Goal: Task Accomplishment & Management: Manage account settings

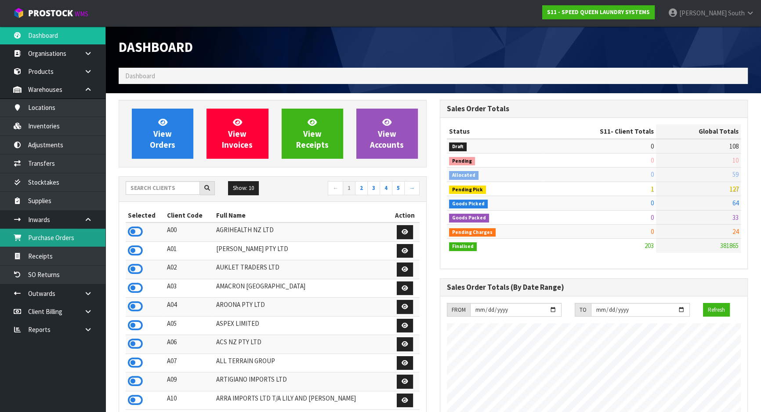
click at [62, 236] on link "Purchase Orders" at bounding box center [52, 237] width 105 height 18
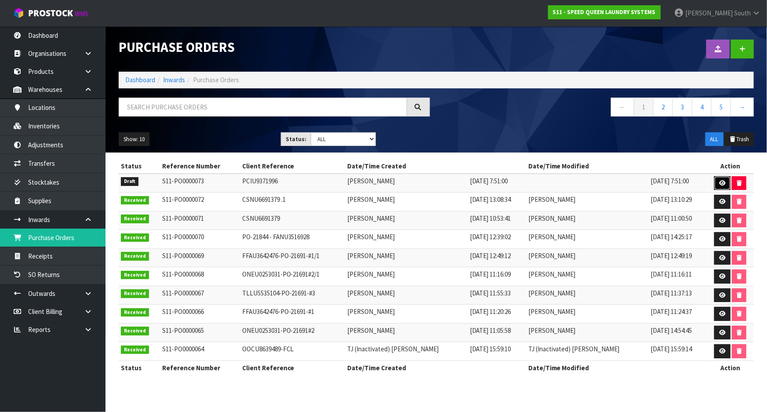
click at [714, 184] on link at bounding box center [722, 183] width 16 height 14
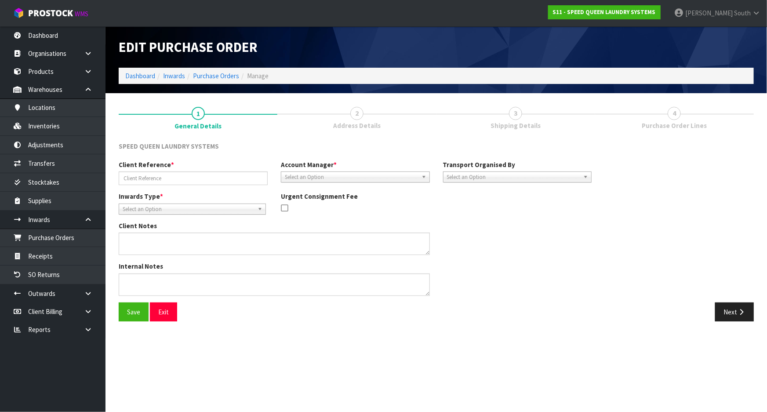
type input "PCIU9371996"
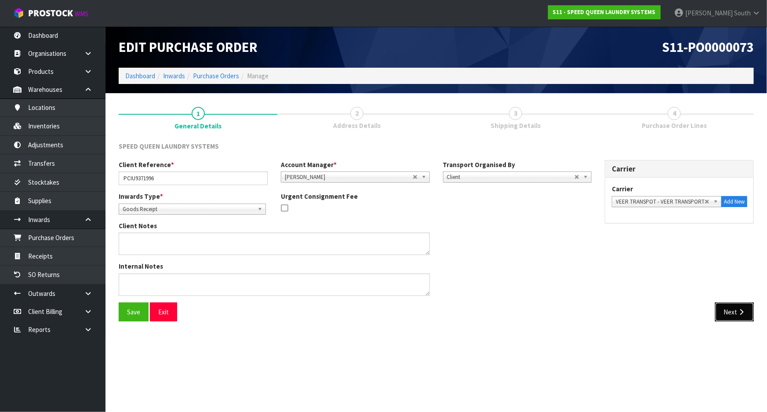
click at [732, 308] on button "Next" at bounding box center [734, 311] width 39 height 19
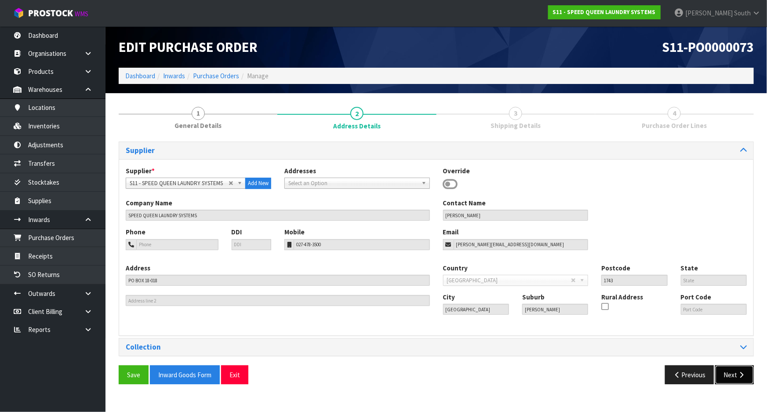
click at [733, 375] on button "Next" at bounding box center [734, 374] width 39 height 19
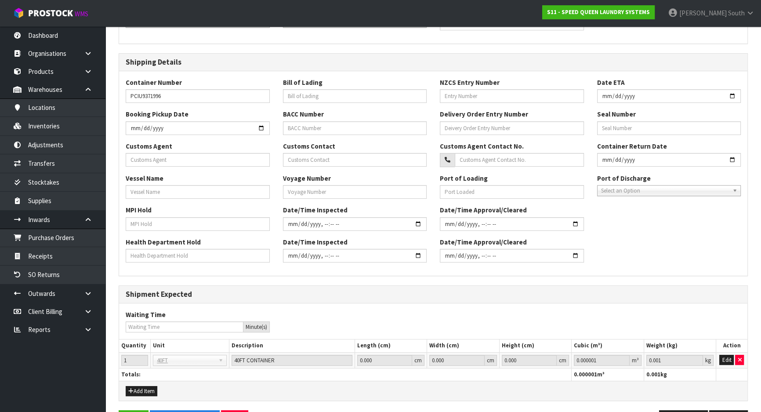
scroll to position [190, 0]
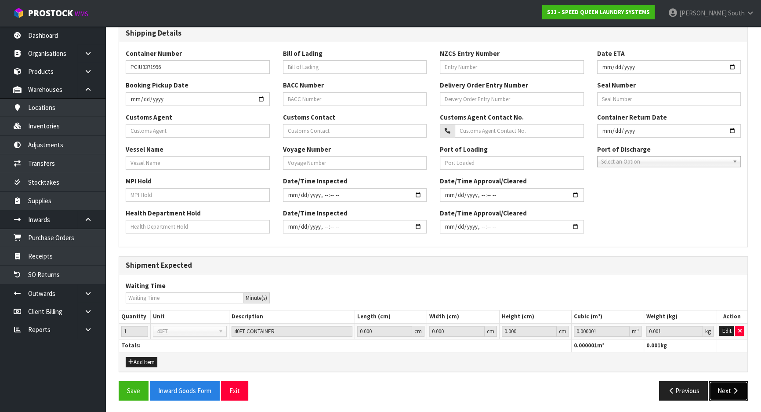
click at [732, 389] on icon "button" at bounding box center [735, 390] width 8 height 7
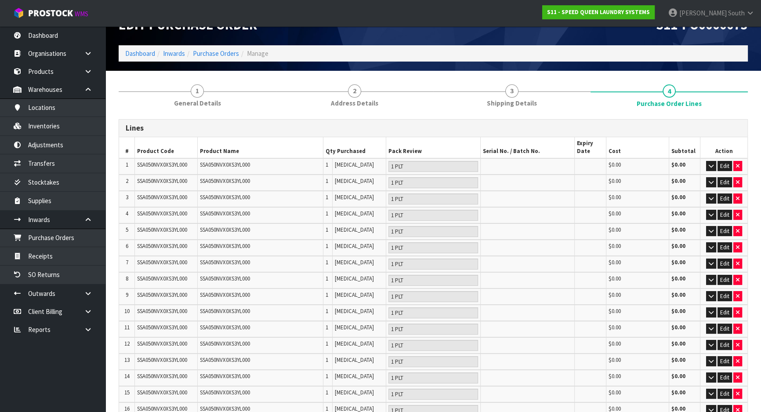
scroll to position [0, 0]
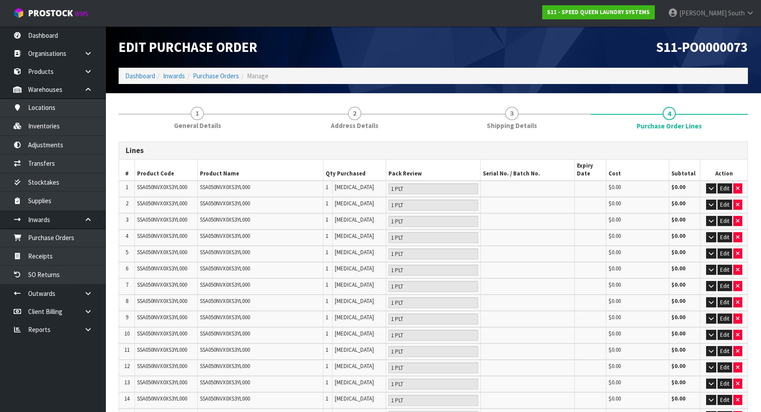
click at [270, 190] on td "SSA050NVX0XS3YL000" at bounding box center [261, 189] width 126 height 16
click at [711, 188] on icon "button" at bounding box center [711, 188] width 5 height 6
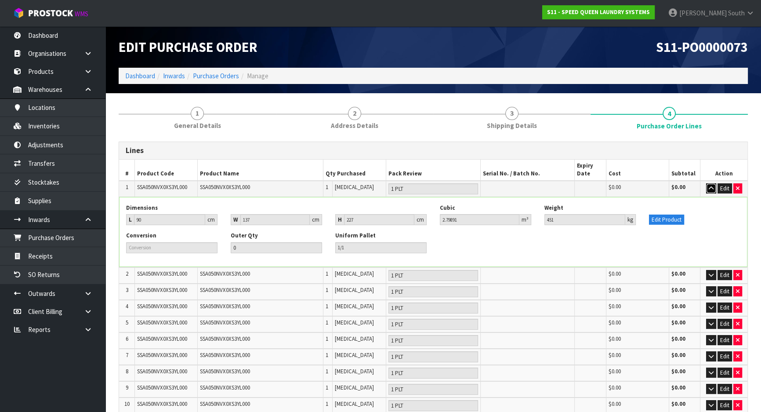
click at [707, 187] on button "button" at bounding box center [711, 188] width 10 height 11
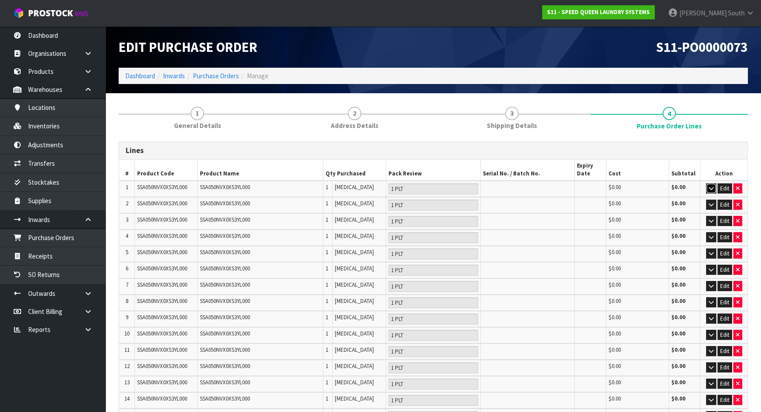
click at [709, 188] on icon "button" at bounding box center [711, 188] width 5 height 6
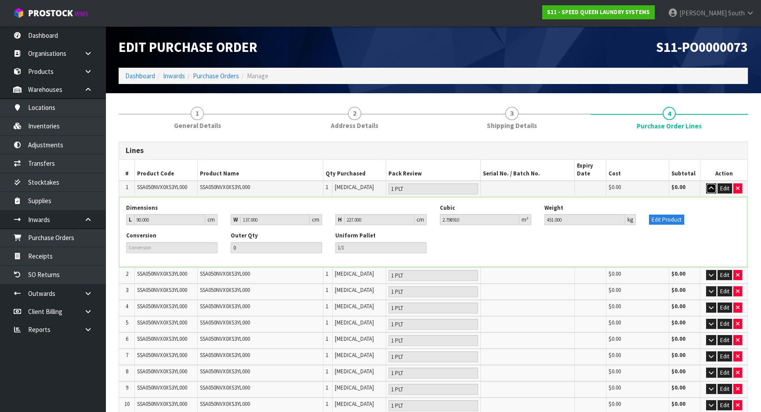
click at [709, 188] on icon "button" at bounding box center [711, 188] width 5 height 6
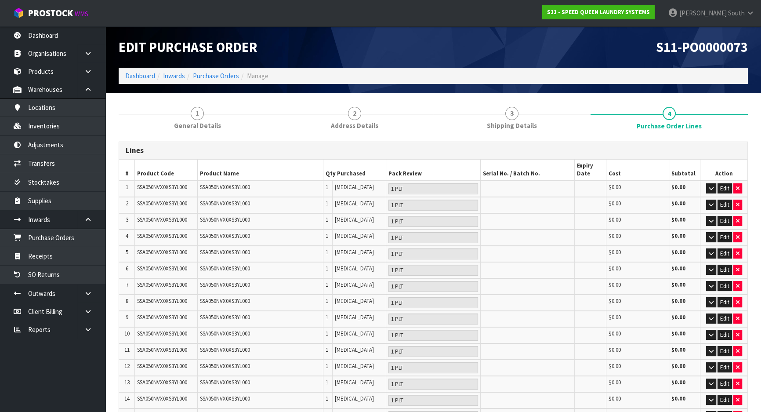
click at [271, 211] on td "SSA050NVX0XS3YL000" at bounding box center [261, 205] width 126 height 16
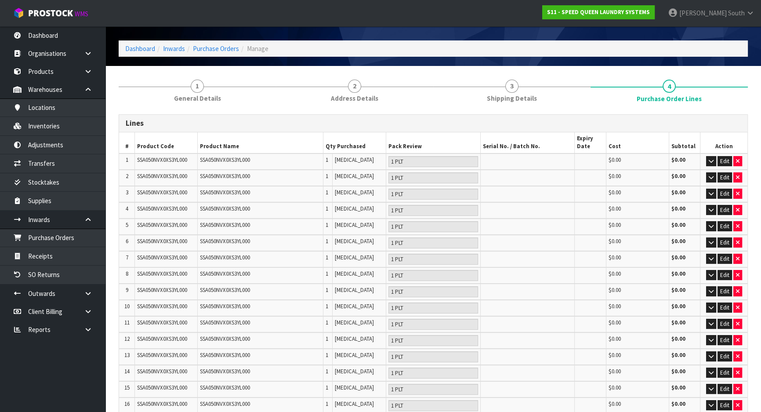
scroll to position [40, 0]
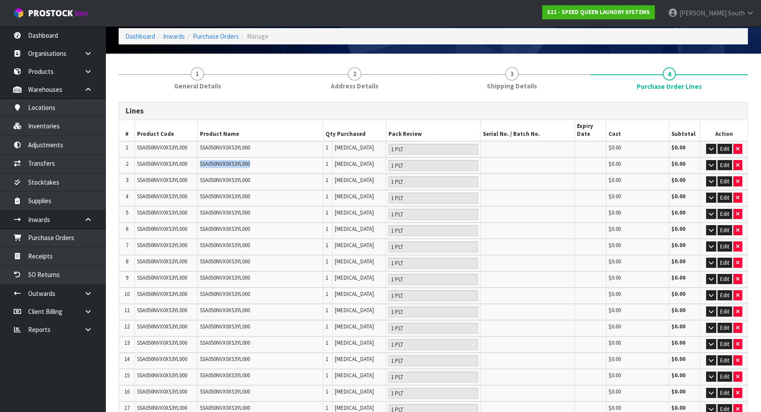
drag, startPoint x: 197, startPoint y: 166, endPoint x: 256, endPoint y: 163, distance: 58.9
click at [256, 163] on tr "2 SSA050NVX0XS3YL000 SSA050NVX0XS3YL000 1 [MEDICAL_DATA] 1 PLT $0.00 $0.00 Edit" at bounding box center [433, 165] width 628 height 16
click at [207, 150] on td "SSA050NVX0XS3YL000" at bounding box center [261, 149] width 126 height 16
drag, startPoint x: 197, startPoint y: 145, endPoint x: 265, endPoint y: 145, distance: 67.7
click at [265, 145] on tr "1 SSA050NVX0XS3YL000 SSA050NVX0XS3YL000 1 [MEDICAL_DATA] 1 PLT $0.00 $0.00 Edit" at bounding box center [433, 149] width 628 height 16
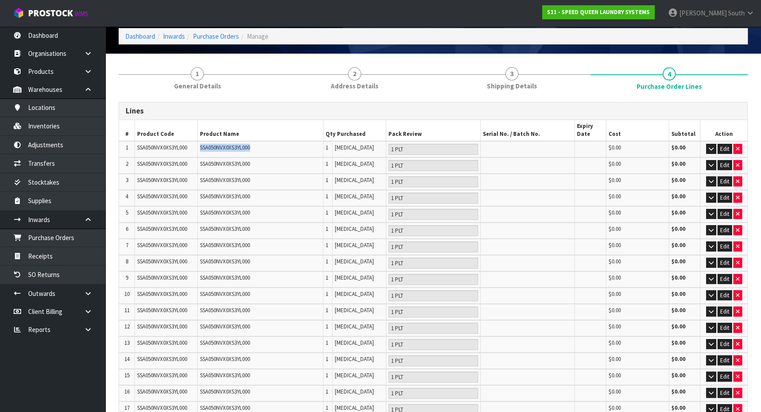
drag, startPoint x: 265, startPoint y: 145, endPoint x: 292, endPoint y: 146, distance: 27.2
click at [265, 145] on td "SSA050NVX0XS3YL000" at bounding box center [261, 149] width 126 height 16
click at [331, 148] on td "1" at bounding box center [327, 149] width 9 height 16
drag, startPoint x: 324, startPoint y: 148, endPoint x: 319, endPoint y: 148, distance: 4.8
click at [319, 148] on tr "1 SSA050NVX0XS3YL000 SSA050NVX0XS3YL000 1 [MEDICAL_DATA] 1 PLT $0.00 $0.00 Edit" at bounding box center [433, 149] width 628 height 16
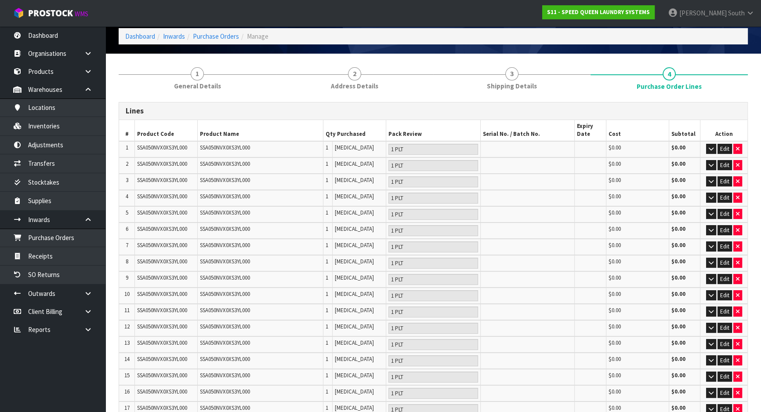
click at [509, 152] on td at bounding box center [527, 149] width 94 height 16
drag, startPoint x: 493, startPoint y: 147, endPoint x: 565, endPoint y: 145, distance: 73.0
click at [565, 145] on td at bounding box center [527, 149] width 94 height 16
click at [527, 152] on td at bounding box center [527, 149] width 94 height 16
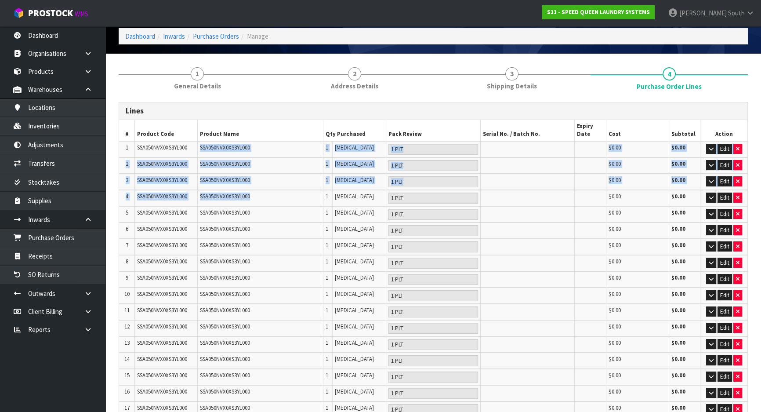
drag, startPoint x: 199, startPoint y: 146, endPoint x: 263, endPoint y: 196, distance: 81.4
click at [263, 196] on table "# Product Code Product Name Qty Purchased Pack Review Serial No. / Batch No. Ex…" at bounding box center [433, 358] width 628 height 476
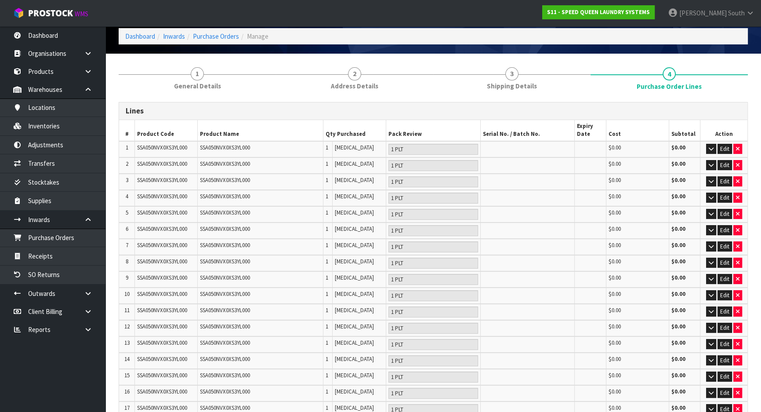
click at [270, 228] on td "SSA050NVX0XS3YL000" at bounding box center [261, 230] width 126 height 16
click at [269, 271] on td "SSA050NVX0XS3YL000" at bounding box center [261, 279] width 126 height 16
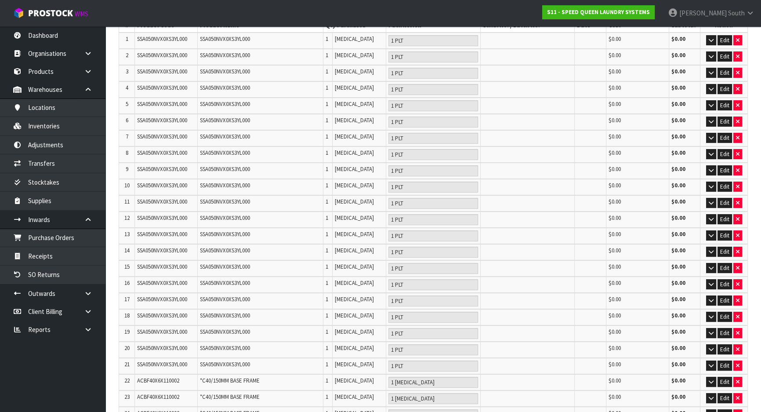
scroll to position [159, 0]
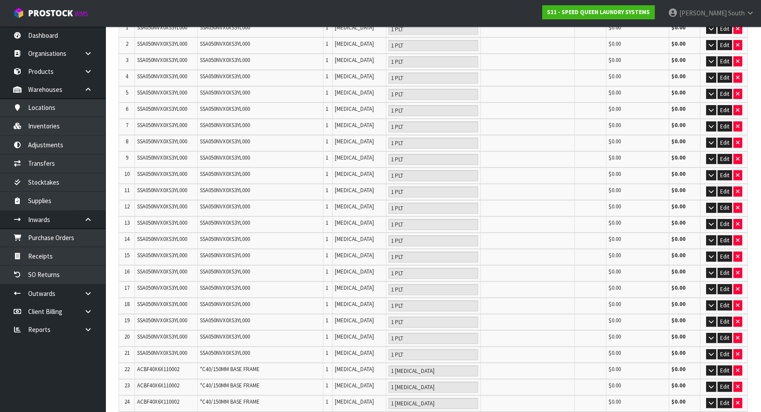
click at [316, 254] on td "SSA050NVX0XS3YL000" at bounding box center [261, 257] width 126 height 16
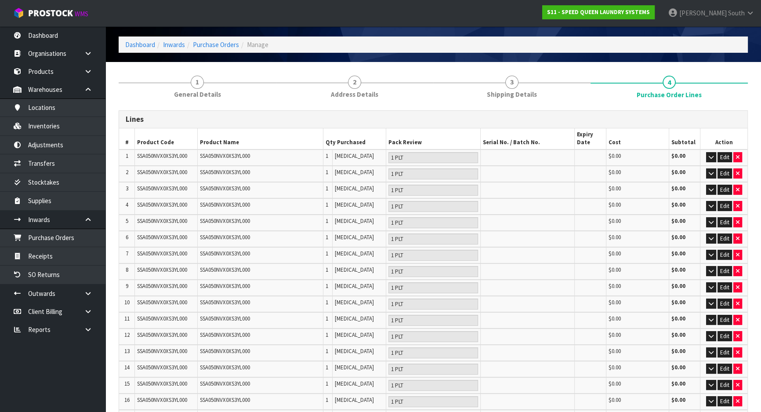
scroll to position [0, 0]
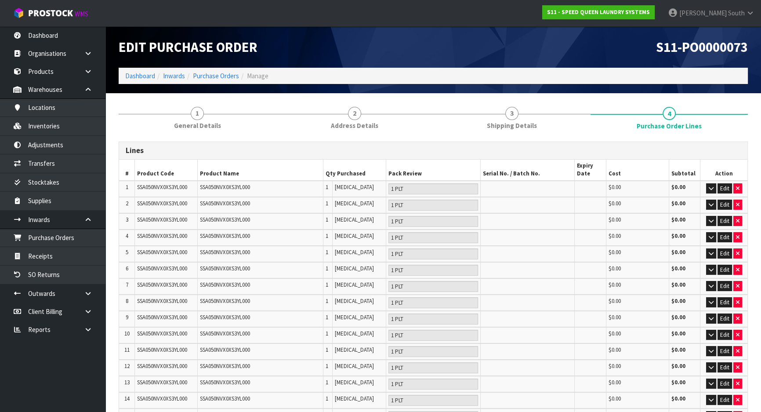
click at [316, 220] on td "SSA050NVX0XS3YL000" at bounding box center [261, 221] width 126 height 16
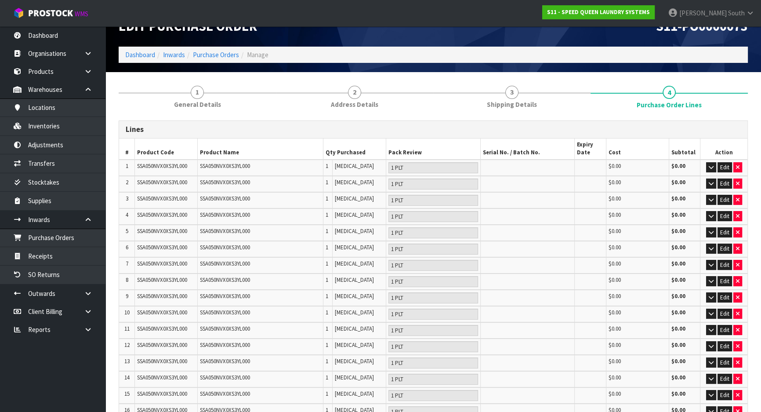
scroll to position [40, 0]
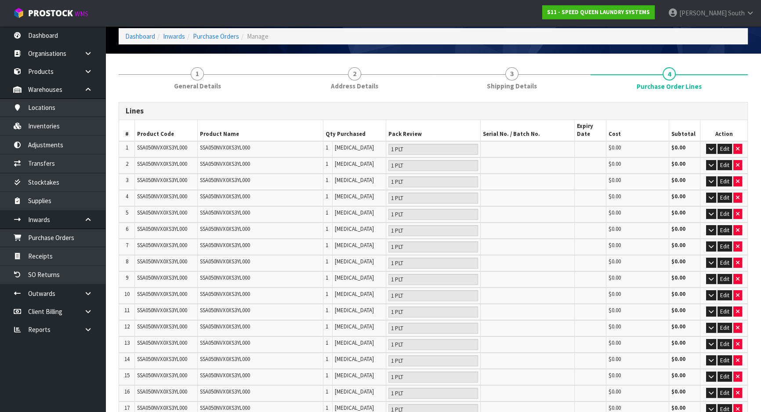
click at [264, 174] on td "SSA050NVX0XS3YL000" at bounding box center [261, 182] width 126 height 16
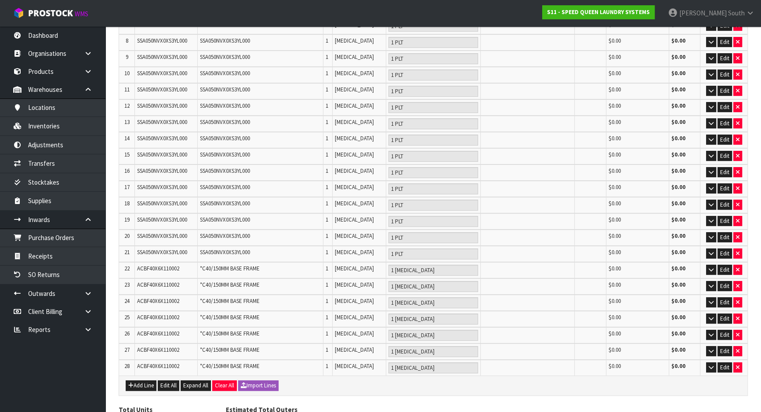
scroll to position [314, 0]
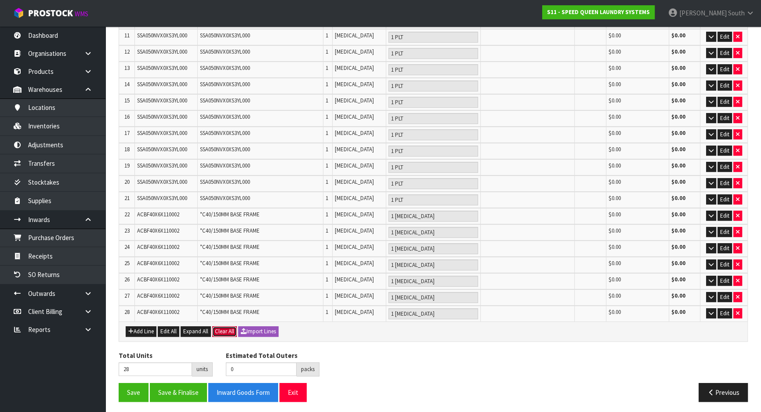
click at [228, 326] on button "Clear All" at bounding box center [224, 331] width 25 height 11
click at [228, 330] on span "Confirm" at bounding box center [224, 330] width 19 height 7
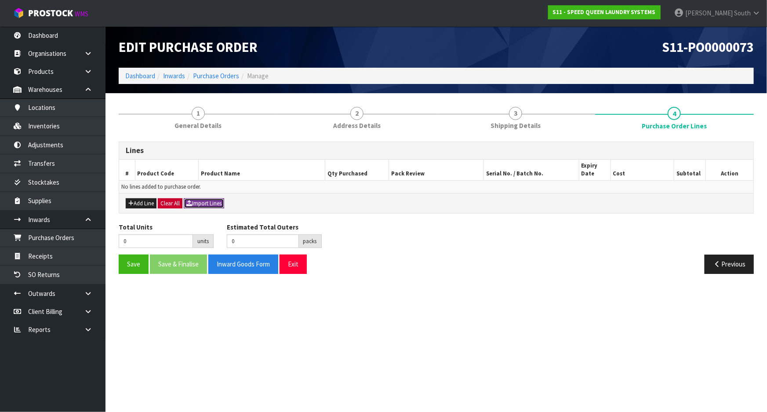
click at [188, 200] on icon "button" at bounding box center [189, 203] width 6 height 6
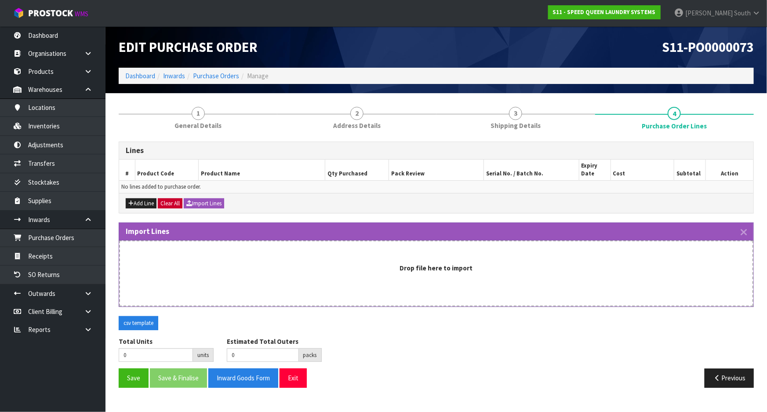
click at [360, 253] on div "Drop file here to import" at bounding box center [436, 273] width 634 height 66
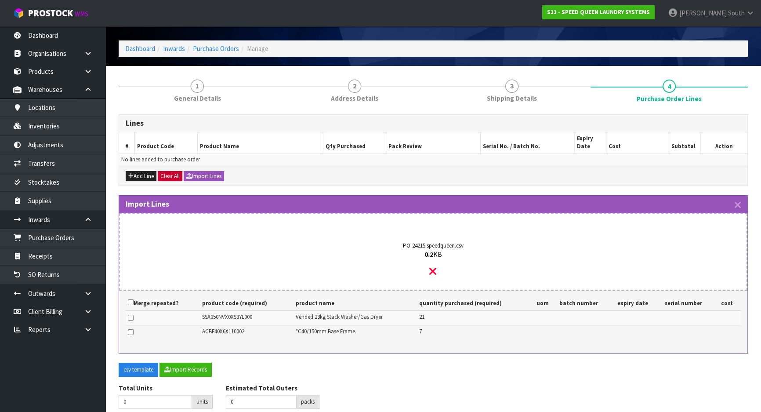
scroll to position [61, 0]
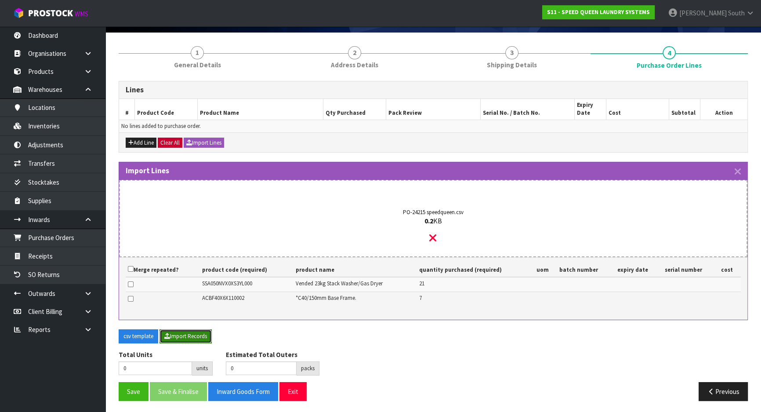
click at [189, 335] on button "Import Records" at bounding box center [185, 336] width 52 height 14
type input "28"
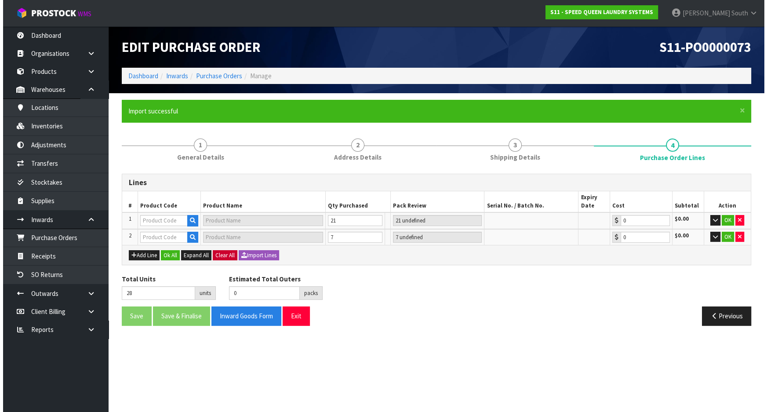
scroll to position [0, 0]
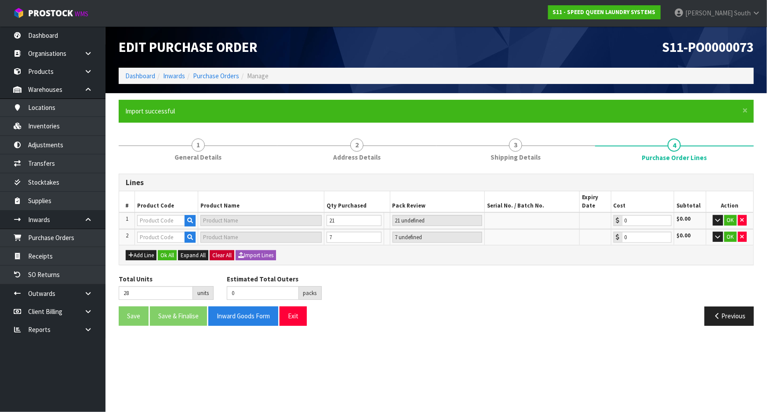
type input "ACBF40X6X110002"
type input "*C40/150MM BASE FRAME"
type input "7 [MEDICAL_DATA]"
type input "0.00"
type input "SSA050NVX0XS3YL000"
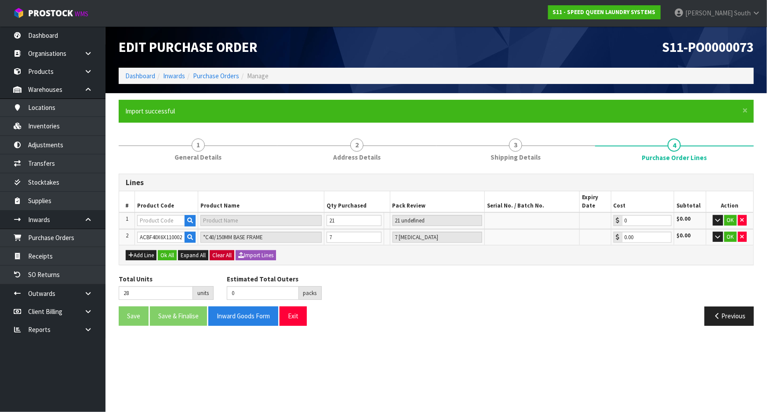
type input "SSA050NVX0XS3YL000"
type input "21 PLT"
type input "0.00"
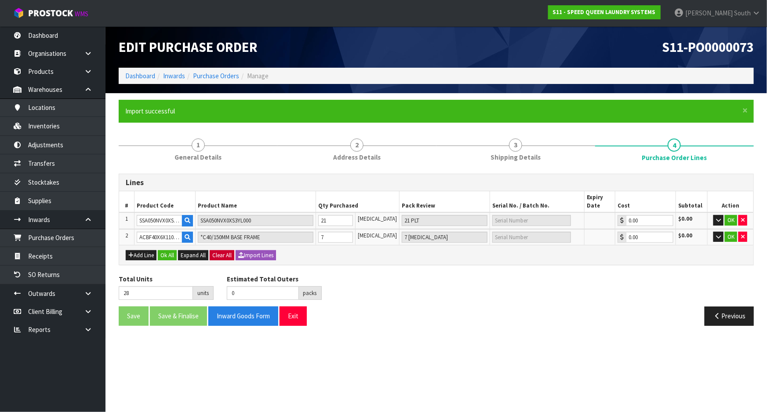
click at [413, 257] on div "Add Line Ok All Expand All Clear All Import Lines" at bounding box center [436, 255] width 621 height 11
click at [526, 308] on div "Previous" at bounding box center [598, 315] width 324 height 19
click at [732, 216] on button "OK" at bounding box center [731, 220] width 12 height 11
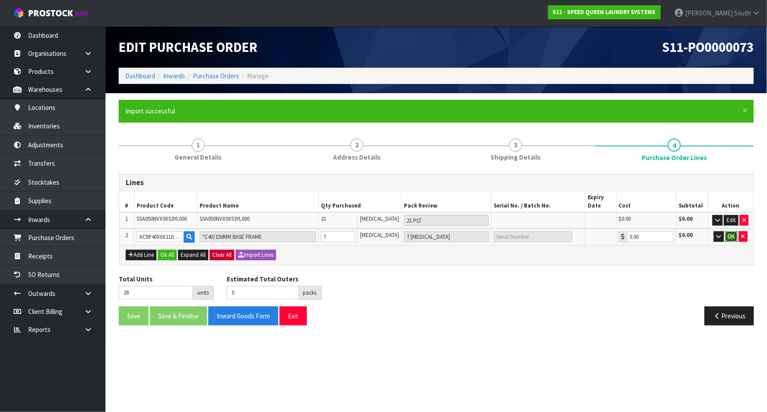
click at [732, 233] on button "OK" at bounding box center [731, 236] width 12 height 11
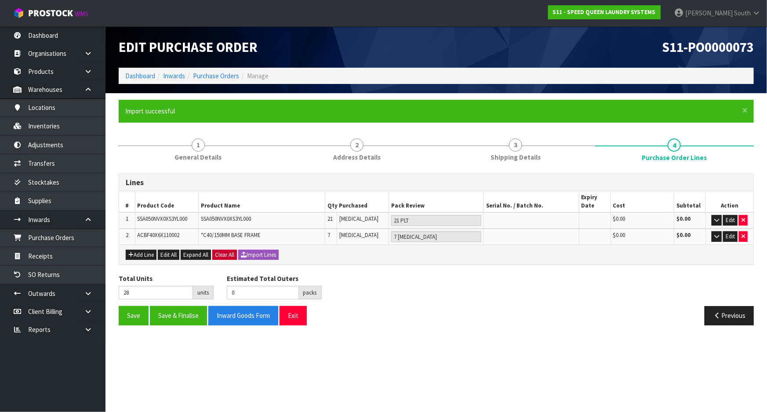
drag, startPoint x: 488, startPoint y: 248, endPoint x: 493, endPoint y: 246, distance: 5.3
click at [488, 248] on div "Add Line Edit All Expand All Clear All Import Lines" at bounding box center [436, 254] width 634 height 20
click at [534, 243] on td at bounding box center [531, 236] width 95 height 16
click at [732, 218] on button "Edit" at bounding box center [730, 220] width 14 height 11
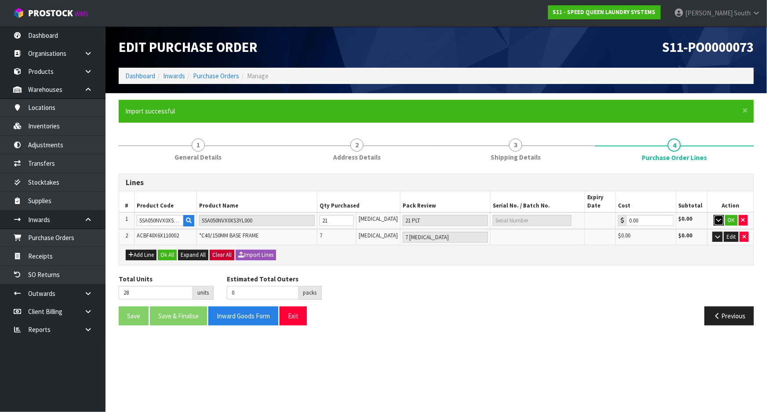
click at [716, 222] on button "button" at bounding box center [719, 220] width 10 height 11
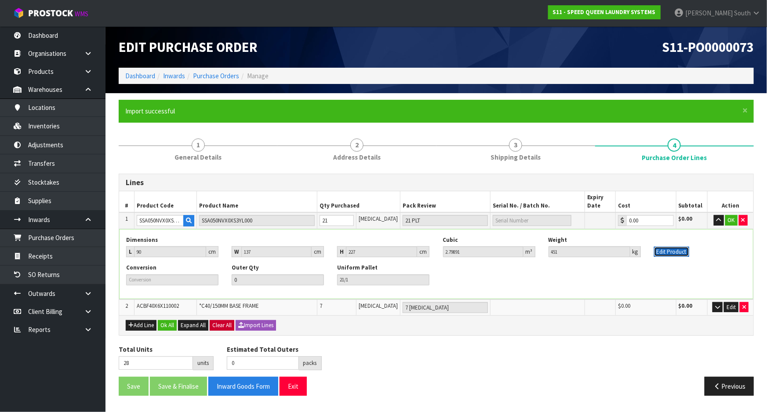
click at [683, 250] on button "Edit Product" at bounding box center [671, 251] width 35 height 11
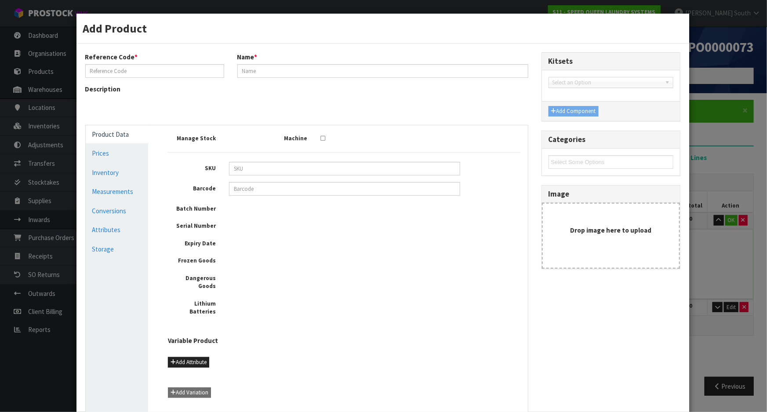
type input "SSA050NVX0XS3YL000"
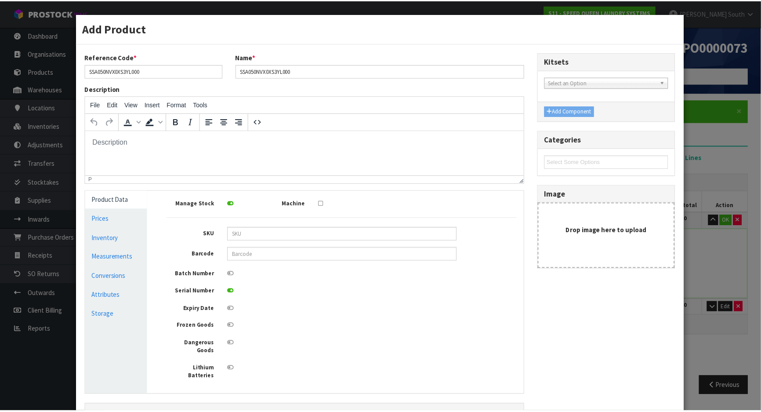
scroll to position [76, 0]
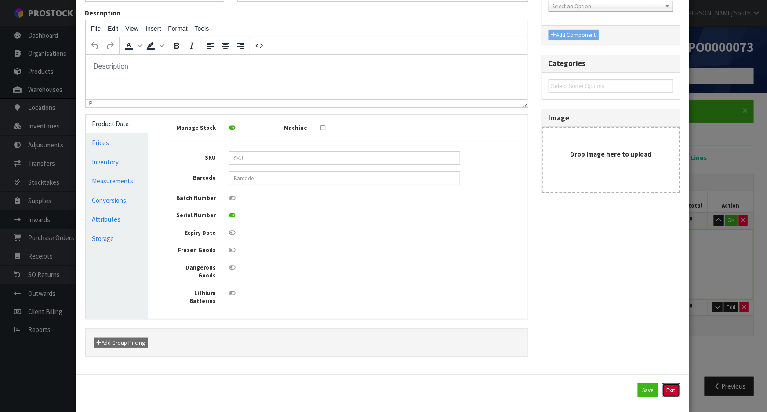
click at [665, 383] on button "Exit" at bounding box center [671, 390] width 18 height 14
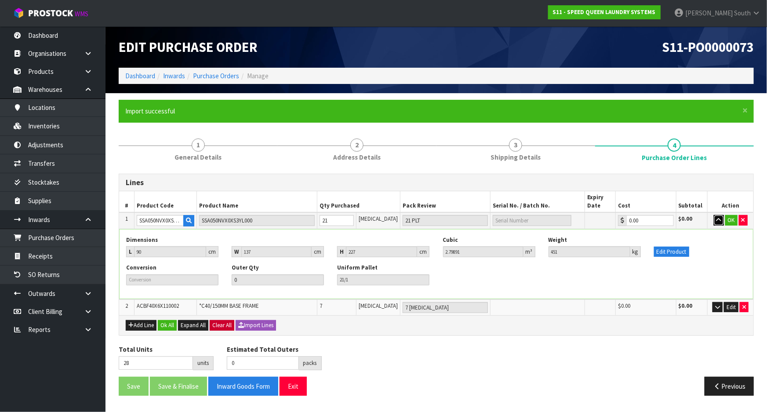
click at [721, 218] on button "button" at bounding box center [719, 220] width 10 height 11
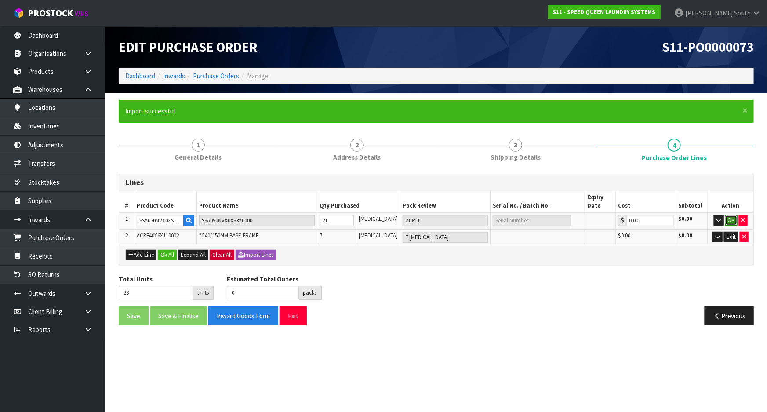
click at [728, 218] on button "OK" at bounding box center [731, 220] width 12 height 11
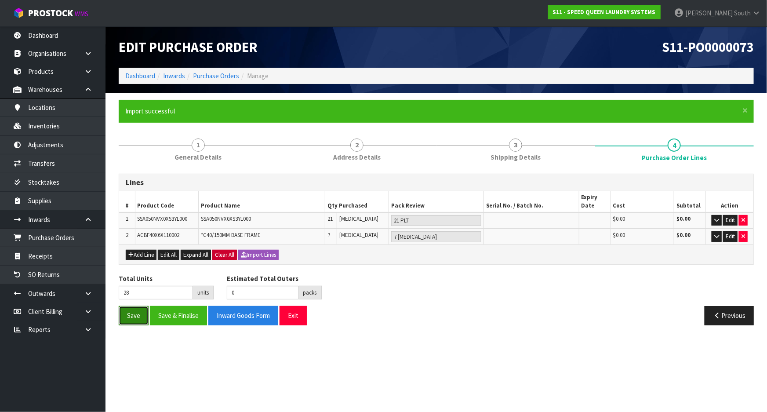
click at [132, 319] on button "Save" at bounding box center [134, 315] width 30 height 19
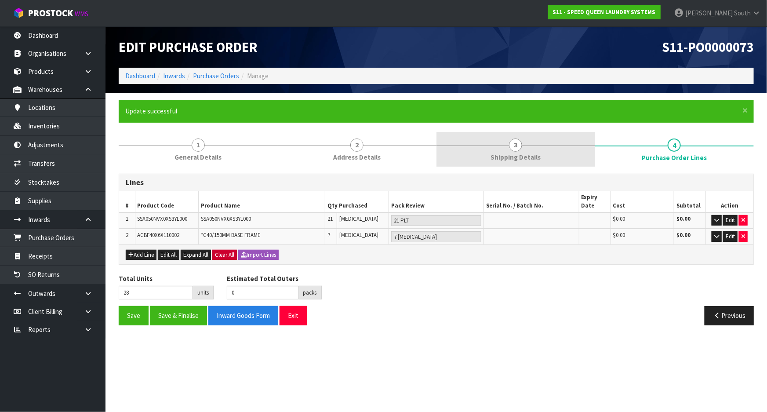
click at [560, 158] on link "3 Shipping Details" at bounding box center [515, 149] width 159 height 35
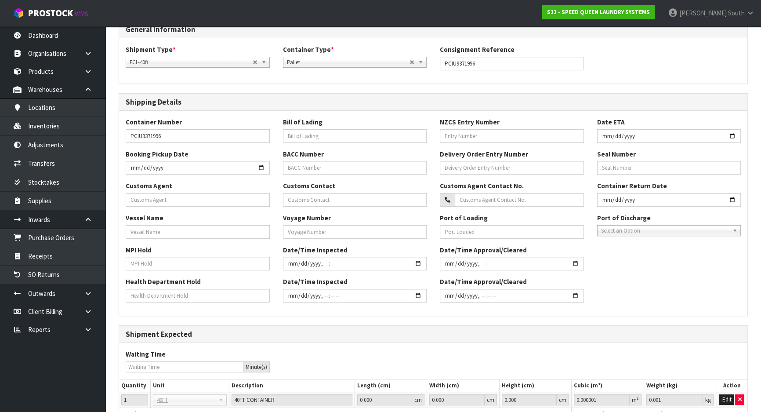
scroll to position [80, 0]
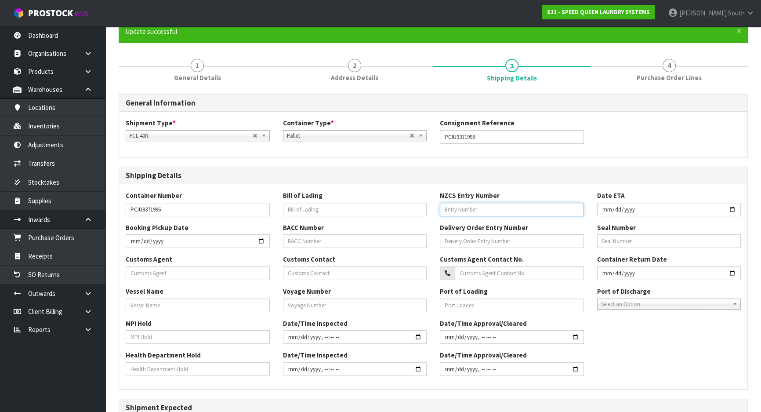
click at [495, 209] on input "text" at bounding box center [512, 210] width 144 height 14
type input "52406266"
click at [632, 239] on input "text" at bounding box center [669, 241] width 144 height 14
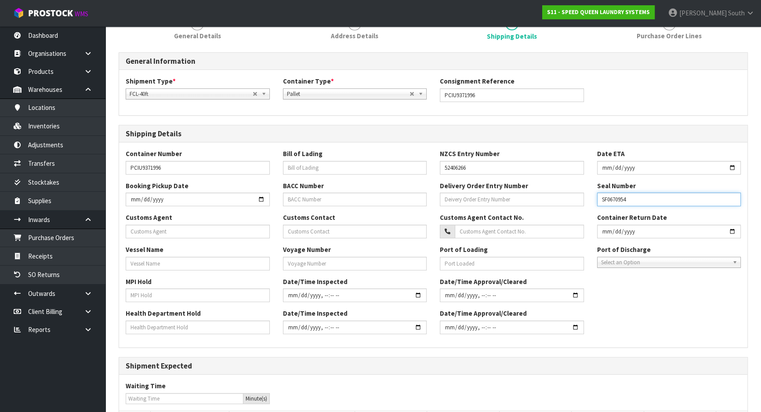
scroll to position [159, 0]
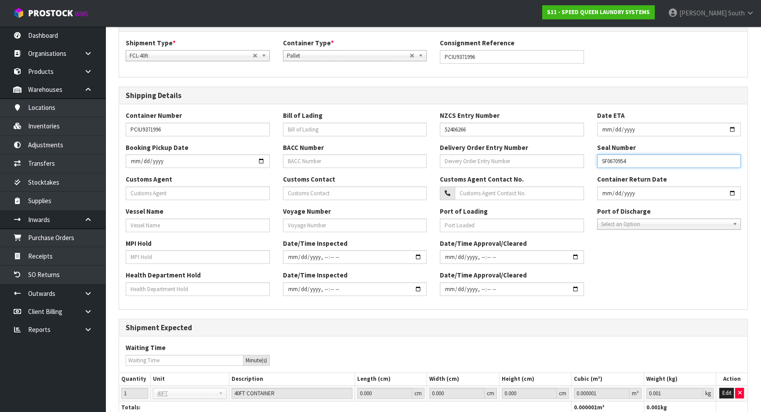
type input "SF0670954"
click at [164, 225] on input "text" at bounding box center [198, 225] width 144 height 14
type input "M"
type input "CMA [MEDICAL_DATA] LEKKI"
click at [168, 196] on input "text" at bounding box center [198, 193] width 144 height 14
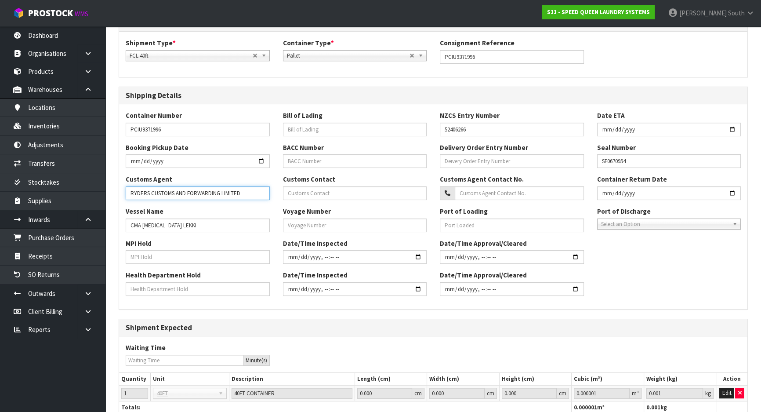
type input "RYDERS CUSTOMS AND FORWARDING LIMITED"
click at [303, 128] on input "text" at bounding box center [355, 130] width 144 height 14
type input "MASTER BILL SAKL25080338"
click at [384, 157] on input "text" at bounding box center [355, 161] width 144 height 14
click at [376, 226] on input "text" at bounding box center [355, 225] width 144 height 14
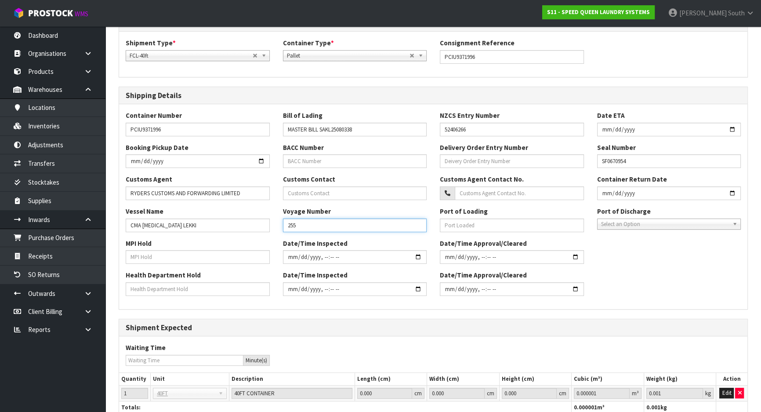
type input "255"
click at [506, 219] on input "text" at bounding box center [512, 225] width 144 height 14
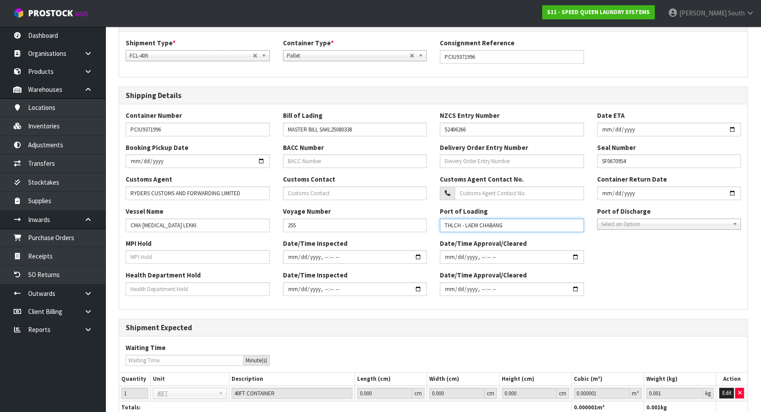
type input "THLCH - LAEM CHABANG"
click at [638, 226] on span "Select an Option" at bounding box center [665, 224] width 128 height 11
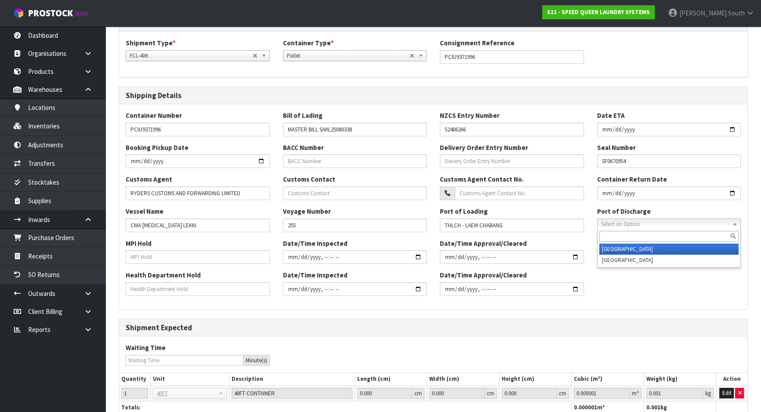
click at [649, 248] on li "[GEOGRAPHIC_DATA]" at bounding box center [669, 248] width 140 height 11
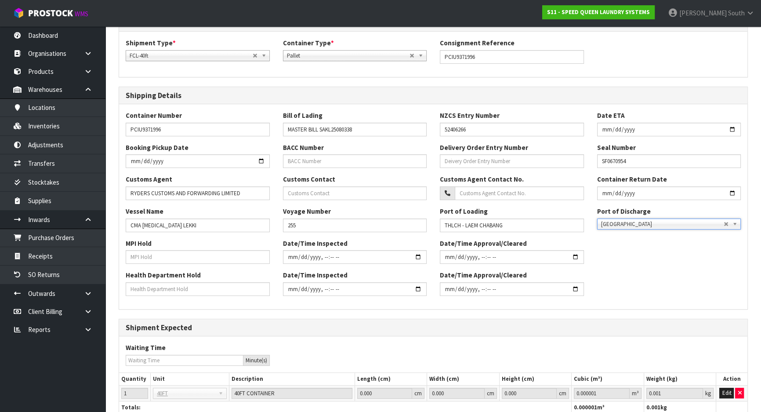
click at [649, 253] on div "MPI Hold Date/Time Inspected Date/Time Approval/Cleared" at bounding box center [433, 255] width 628 height 32
click at [209, 259] on input "text" at bounding box center [198, 257] width 144 height 14
type input "NO"
click at [623, 308] on div "Shipping Details Container Number PCIU9371996 [PERSON_NAME] of Lading MASTER BI…" at bounding box center [433, 198] width 629 height 223
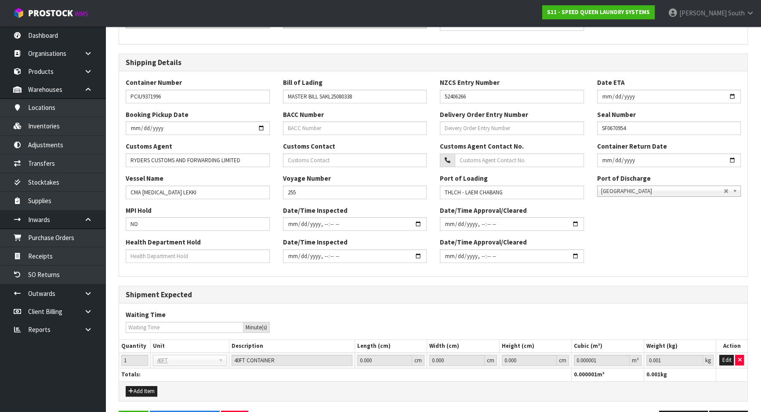
scroll to position [222, 0]
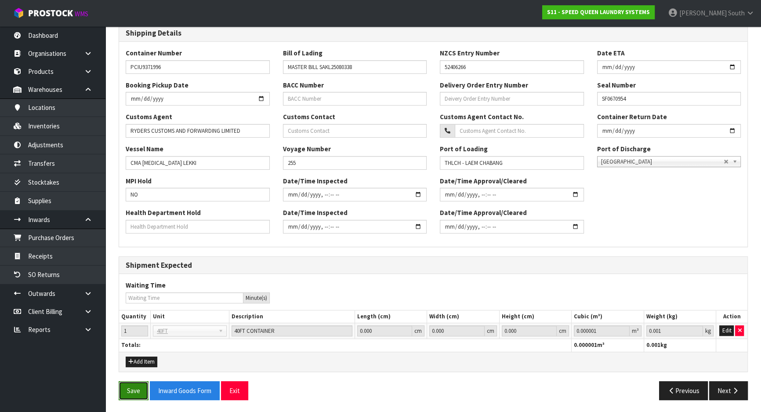
click at [144, 385] on button "Save" at bounding box center [134, 390] width 30 height 19
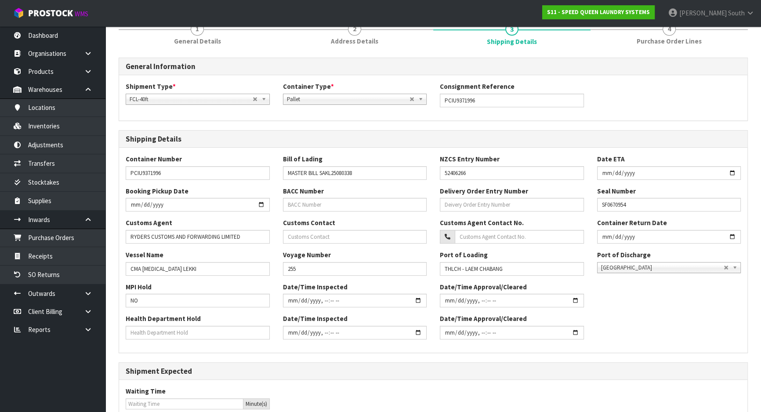
scroll to position [120, 0]
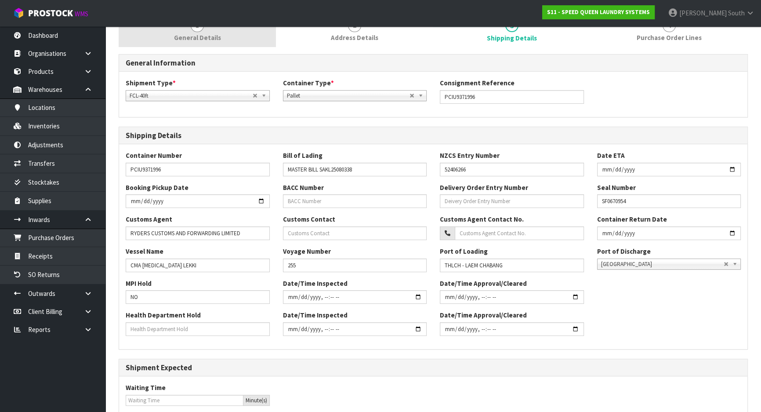
click at [242, 35] on link "1 General Details" at bounding box center [197, 29] width 157 height 35
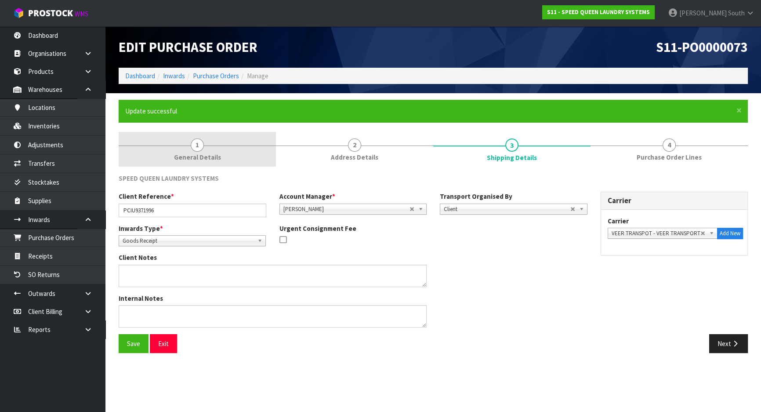
scroll to position [0, 0]
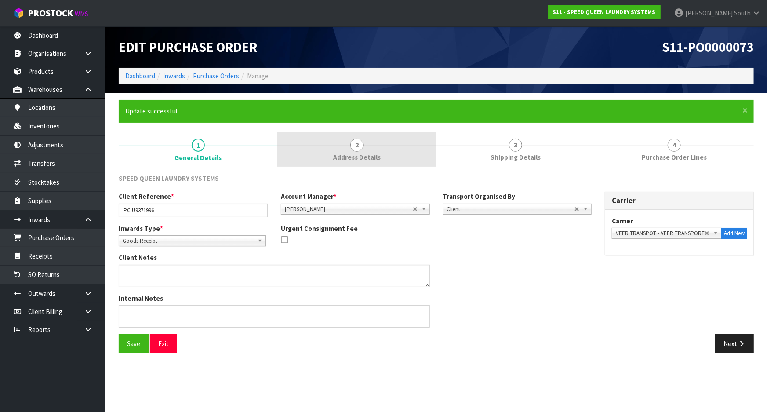
click at [377, 157] on span "Address Details" at bounding box center [356, 156] width 47 height 9
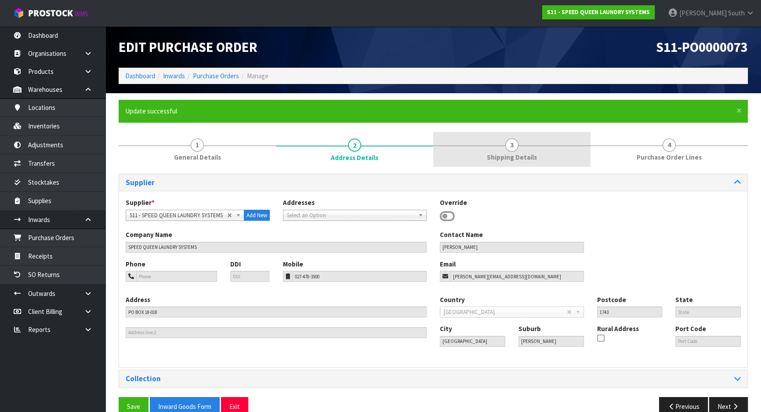
click at [524, 158] on span "Shipping Details" at bounding box center [512, 156] width 50 height 9
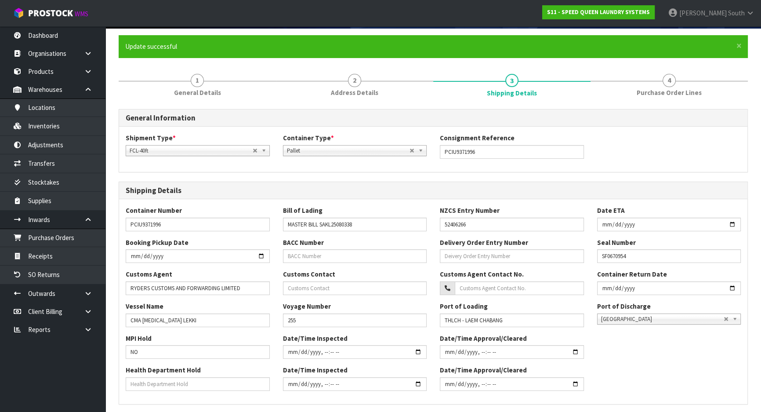
scroll to position [80, 0]
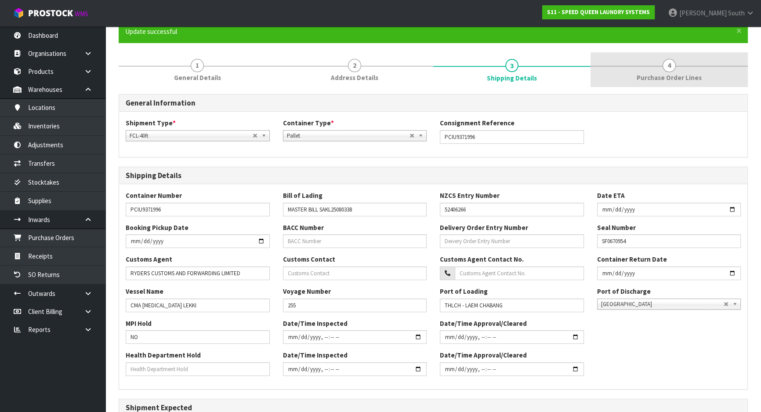
click at [668, 83] on link "4 Purchase Order Lines" at bounding box center [669, 69] width 157 height 35
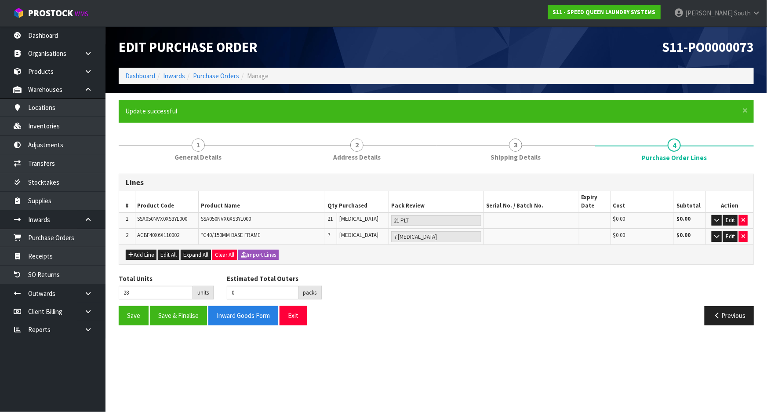
drag, startPoint x: 515, startPoint y: 347, endPoint x: 470, endPoint y: 341, distance: 45.7
click at [515, 347] on section "Edit Purchase Order S11-PO0000073 Dashboard Inwards Purchase Orders Manage × Cl…" at bounding box center [383, 206] width 767 height 412
click at [181, 317] on button "Save & Finalise" at bounding box center [178, 315] width 57 height 19
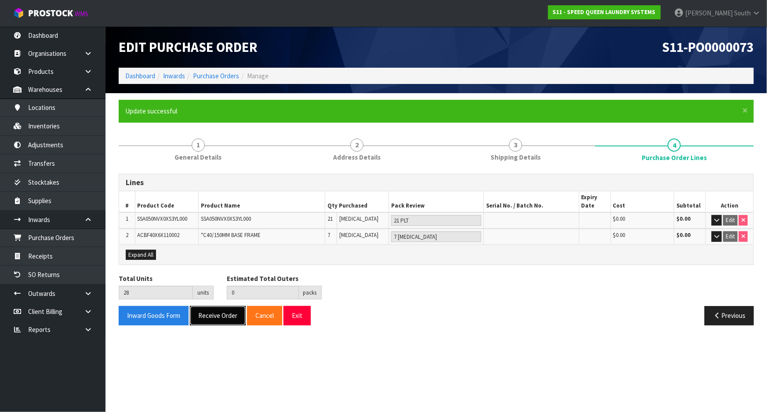
click at [205, 315] on button "Receive Order" at bounding box center [218, 315] width 56 height 19
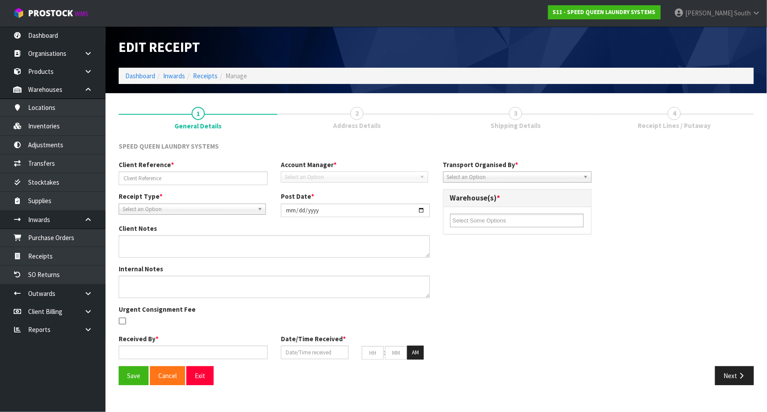
type input "PCIU9371996"
type input "[DATE]"
type input "[PERSON_NAME] South"
type input "[DATE]"
type input "10"
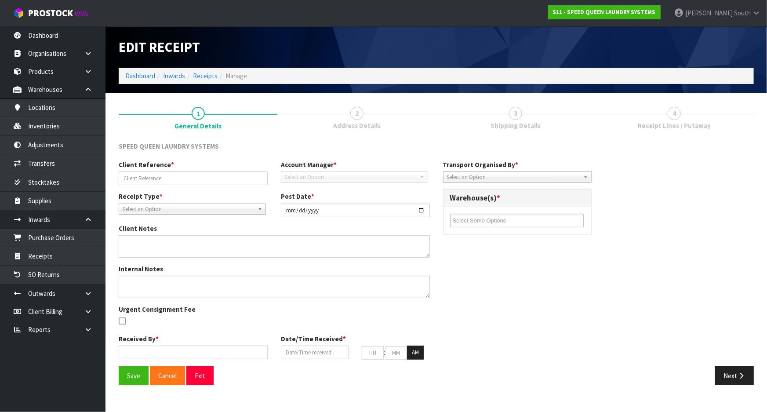
type input "14"
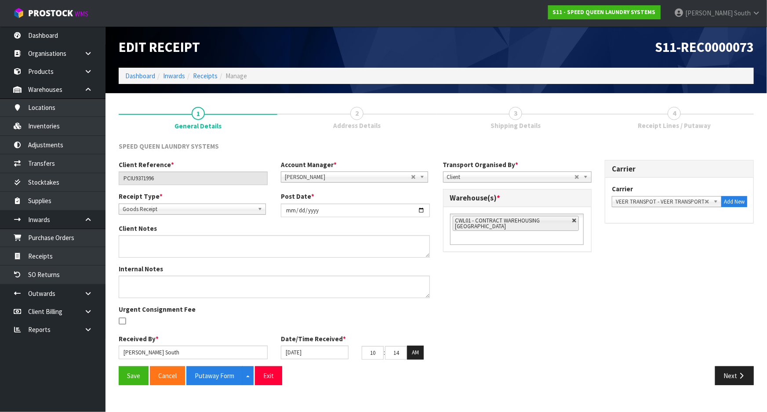
click at [575, 220] on link at bounding box center [574, 220] width 5 height 5
type input "Select Some Options"
click at [520, 222] on ul at bounding box center [517, 221] width 134 height 14
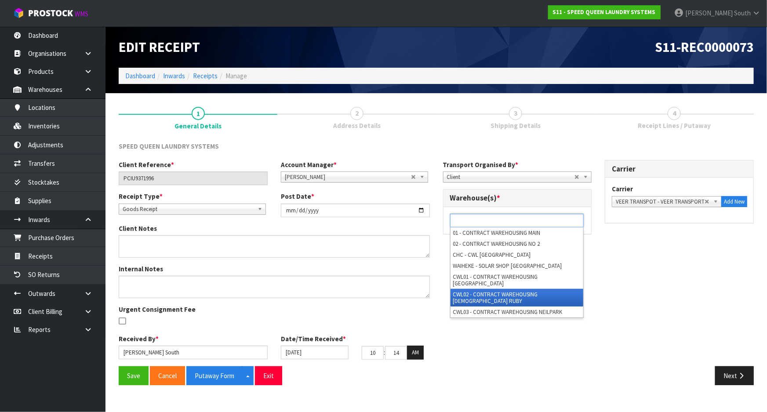
click at [513, 289] on li "CWL02 - CONTRACT WAREHOUSING [DEMOGRAPHIC_DATA] RUBY" at bounding box center [516, 298] width 133 height 18
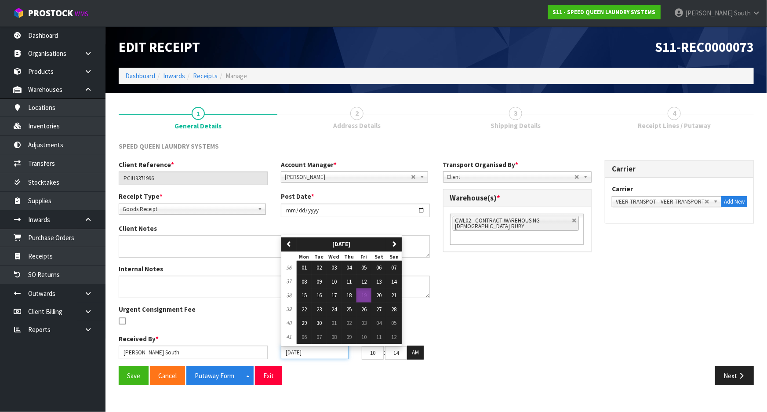
drag, startPoint x: 336, startPoint y: 352, endPoint x: 276, endPoint y: 353, distance: 60.2
click at [276, 353] on div "[DATE] previous [DATE] [DATE] Tue Wed Thu Fri Sat Sun 36 01 02 03 04 05 06 07 3…" at bounding box center [314, 352] width 81 height 14
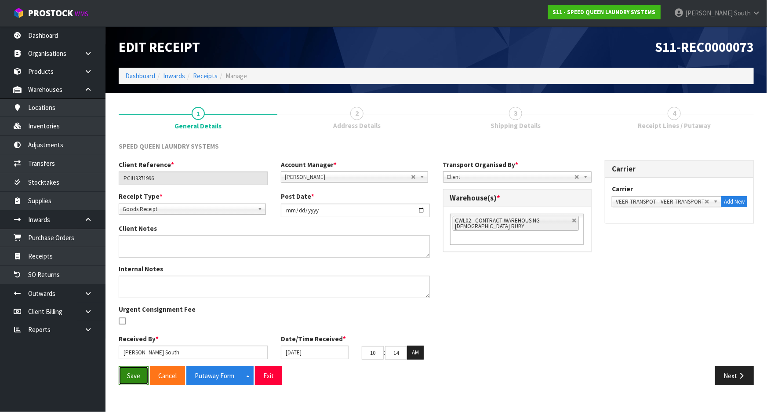
click at [135, 373] on button "Save" at bounding box center [134, 375] width 30 height 19
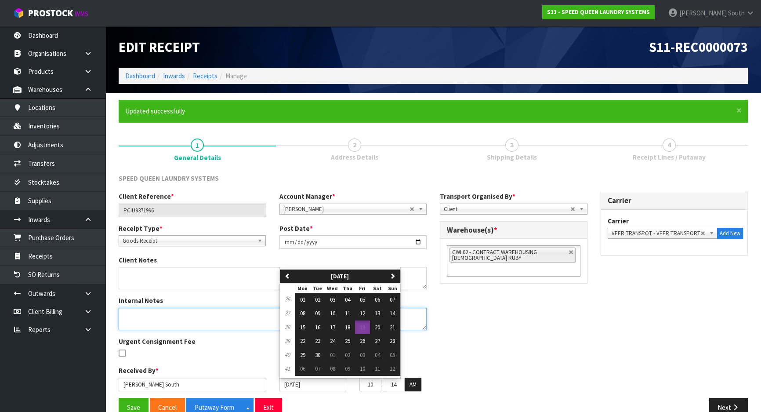
click at [338, 324] on textarea at bounding box center [273, 319] width 308 height 22
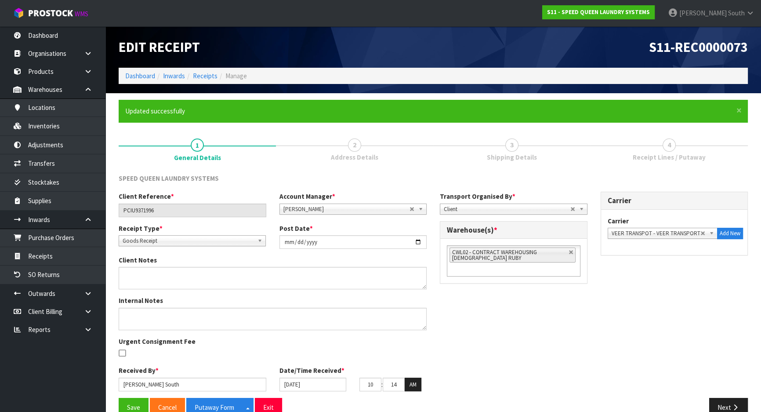
click at [512, 335] on div "Client Reference * PCIU9371996 Account Manager * [PERSON_NAME] [PERSON_NAME] [P…" at bounding box center [433, 295] width 642 height 206
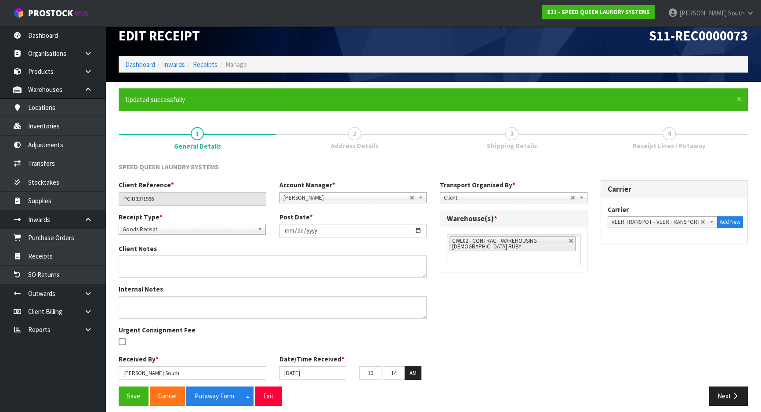
scroll to position [18, 0]
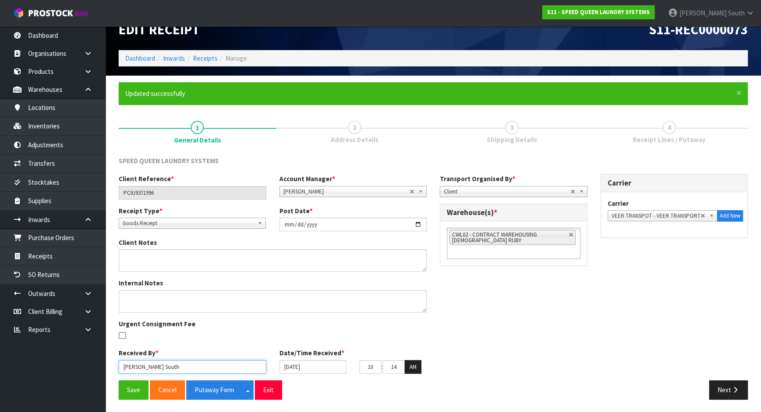
drag, startPoint x: 217, startPoint y: 364, endPoint x: 83, endPoint y: 360, distance: 133.6
click at [83, 360] on body "Toggle navigation ProStock WMS S11 - SPEED QUEEN LAUNDRY SYSTEMS [PERSON_NAME] …" at bounding box center [380, 188] width 761 height 412
type input "[PERSON_NAME]"
click at [214, 356] on div "Received By * [PERSON_NAME]" at bounding box center [192, 360] width 161 height 25
click at [491, 359] on div "Client Reference * PCIU9371996 Account Manager * [PERSON_NAME] [PERSON_NAME] [P…" at bounding box center [433, 277] width 642 height 206
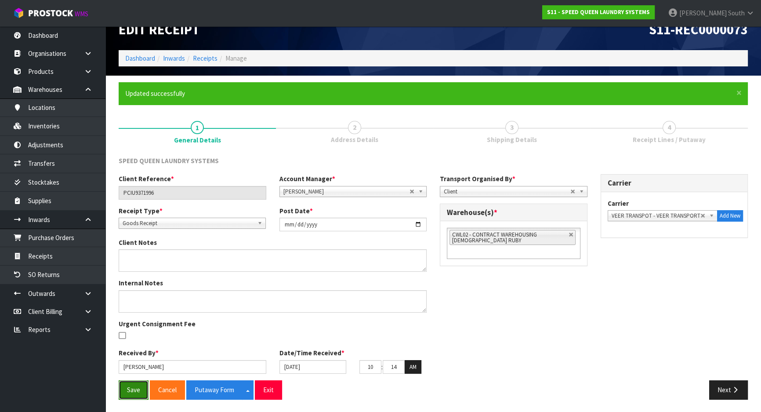
click at [133, 395] on button "Save" at bounding box center [134, 389] width 30 height 19
click at [728, 388] on button "Next" at bounding box center [728, 389] width 39 height 19
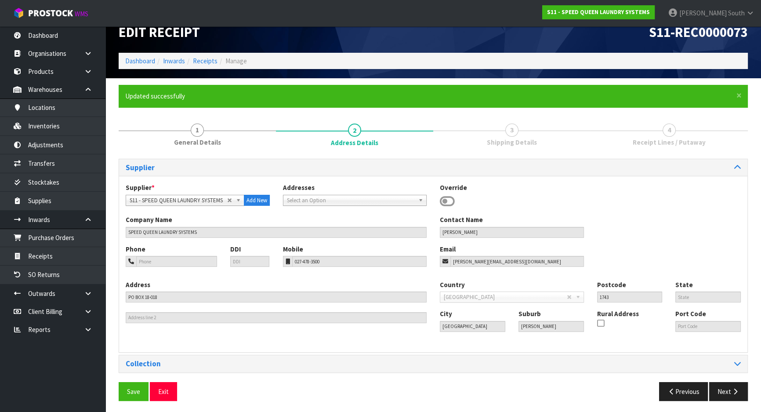
scroll to position [17, 0]
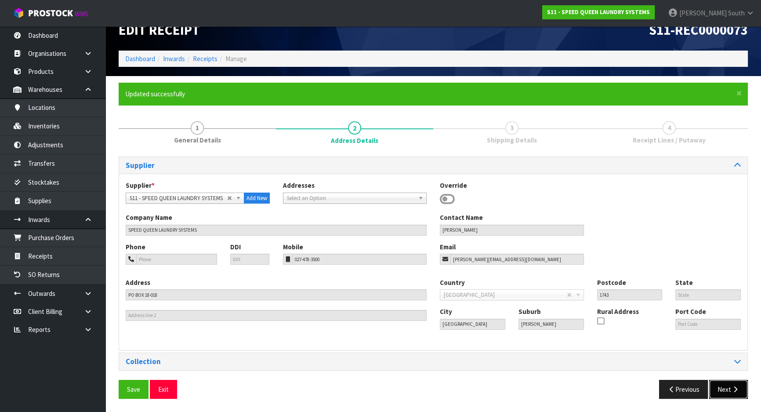
click at [714, 382] on button "Next" at bounding box center [728, 389] width 39 height 19
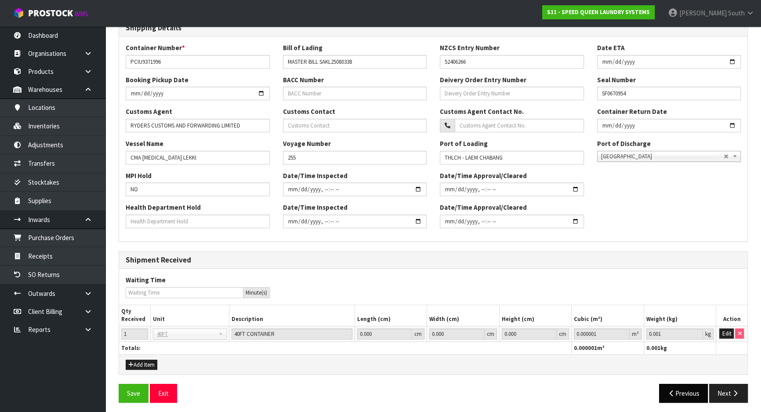
scroll to position [230, 0]
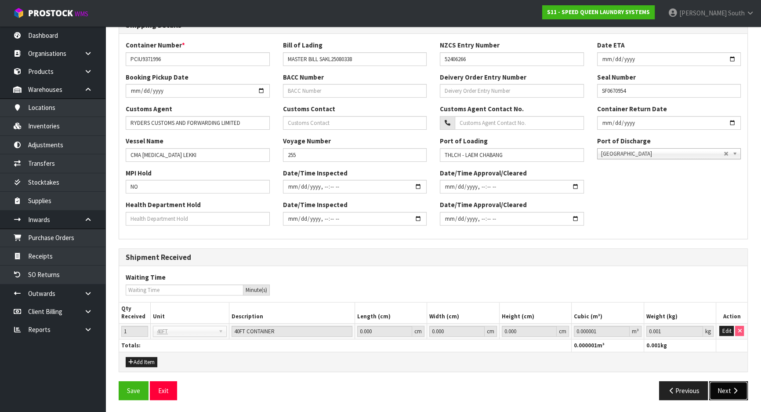
click at [726, 388] on button "Next" at bounding box center [728, 390] width 39 height 19
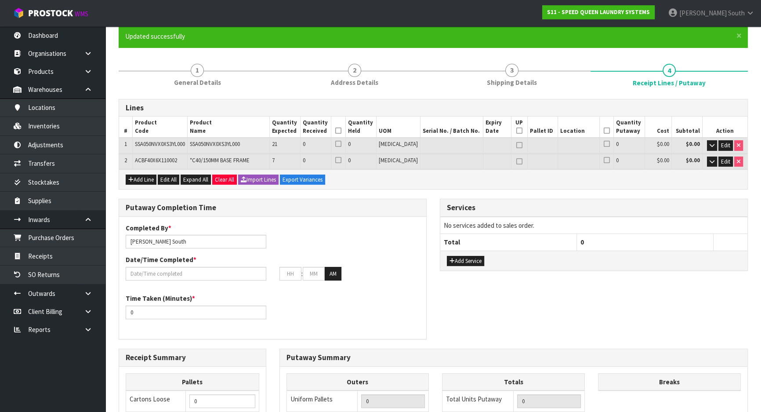
scroll to position [0, 0]
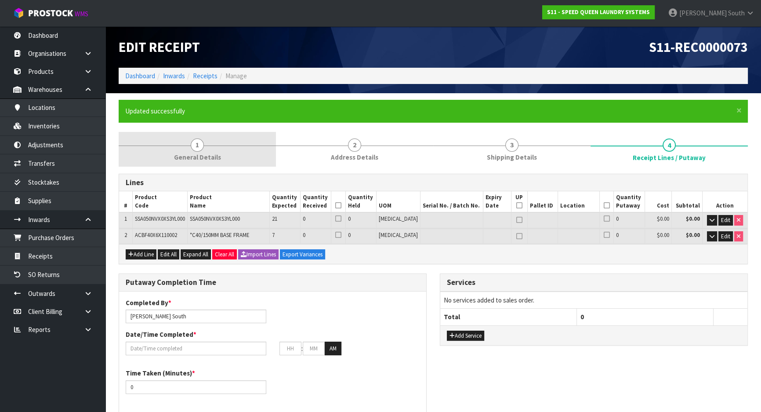
click at [198, 144] on span "1" at bounding box center [197, 144] width 13 height 13
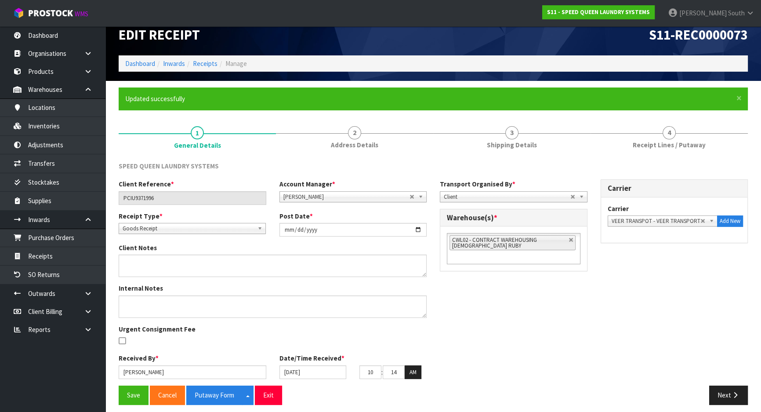
scroll to position [18, 0]
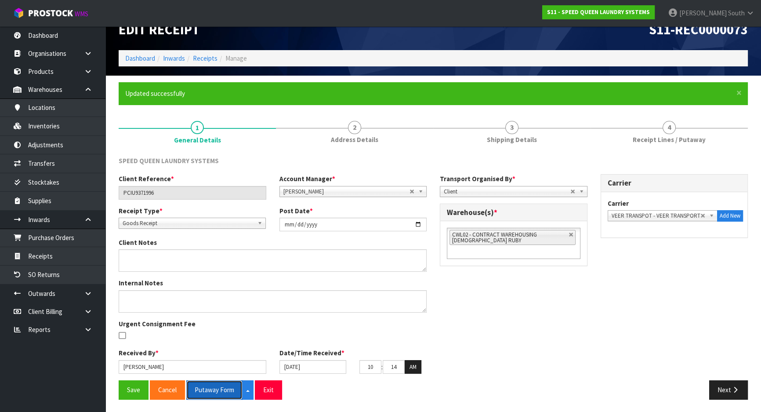
click at [232, 391] on button "Putaway Form" at bounding box center [214, 389] width 56 height 19
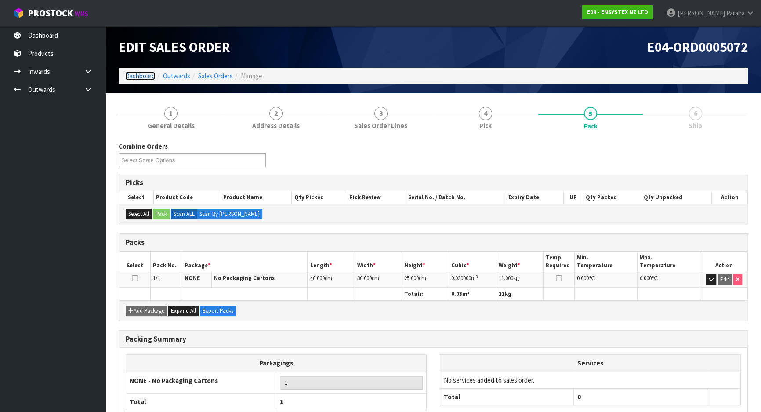
click at [150, 76] on link "Dashboard" at bounding box center [140, 76] width 30 height 8
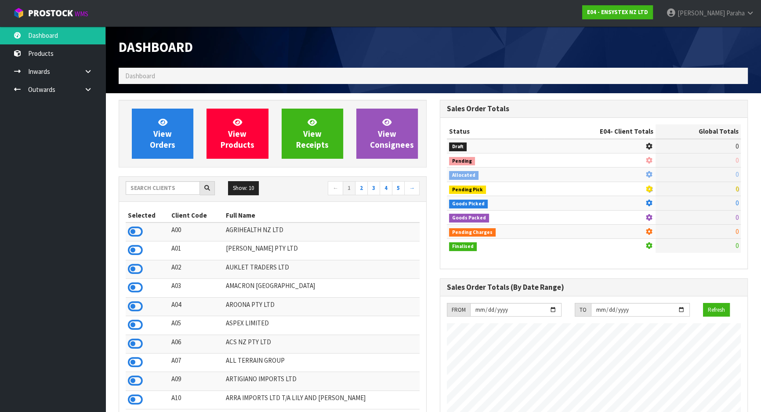
scroll to position [683, 321]
click at [156, 188] on input "text" at bounding box center [163, 188] width 74 height 14
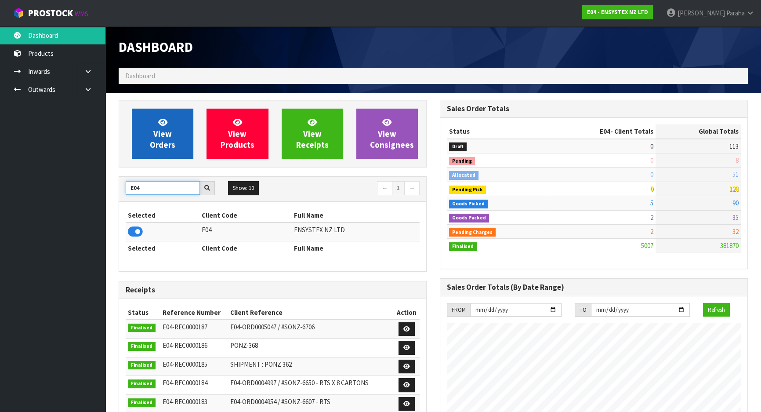
type input "E04"
click at [156, 146] on span "View Orders" at bounding box center [162, 133] width 25 height 33
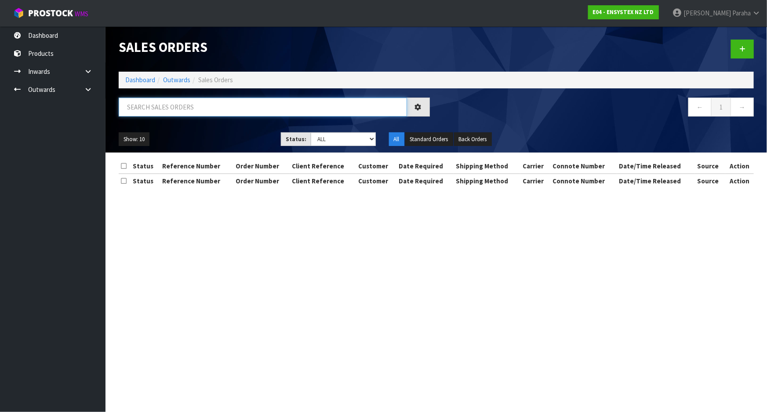
click at [151, 108] on input "text" at bounding box center [263, 107] width 288 height 19
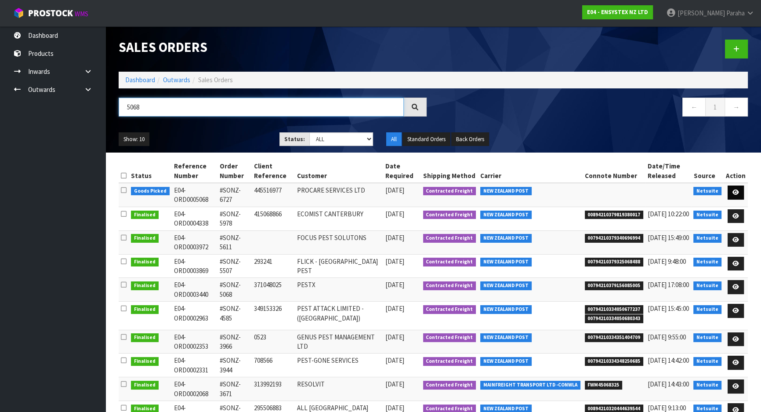
type input "5068"
click at [738, 191] on icon at bounding box center [735, 192] width 7 height 6
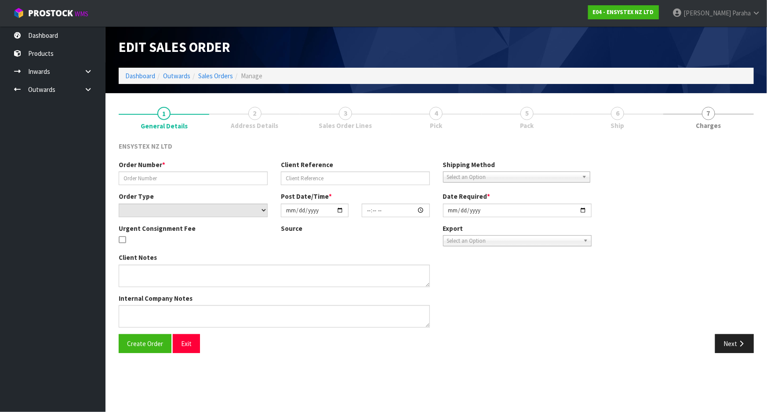
type input "#SONZ-6727"
type input "445516977"
select select "number:0"
type input "2025-09-18"
type input "13:15:17.000"
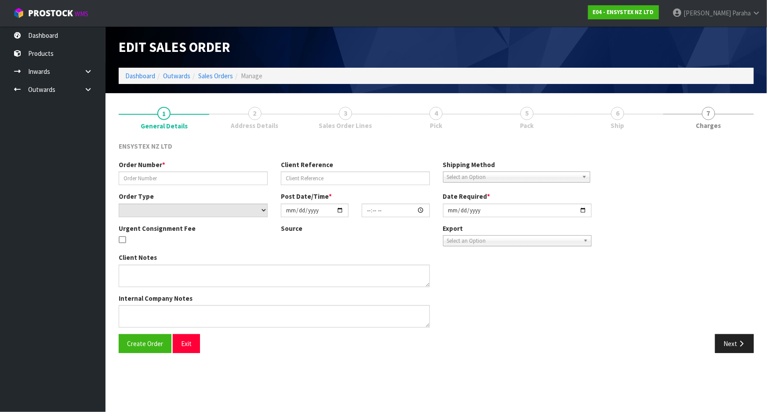
type input "[DATE]"
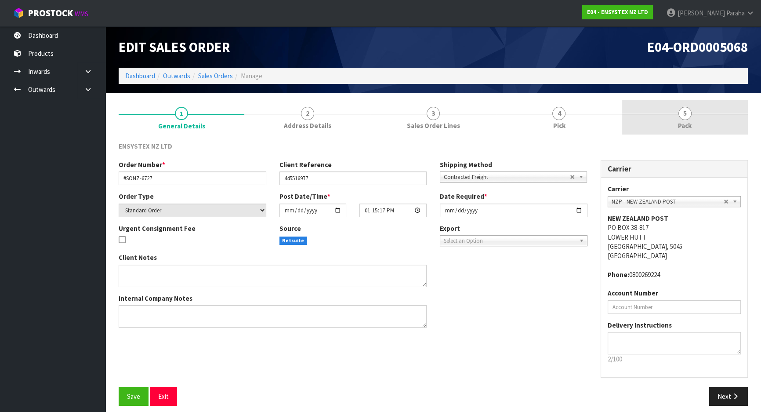
click at [687, 112] on span "5" at bounding box center [684, 113] width 13 height 13
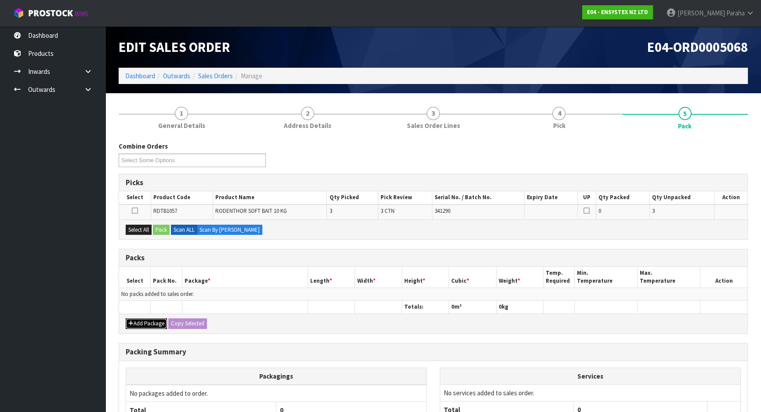
click at [149, 323] on button "Add Package" at bounding box center [146, 323] width 41 height 11
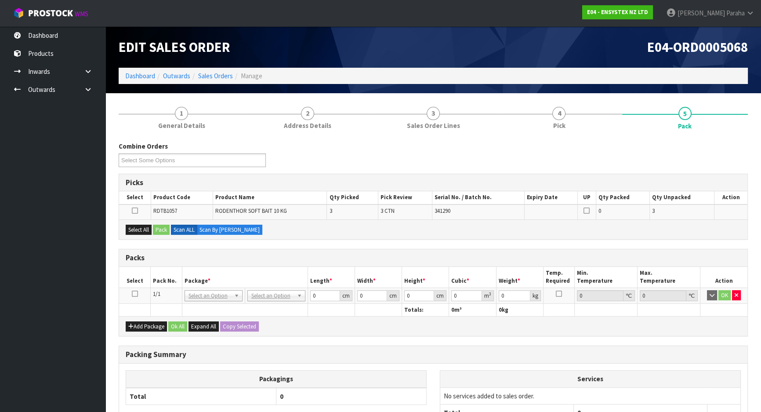
click at [132, 294] on icon at bounding box center [135, 294] width 6 height 0
click at [138, 229] on button "Select All" at bounding box center [139, 230] width 26 height 11
click at [158, 228] on button "Pack" at bounding box center [161, 230] width 17 height 11
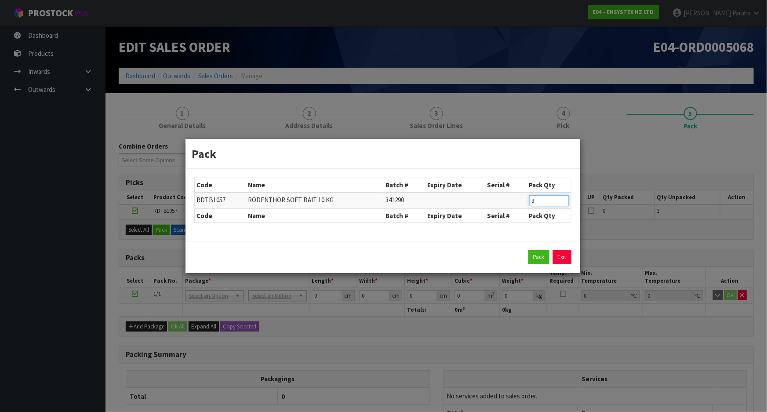
click at [545, 202] on input "3" at bounding box center [549, 200] width 40 height 11
type input "2"
click at [533, 257] on button "Pack" at bounding box center [538, 257] width 21 height 14
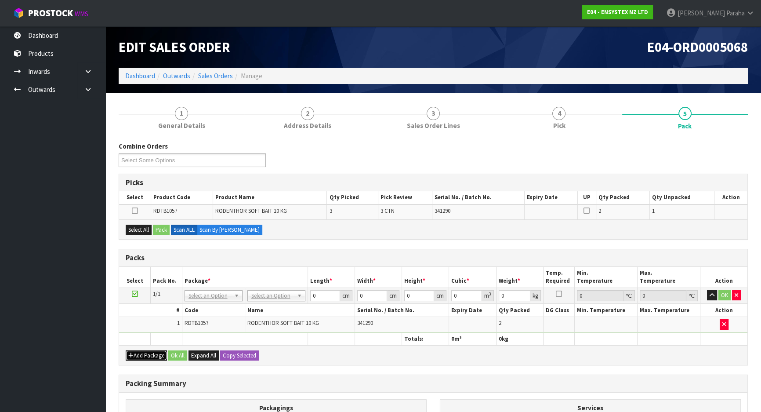
click at [139, 351] on button "Add Package" at bounding box center [146, 355] width 41 height 11
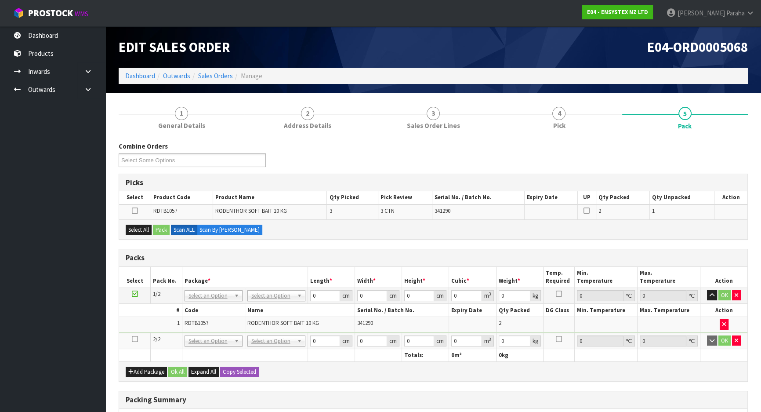
click at [136, 339] on icon at bounding box center [135, 339] width 6 height 0
drag, startPoint x: 144, startPoint y: 228, endPoint x: 149, endPoint y: 227, distance: 5.0
click at [146, 227] on button "Select All" at bounding box center [139, 230] width 26 height 11
click at [154, 226] on button "Pack" at bounding box center [161, 230] width 17 height 11
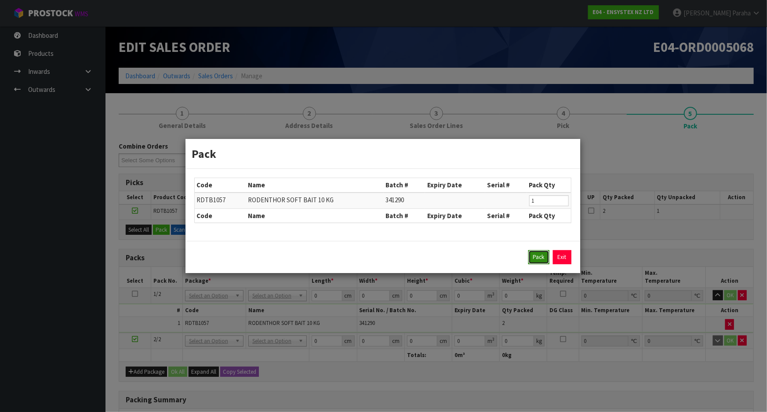
click at [535, 260] on button "Pack" at bounding box center [538, 257] width 21 height 14
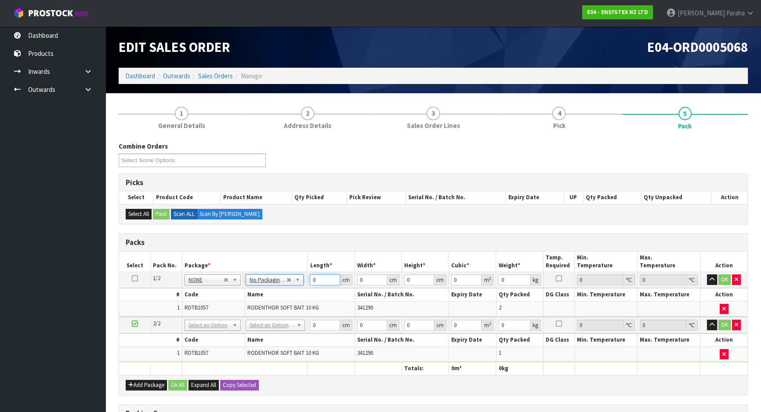
click at [316, 282] on input "0" at bounding box center [325, 279] width 30 height 11
type input "39"
type input "30"
type input "5"
type input "0.00585"
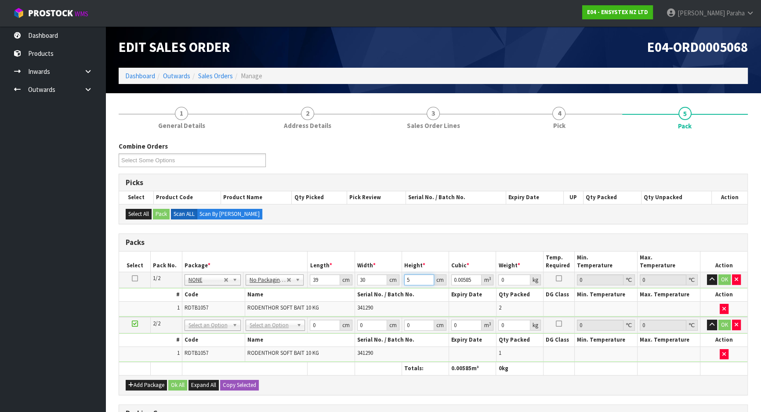
type input "50"
type input "0.0585"
type input "50"
type input "22"
click at [707, 274] on button "button" at bounding box center [712, 279] width 10 height 11
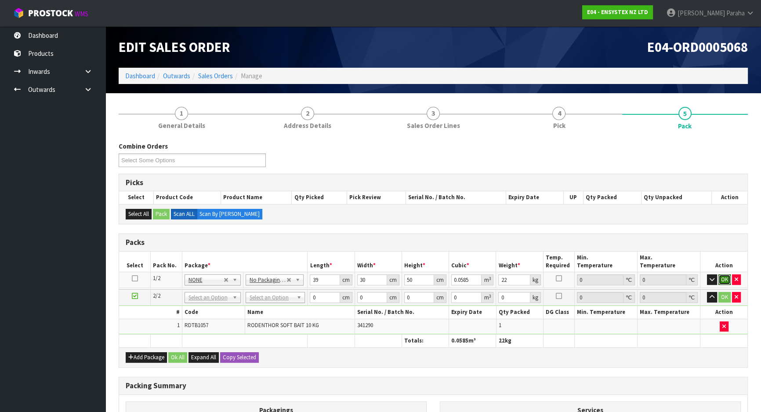
click button "OK" at bounding box center [724, 279] width 12 height 11
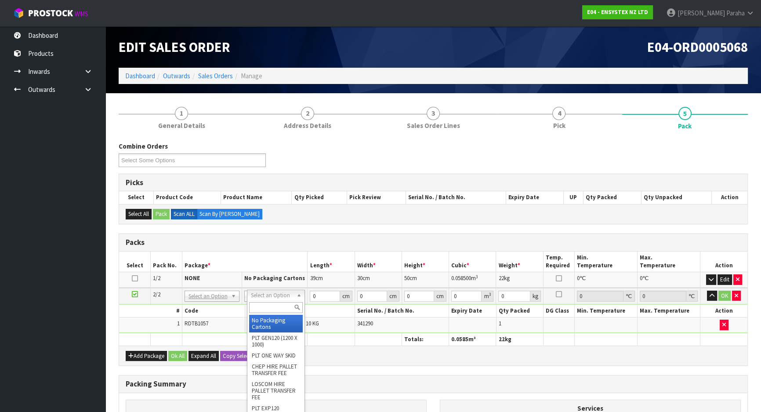
type input "2"
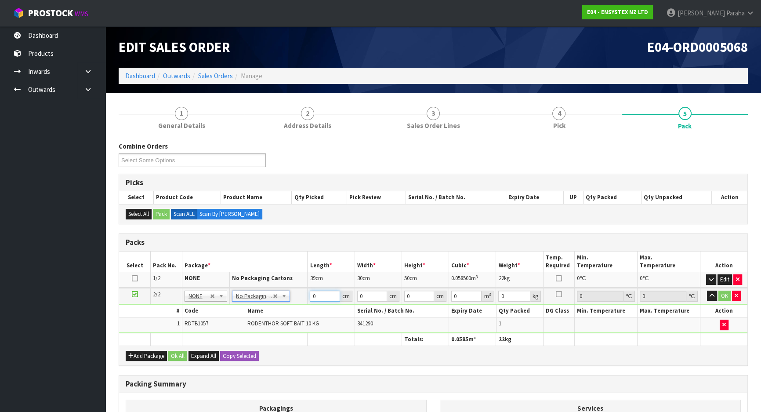
click at [317, 296] on input "0" at bounding box center [325, 295] width 30 height 11
type input "39"
type input "30"
type input "2"
type input "0.00234"
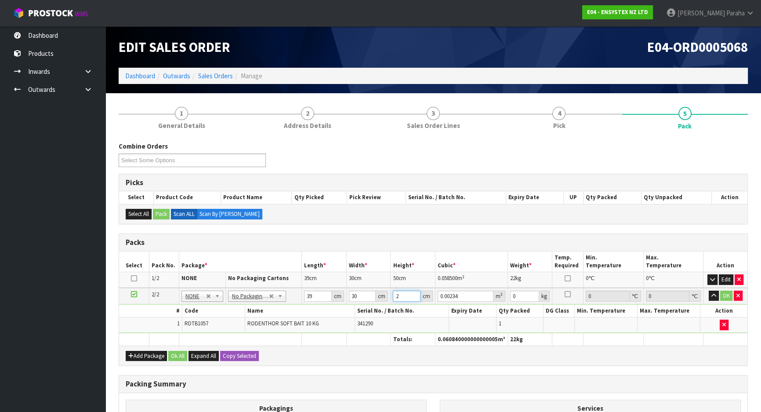
type input "26"
type input "0.03042"
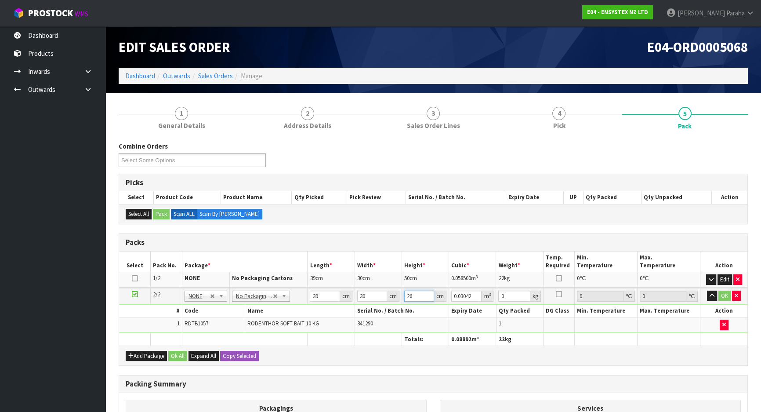
type input "26"
type input "11"
click at [707, 290] on button "button" at bounding box center [712, 295] width 10 height 11
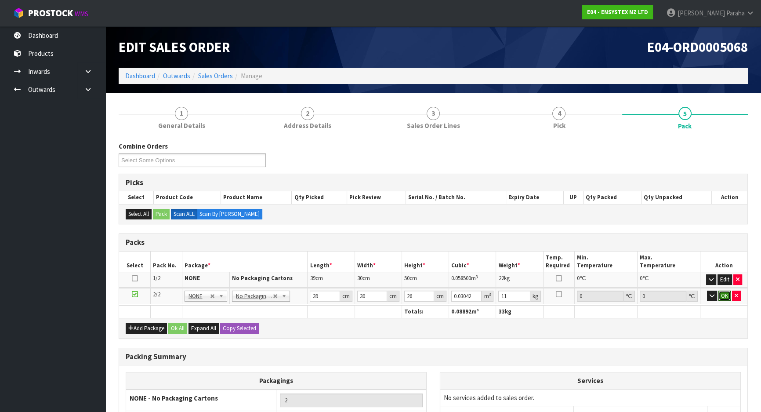
click button "OK" at bounding box center [724, 295] width 12 height 11
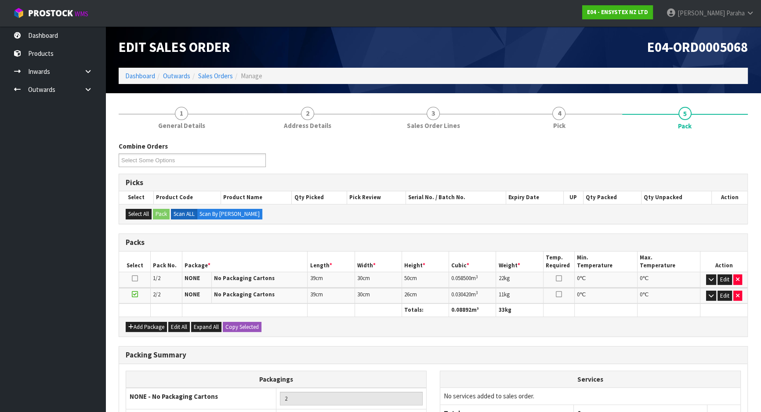
scroll to position [89, 0]
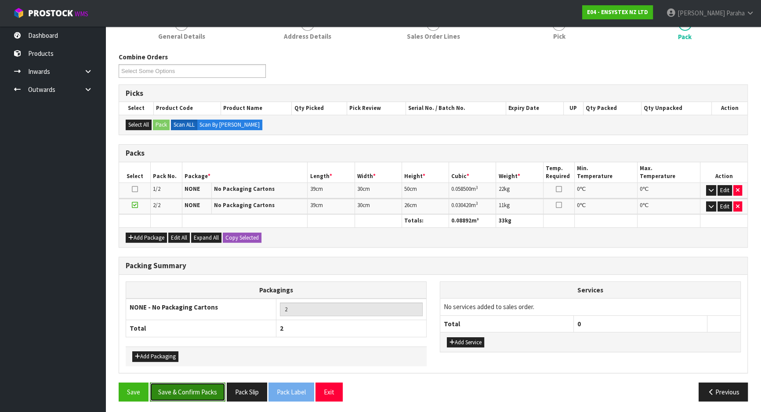
click at [206, 390] on button "Save & Confirm Packs" at bounding box center [188, 391] width 76 height 19
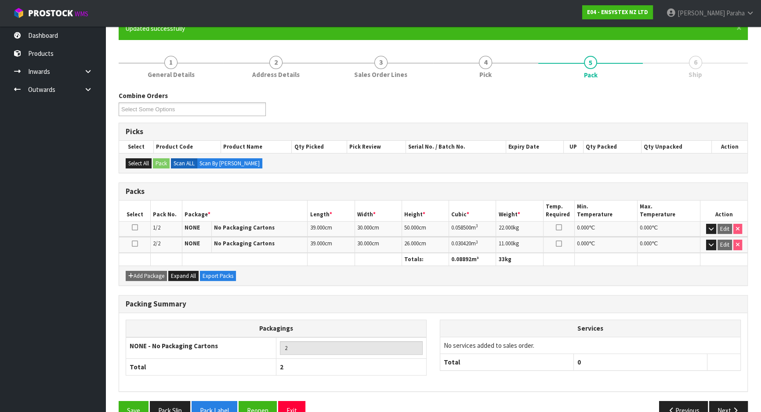
scroll to position [101, 0]
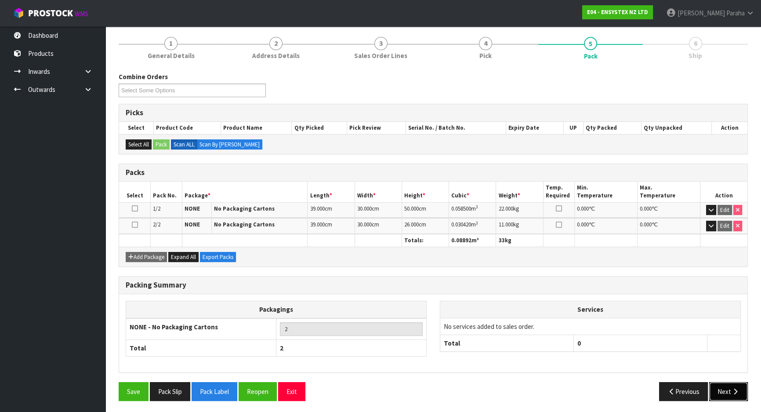
click at [728, 385] on button "Next" at bounding box center [728, 391] width 39 height 19
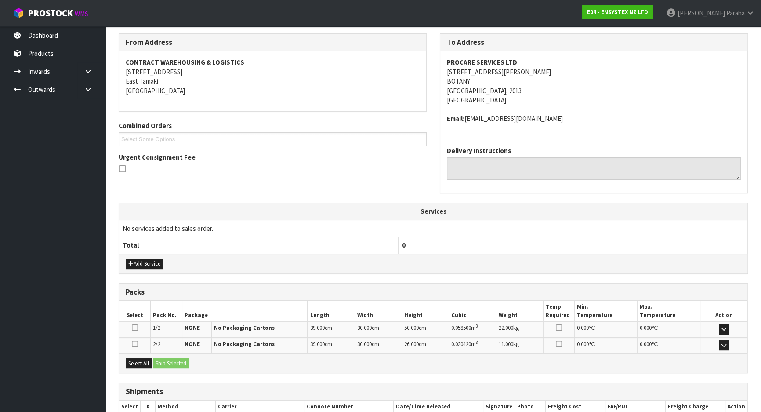
scroll to position [194, 0]
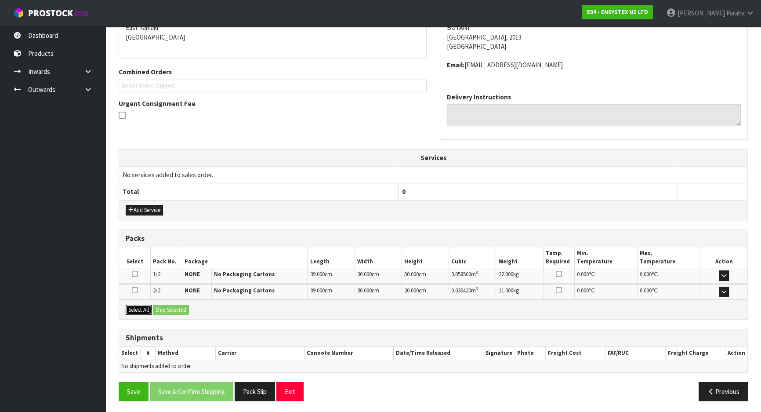
drag, startPoint x: 134, startPoint y: 307, endPoint x: 146, endPoint y: 307, distance: 12.3
click at [133, 307] on button "Select All" at bounding box center [139, 309] width 26 height 11
click at [174, 309] on button "Ship Selected" at bounding box center [171, 309] width 36 height 11
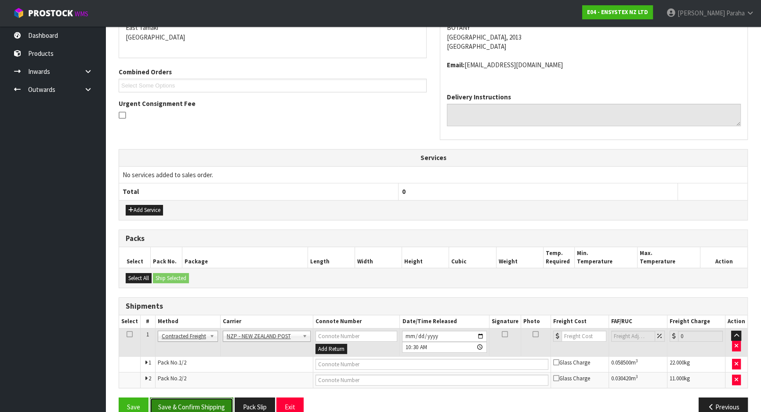
click at [201, 404] on button "Save & Confirm Shipping" at bounding box center [191, 406] width 83 height 19
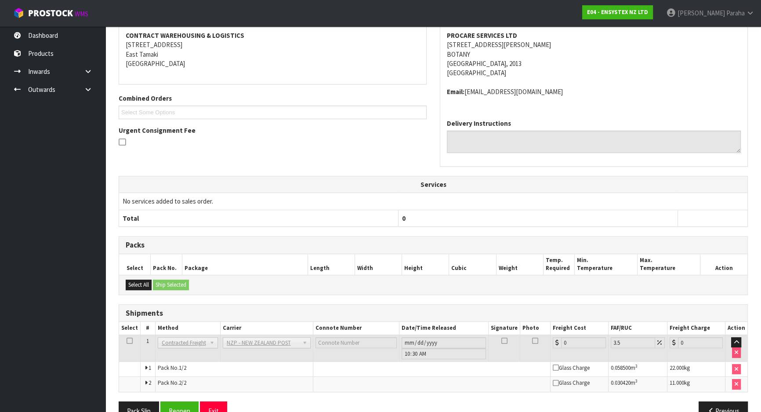
scroll to position [196, 0]
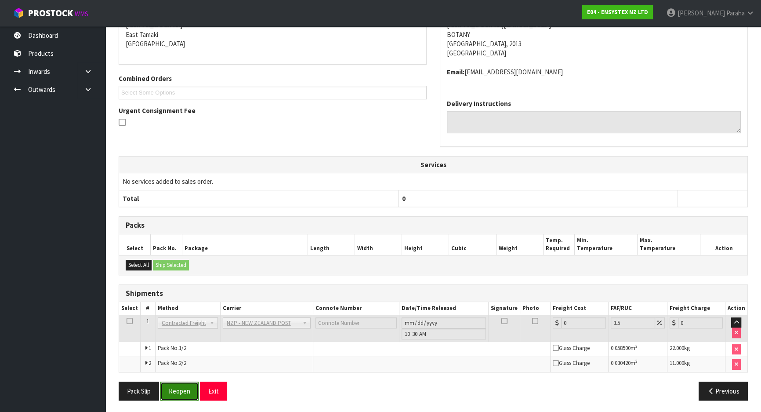
click at [185, 391] on button "Reopen" at bounding box center [179, 390] width 38 height 19
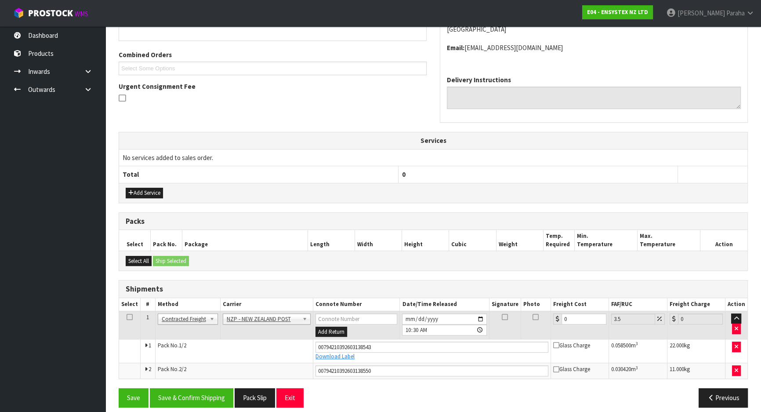
scroll to position [217, 0]
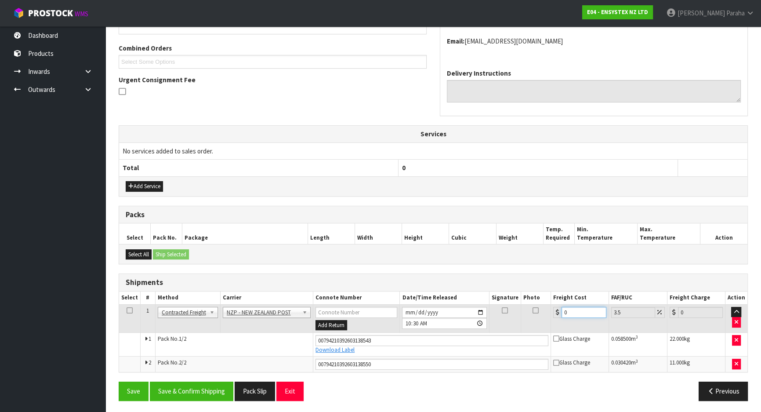
click at [583, 310] on input "0" at bounding box center [584, 312] width 45 height 11
type input "7"
type input "7.24"
type input "7.7"
type input "7.97"
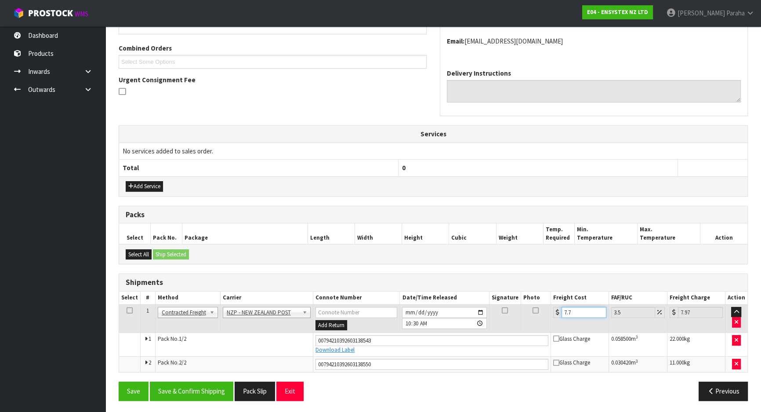
type input "7.76"
type input "8.03"
type input "7.76"
click at [180, 392] on button "Save & Confirm Shipping" at bounding box center [191, 390] width 83 height 19
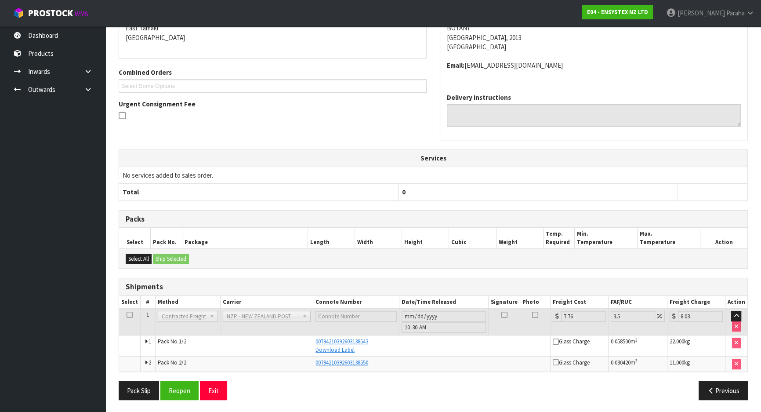
scroll to position [0, 0]
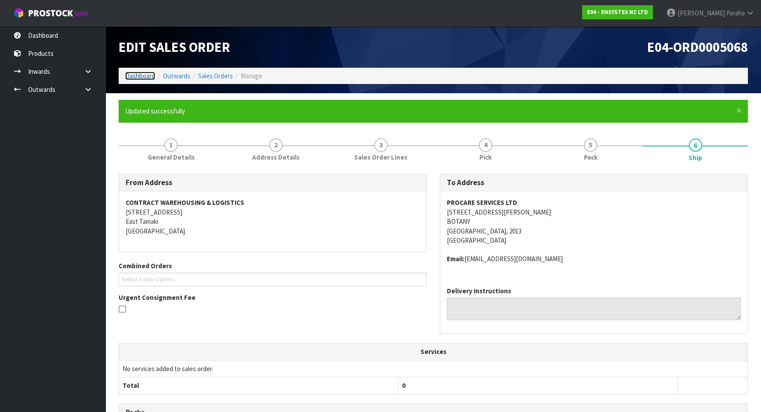
click at [145, 77] on link "Dashboard" at bounding box center [140, 76] width 30 height 8
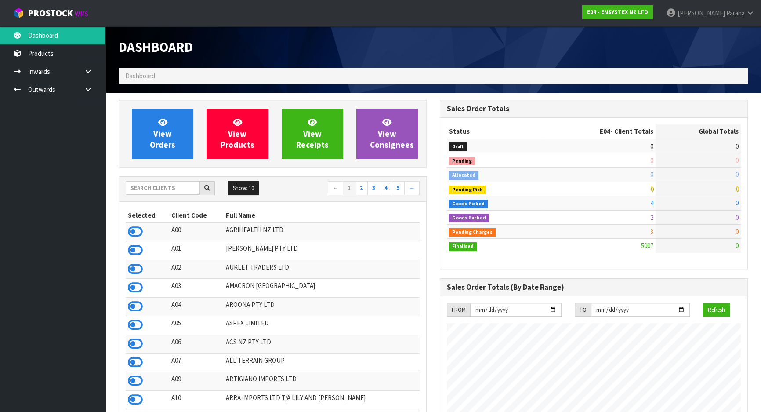
scroll to position [664, 321]
click at [154, 185] on input "text" at bounding box center [163, 188] width 74 height 14
click at [153, 185] on input "text" at bounding box center [163, 188] width 74 height 14
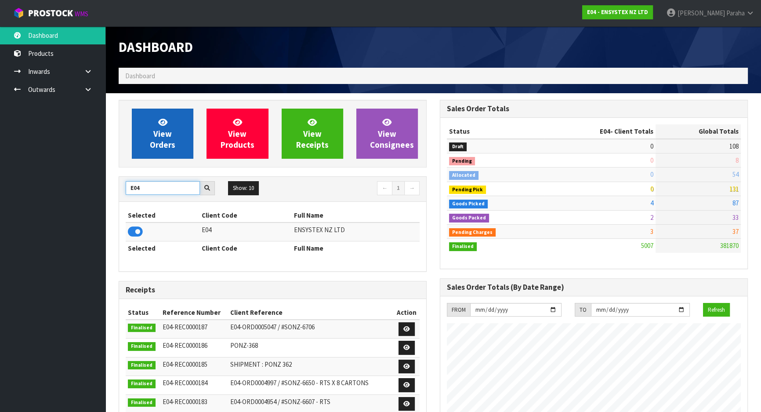
type input "E04"
click at [178, 135] on link "View Orders" at bounding box center [163, 134] width 62 height 50
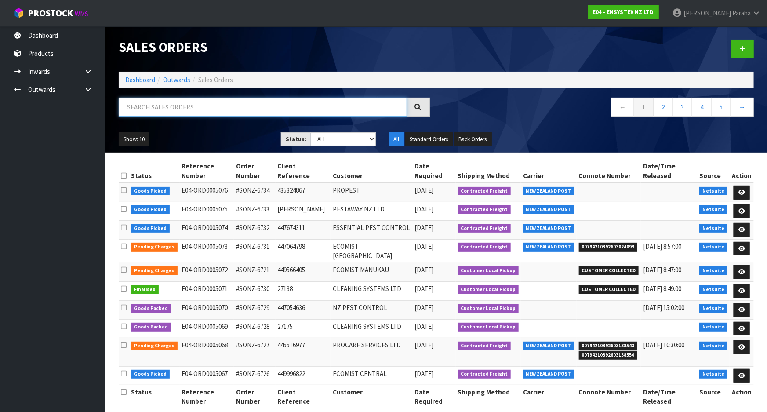
click at [152, 108] on input "text" at bounding box center [263, 107] width 288 height 19
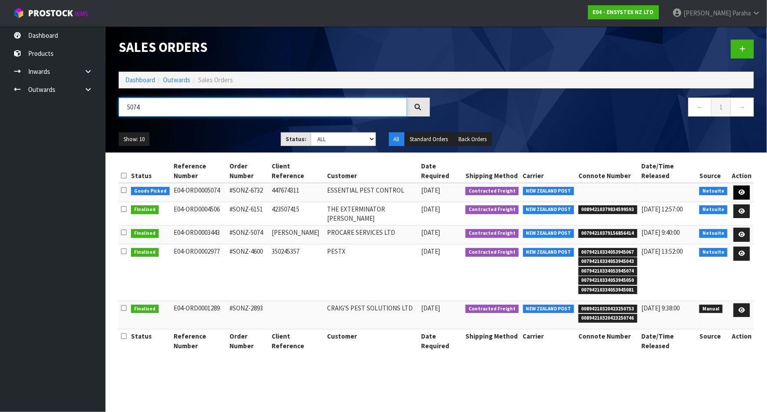
type input "5074"
click at [743, 189] on icon at bounding box center [741, 192] width 7 height 6
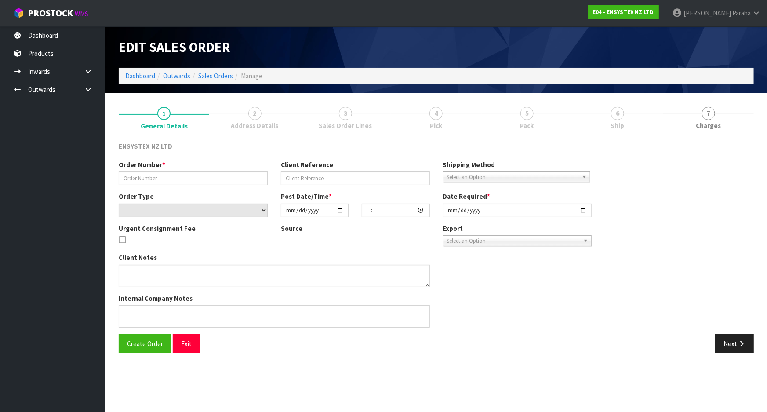
type input "#SONZ-6732"
type input "447674311"
select select "number:0"
type input "2025-09-18"
type input "13:45:21.000"
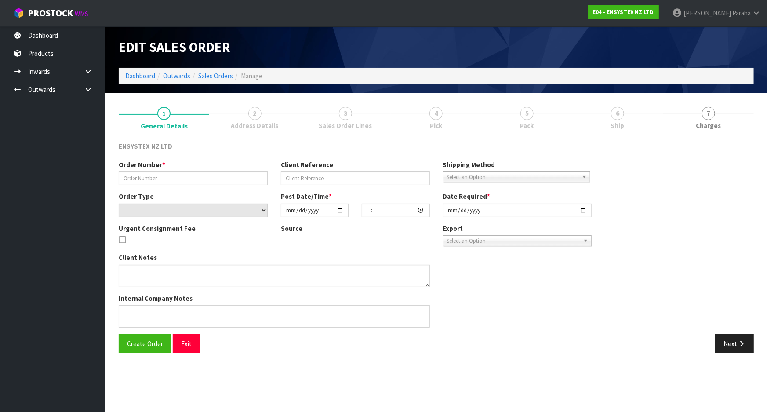
type input "[DATE]"
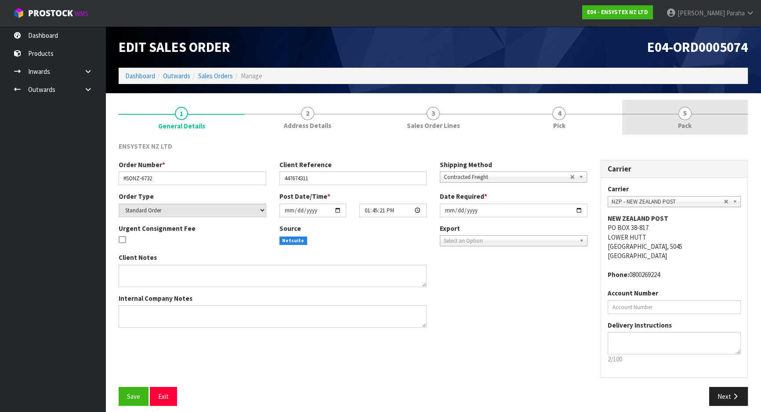
click at [679, 114] on span "5" at bounding box center [684, 113] width 13 height 13
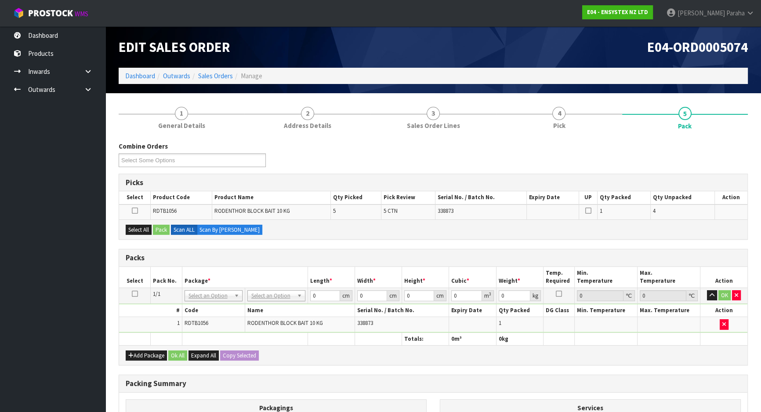
click at [136, 294] on icon at bounding box center [135, 294] width 6 height 0
click at [145, 353] on button "Add Package" at bounding box center [146, 355] width 41 height 11
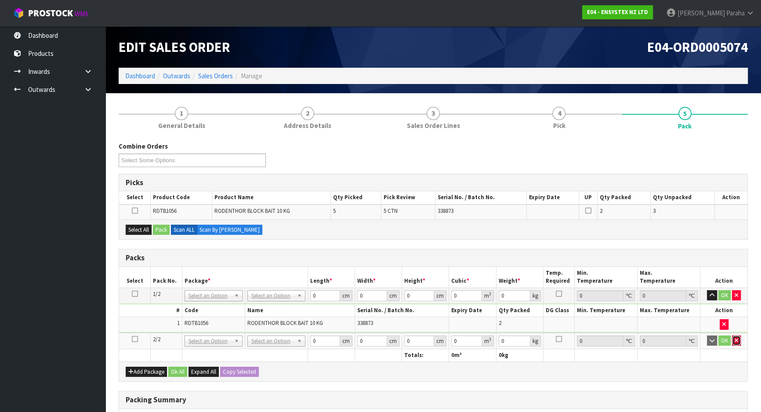
click at [733, 339] on button "button" at bounding box center [736, 340] width 9 height 11
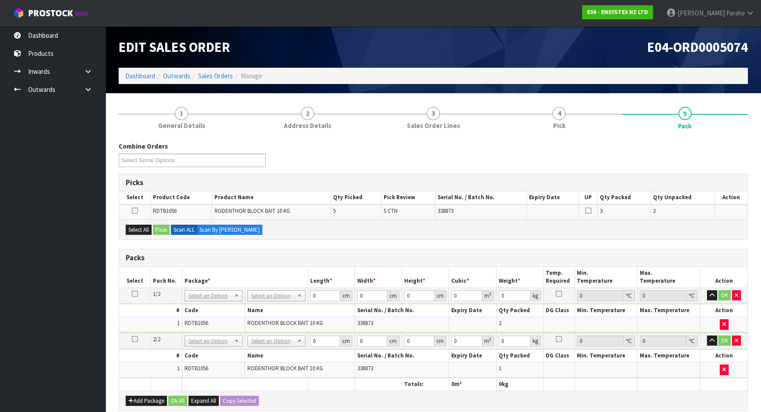
click at [135, 339] on icon at bounding box center [135, 339] width 6 height 0
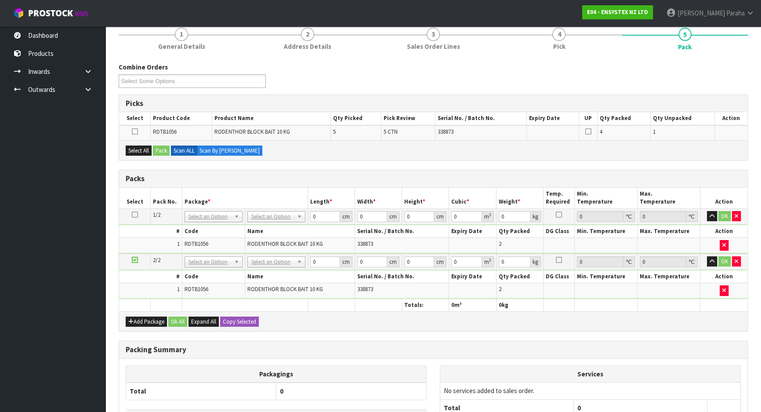
scroll to position [80, 0]
click at [136, 259] on icon at bounding box center [135, 259] width 6 height 0
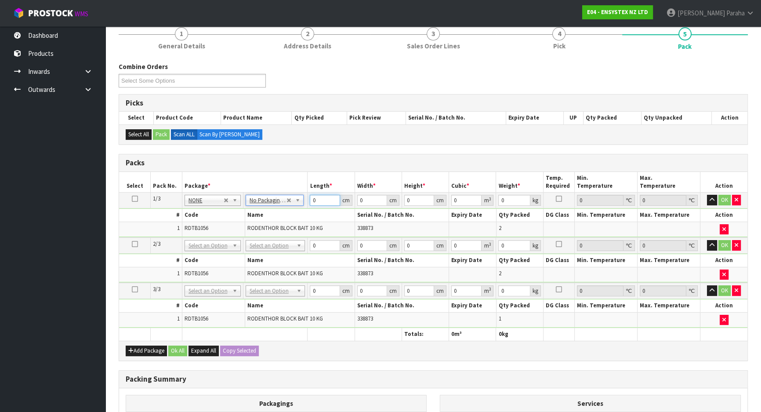
click at [320, 199] on input "0" at bounding box center [325, 200] width 30 height 11
type input "39"
type input "30"
type input "5"
type input "0.00585"
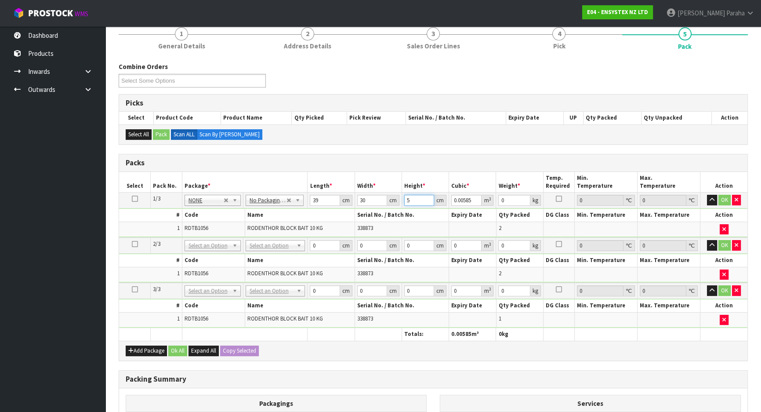
type input "51"
type input "0.05967"
type input "51"
type input "22"
click at [707, 195] on button "button" at bounding box center [712, 200] width 10 height 11
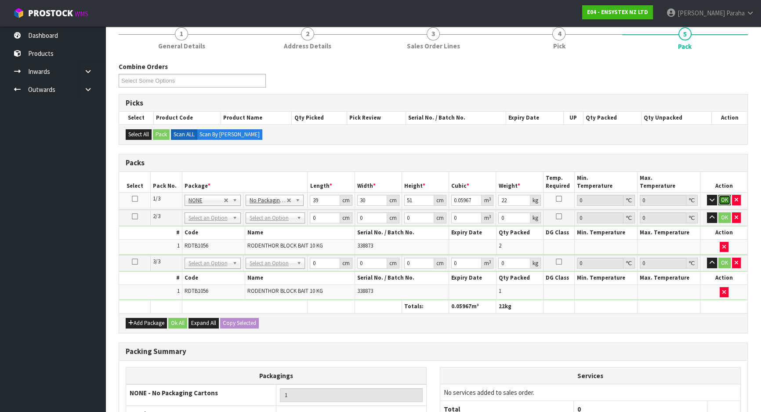
click button "OK" at bounding box center [724, 200] width 12 height 11
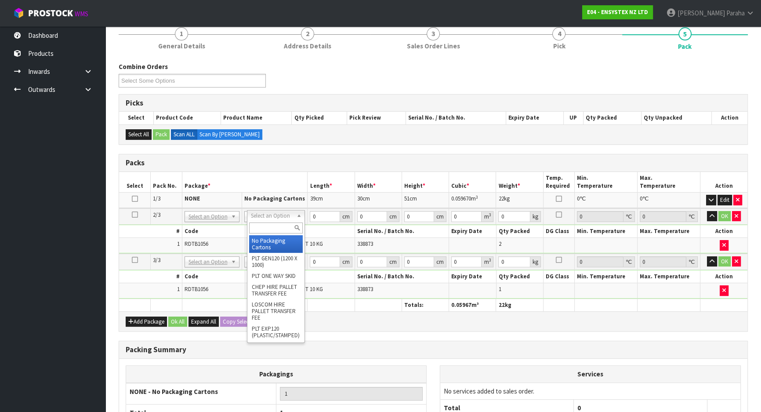
type input "2"
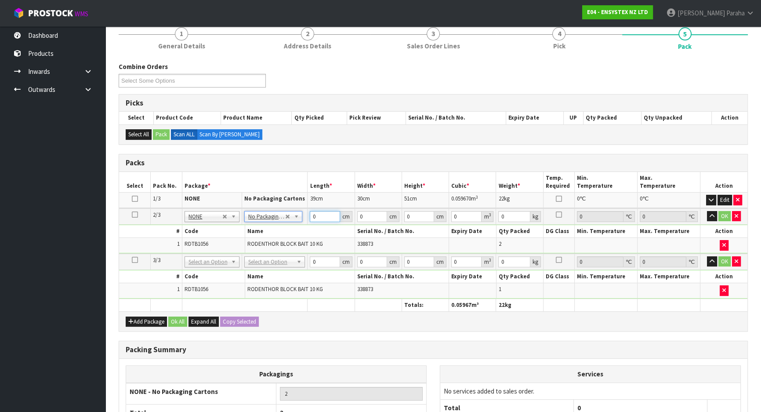
click at [326, 215] on input "0" at bounding box center [325, 216] width 30 height 11
type input "39"
type input "30"
type input "5"
type input "0.00585"
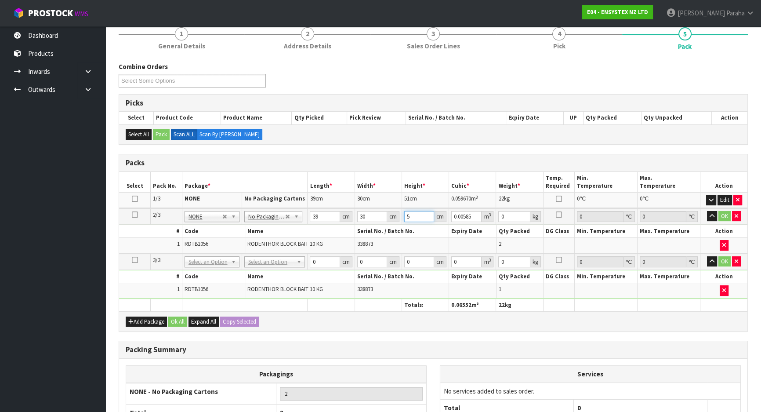
type input "51"
type input "0.05967"
type input "51"
type input "22"
click at [707, 211] on button "button" at bounding box center [712, 216] width 10 height 11
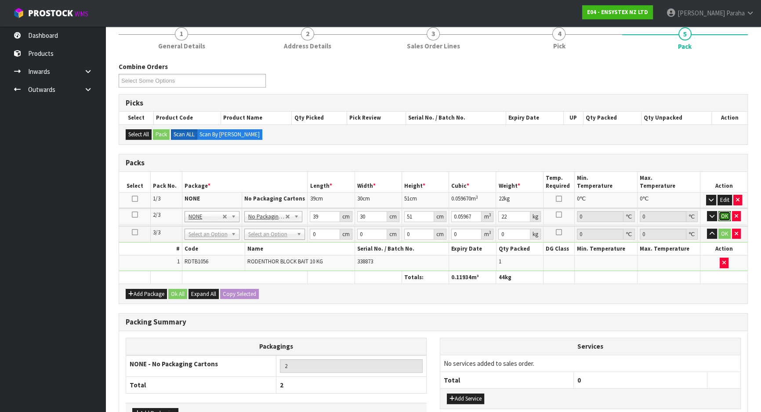
click button "OK" at bounding box center [724, 216] width 12 height 11
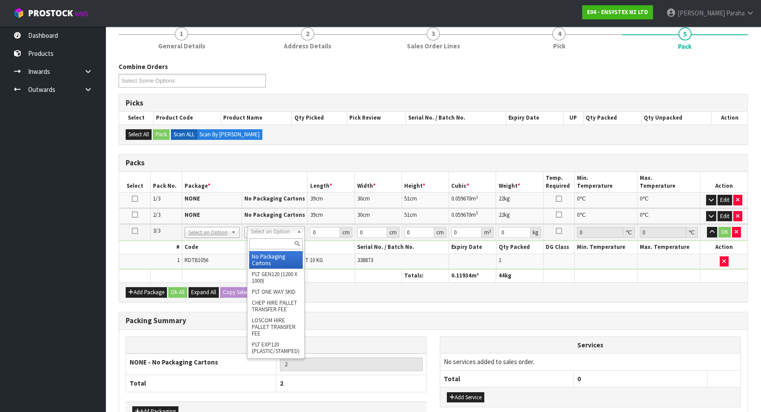
type input "3"
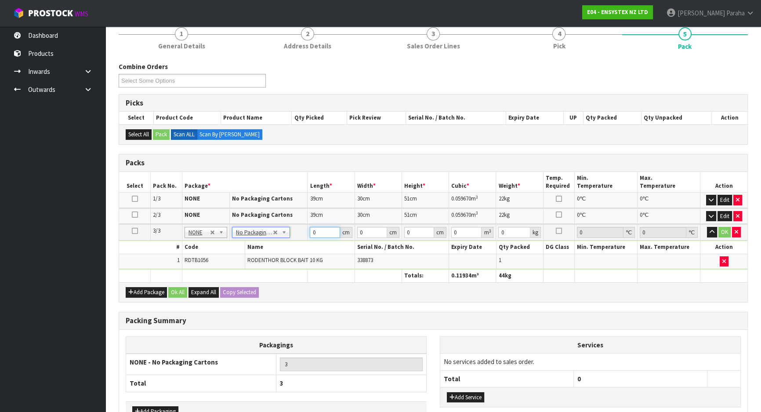
click at [326, 234] on input "0" at bounding box center [325, 232] width 30 height 11
type input "40"
type input "30"
type input "2"
type input "0.0024"
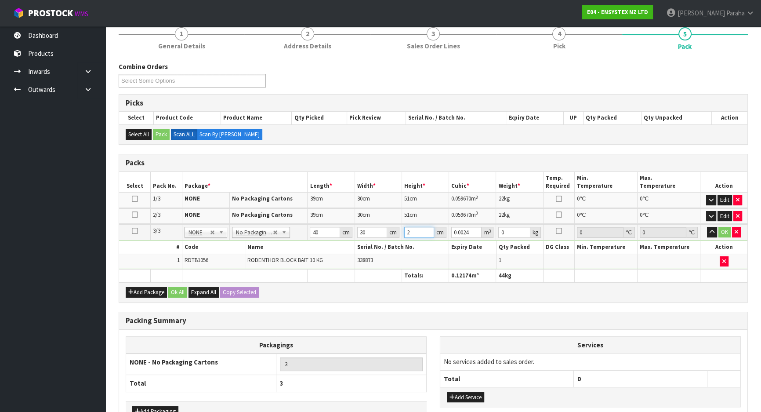
type input "25"
type input "0.03"
type input "25"
type input "11"
click at [707, 227] on button "button" at bounding box center [712, 232] width 10 height 11
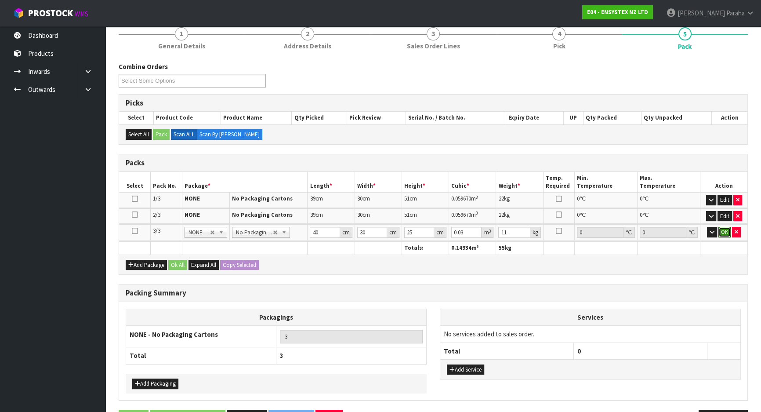
click button "OK" at bounding box center [724, 232] width 12 height 11
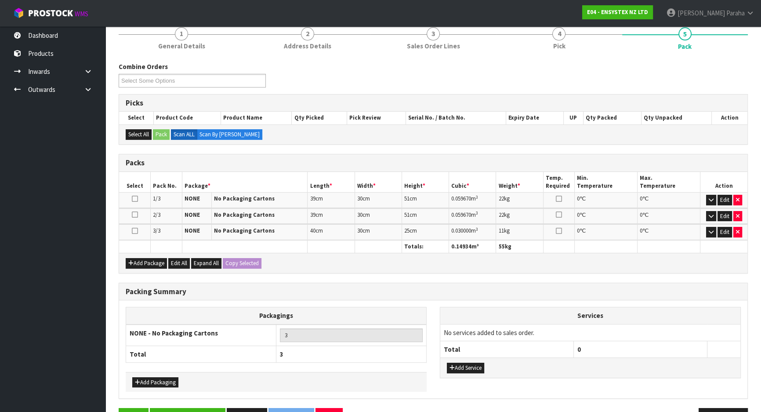
scroll to position [105, 0]
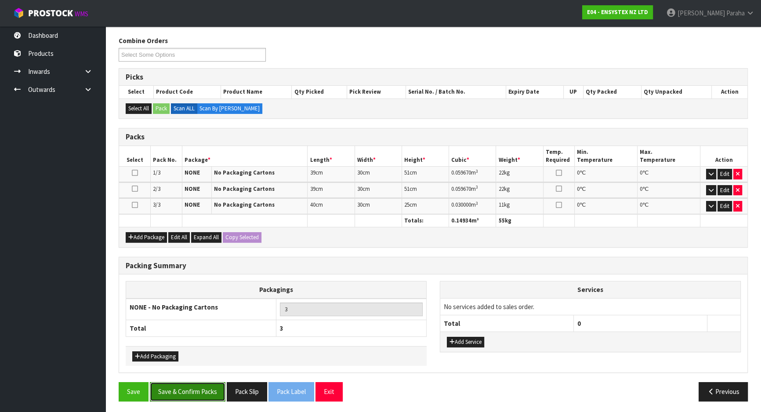
click at [206, 384] on button "Save & Confirm Packs" at bounding box center [188, 391] width 76 height 19
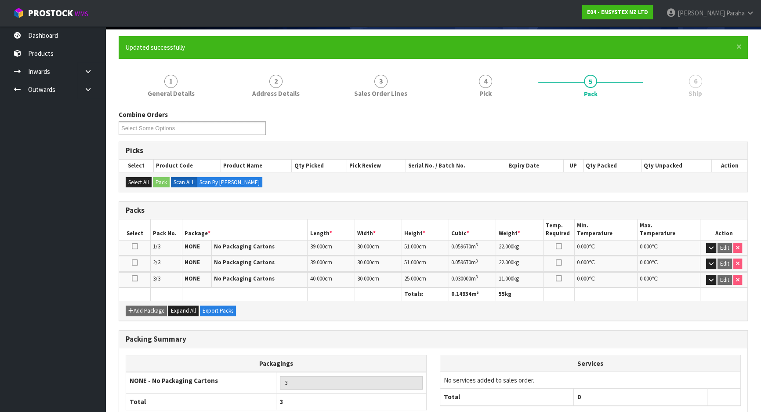
scroll to position [118, 0]
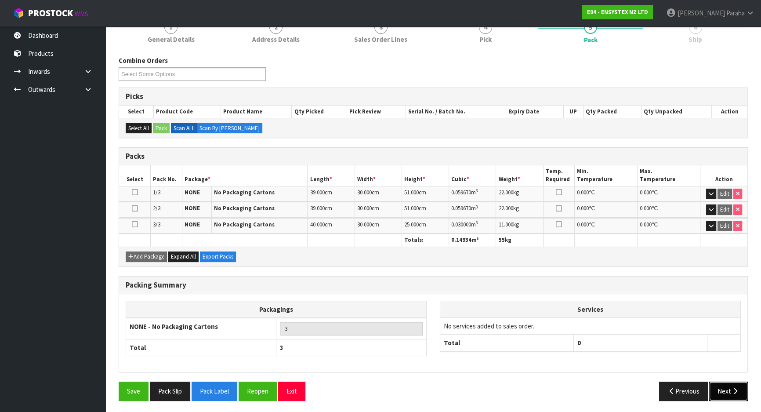
click at [721, 388] on button "Next" at bounding box center [728, 390] width 39 height 19
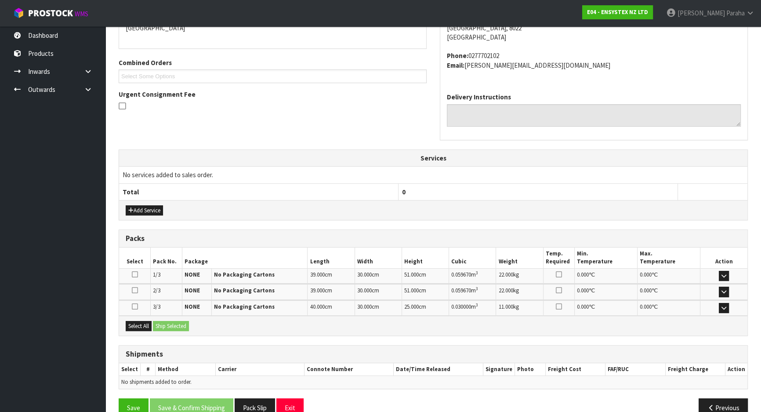
scroll to position [220, 0]
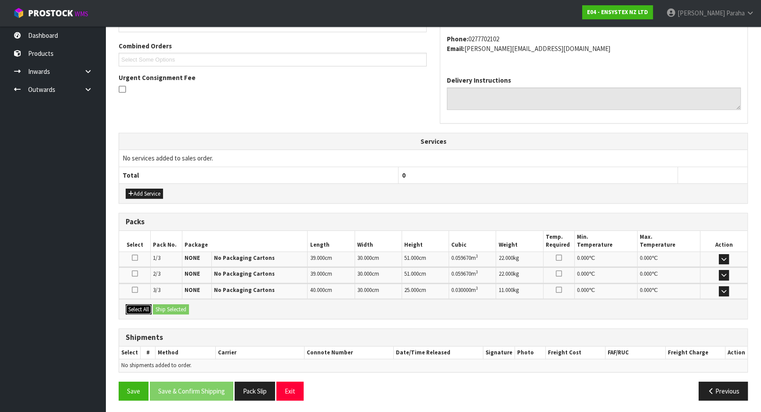
click at [146, 310] on button "Select All" at bounding box center [139, 309] width 26 height 11
click at [161, 307] on button "Ship Selected" at bounding box center [171, 309] width 36 height 11
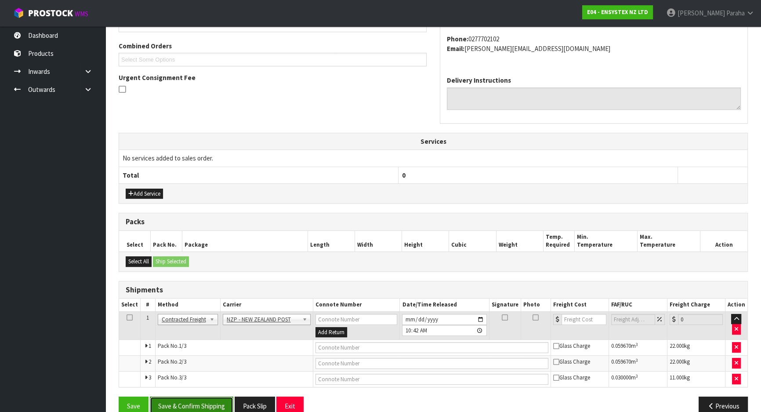
click at [222, 401] on button "Save & Confirm Shipping" at bounding box center [191, 405] width 83 height 19
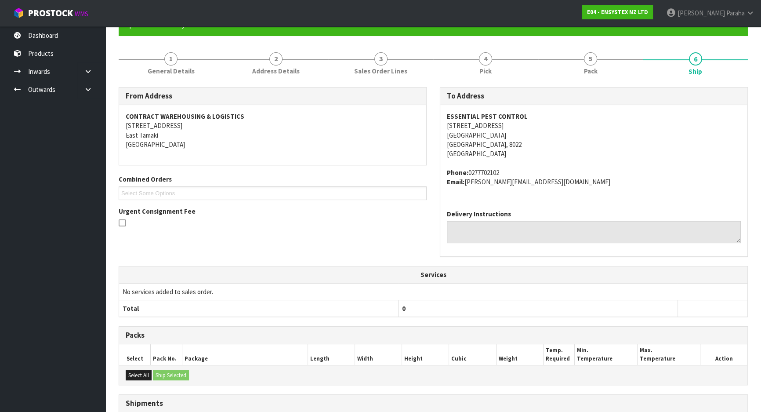
scroll to position [221, 0]
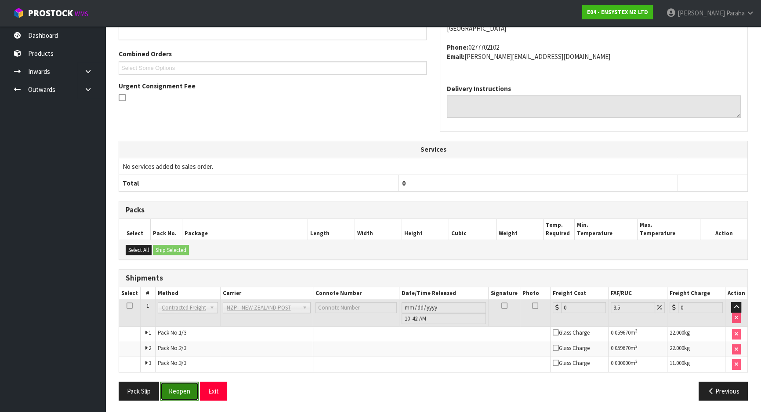
click at [174, 395] on button "Reopen" at bounding box center [179, 390] width 38 height 19
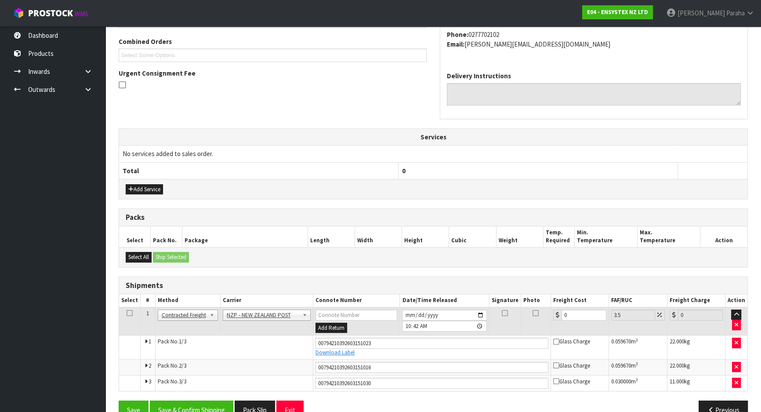
scroll to position [243, 0]
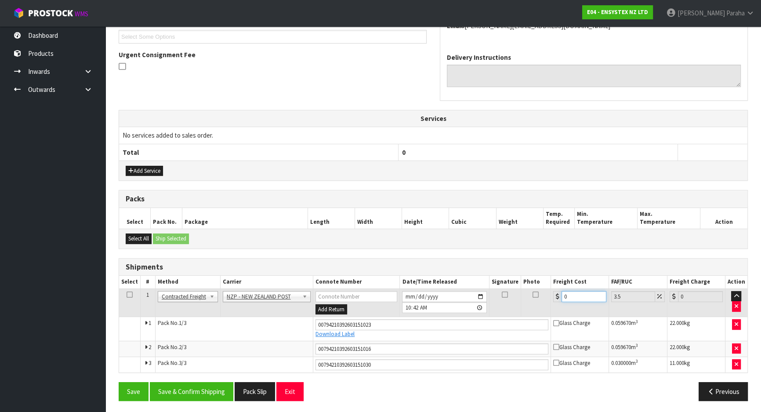
click at [579, 291] on input "0" at bounding box center [584, 296] width 45 height 11
type input "7"
type input "7.24"
type input "75"
type input "77.63"
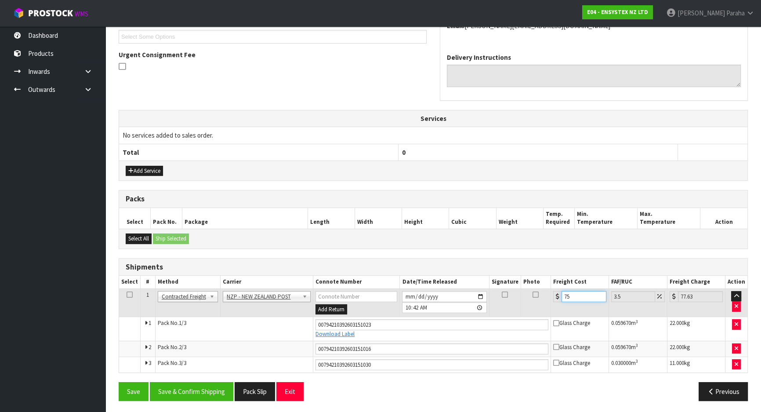
type input "75.1"
type input "77.73"
type input "75.14"
type input "77.77"
type input "75.14"
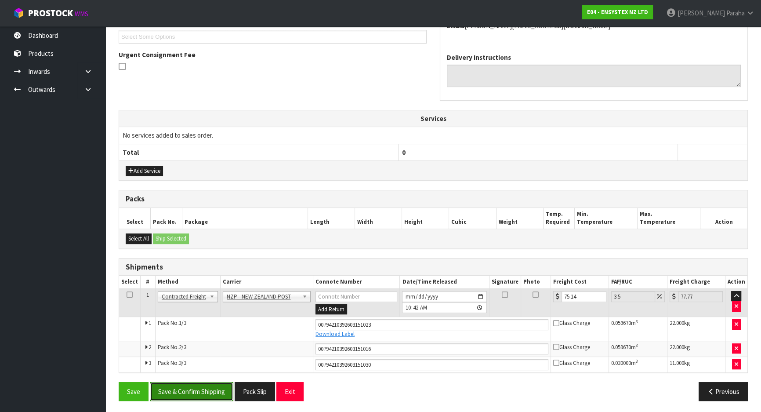
click at [197, 385] on button "Save & Confirm Shipping" at bounding box center [191, 391] width 83 height 19
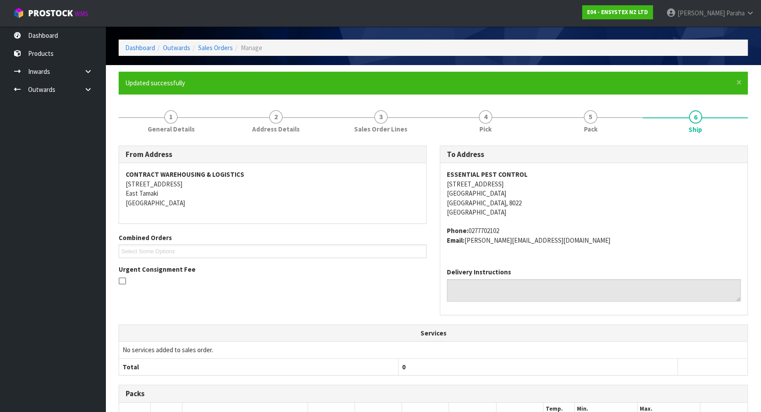
scroll to position [0, 0]
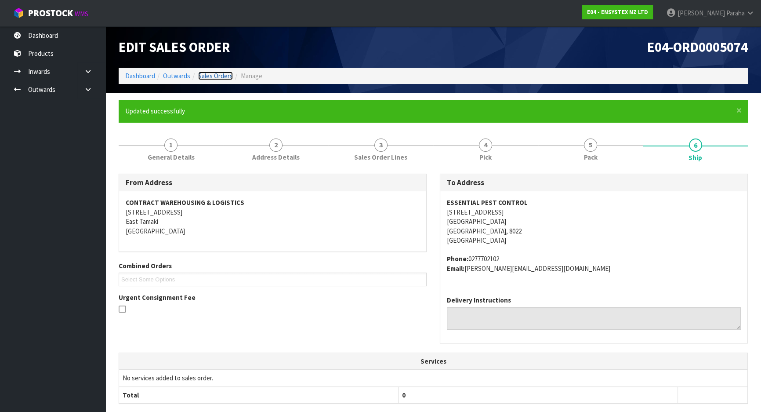
click at [207, 76] on link "Sales Orders" at bounding box center [215, 76] width 35 height 8
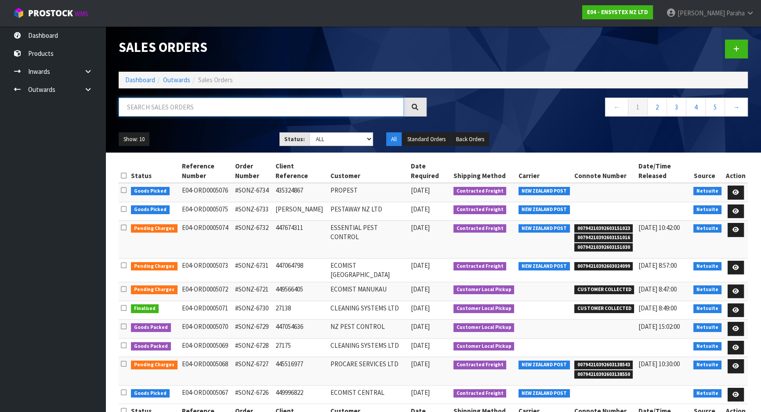
click at [218, 101] on input "text" at bounding box center [261, 107] width 285 height 19
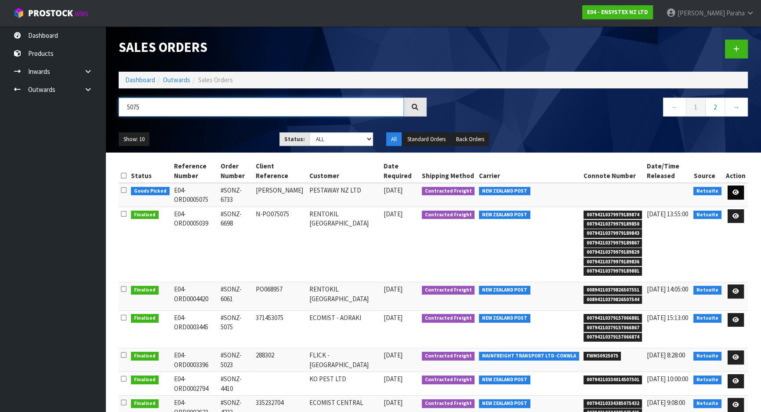
type input "5075"
click at [735, 187] on link at bounding box center [736, 192] width 16 height 14
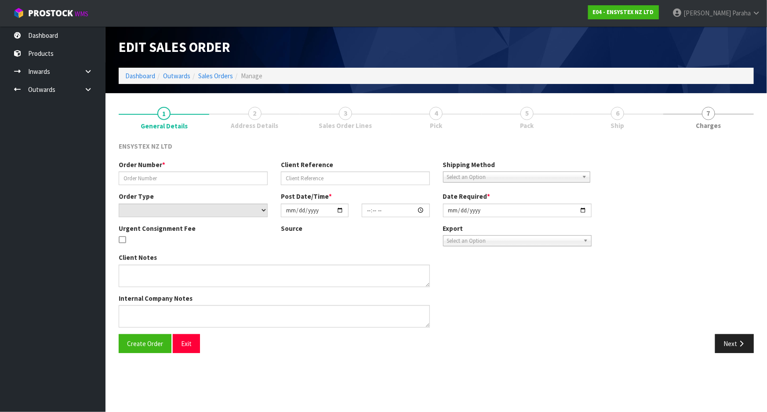
type input "#SONZ-6733"
type input "SANDRA PA"
select select "number:0"
type input "2025-09-18"
type input "13:45:22.000"
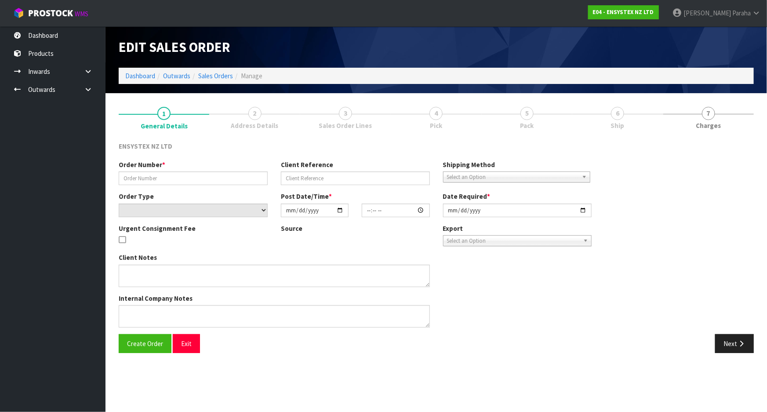
type input "[DATE]"
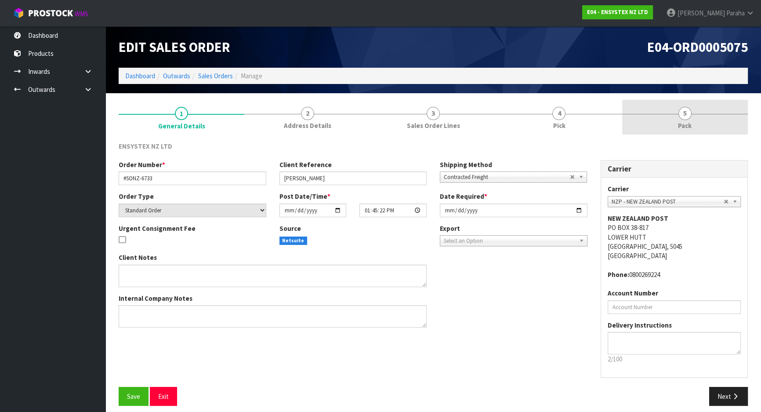
click at [694, 123] on link "5 Pack" at bounding box center [685, 117] width 126 height 35
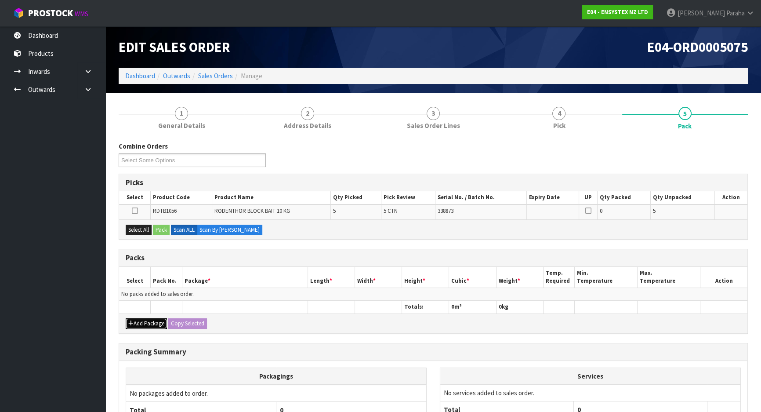
click at [139, 323] on button "Add Package" at bounding box center [146, 323] width 41 height 11
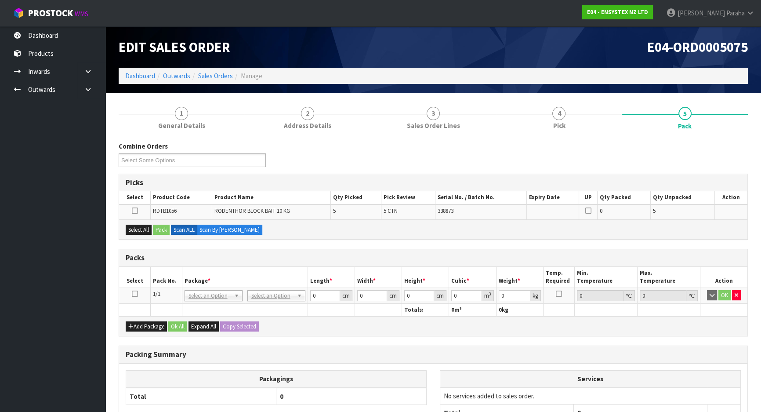
click at [133, 294] on icon at bounding box center [135, 294] width 6 height 0
click at [136, 232] on button "Select All" at bounding box center [139, 230] width 26 height 11
click at [164, 232] on button "Pack" at bounding box center [161, 230] width 17 height 11
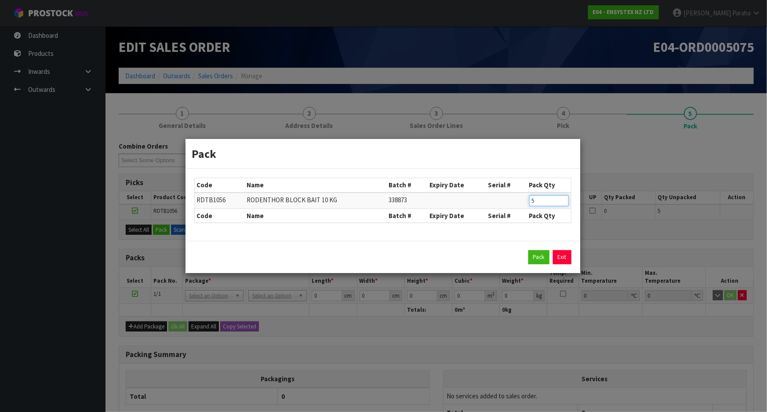
click at [555, 199] on input "5" at bounding box center [549, 200] width 40 height 11
type input "2"
click at [546, 253] on button "Pack" at bounding box center [538, 257] width 21 height 14
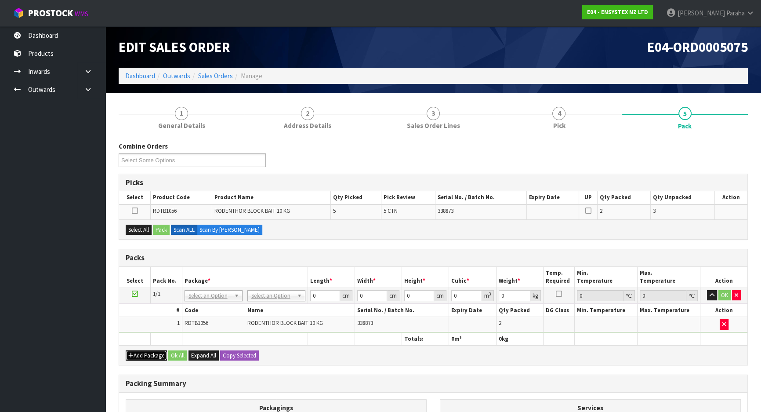
click at [152, 350] on button "Add Package" at bounding box center [146, 355] width 41 height 11
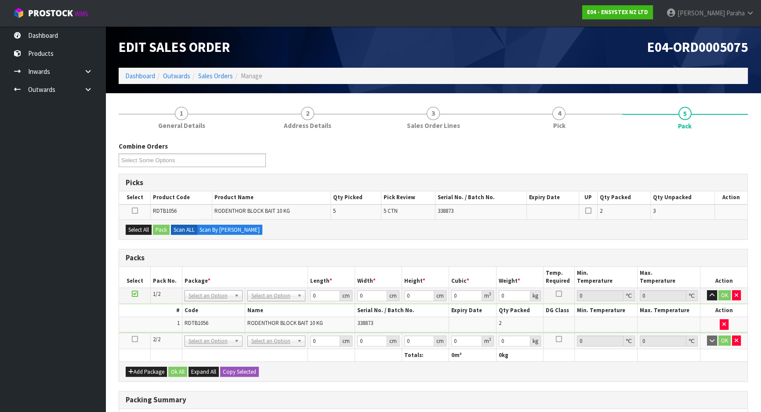
click at [134, 339] on icon at bounding box center [135, 339] width 6 height 0
click at [141, 228] on button "Select All" at bounding box center [139, 230] width 26 height 11
click at [157, 228] on button "Pack" at bounding box center [161, 230] width 17 height 11
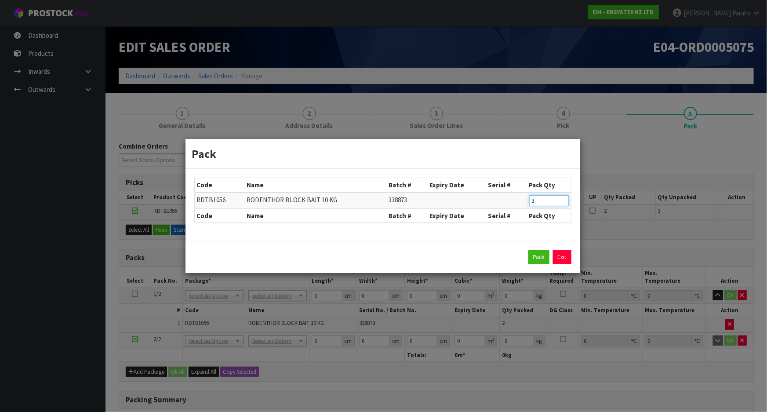
drag, startPoint x: 544, startPoint y: 199, endPoint x: 511, endPoint y: 202, distance: 32.7
click at [511, 202] on tr "RDTB1056 RODENTHOR BLOCK BAIT 10 KG 338873 3" at bounding box center [383, 200] width 376 height 16
type input "2"
click at [530, 256] on button "Pack" at bounding box center [538, 257] width 21 height 14
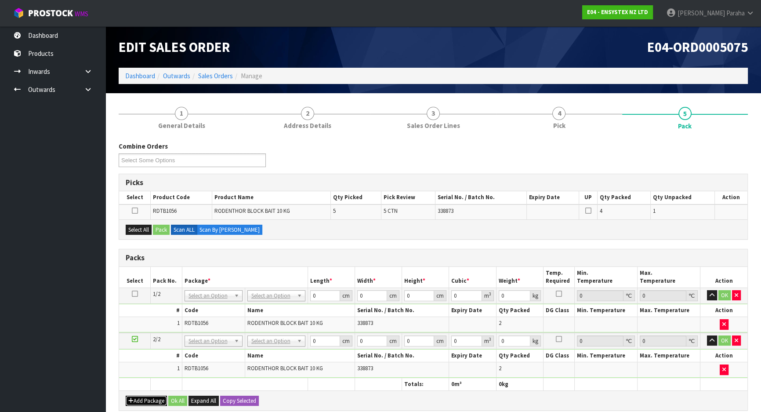
drag, startPoint x: 133, startPoint y: 399, endPoint x: 137, endPoint y: 392, distance: 8.5
click at [133, 399] on icon "button" at bounding box center [130, 401] width 5 height 6
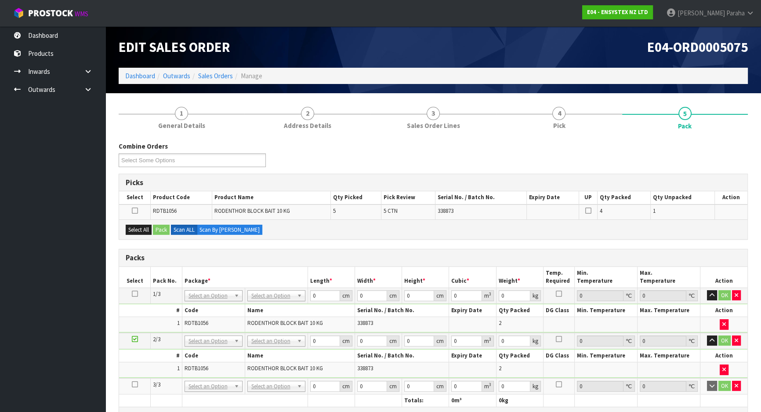
click at [134, 384] on icon at bounding box center [135, 384] width 6 height 0
drag, startPoint x: 135, startPoint y: 230, endPoint x: 173, endPoint y: 230, distance: 37.8
click at [144, 230] on button "Select All" at bounding box center [139, 230] width 26 height 11
click at [167, 229] on button "Pack" at bounding box center [161, 230] width 17 height 11
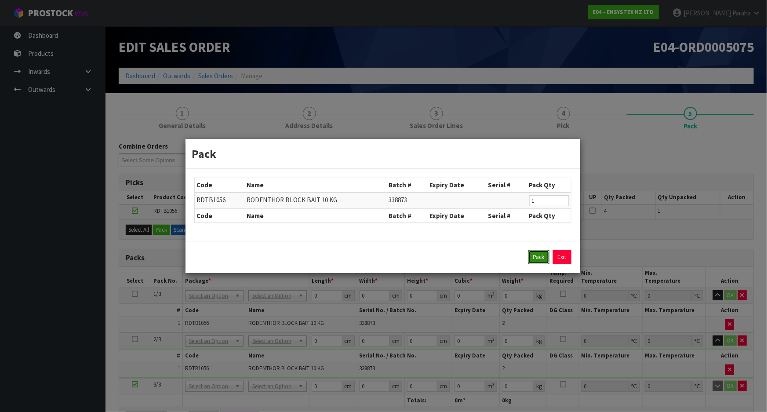
click at [544, 259] on button "Pack" at bounding box center [538, 257] width 21 height 14
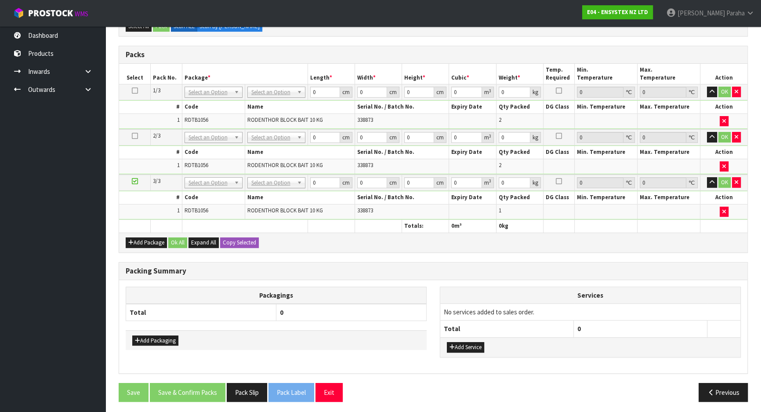
scroll to position [108, 0]
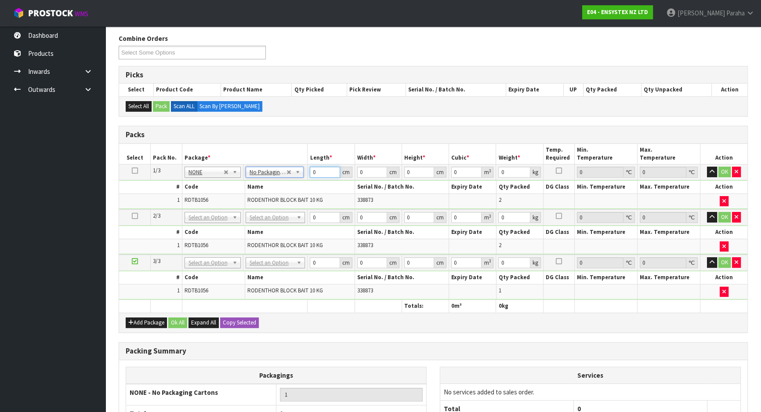
click at [324, 172] on input "0" at bounding box center [325, 172] width 30 height 11
type input "39"
type input "30"
type input "5"
type input "0.00585"
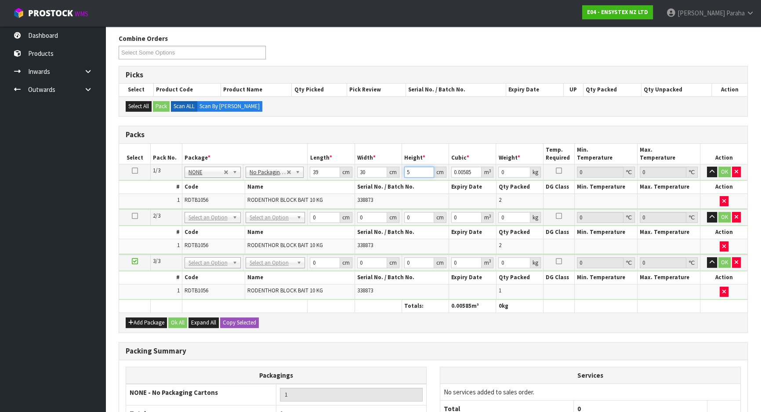
type input "51"
type input "0.05967"
type input "51"
type input "22"
click at [707, 167] on button "button" at bounding box center [712, 172] width 10 height 11
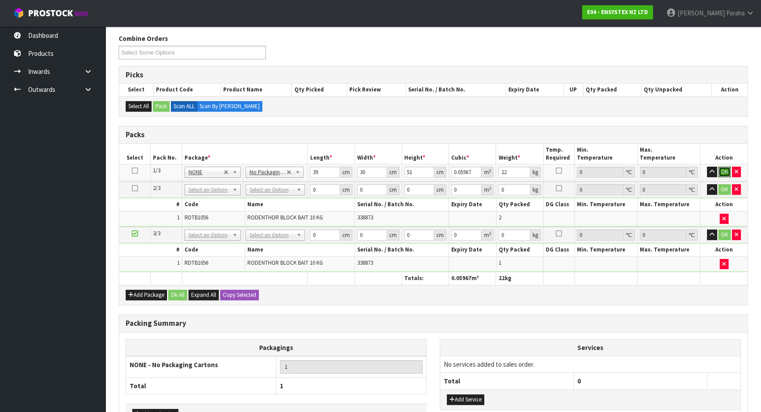
click button "OK" at bounding box center [724, 172] width 12 height 11
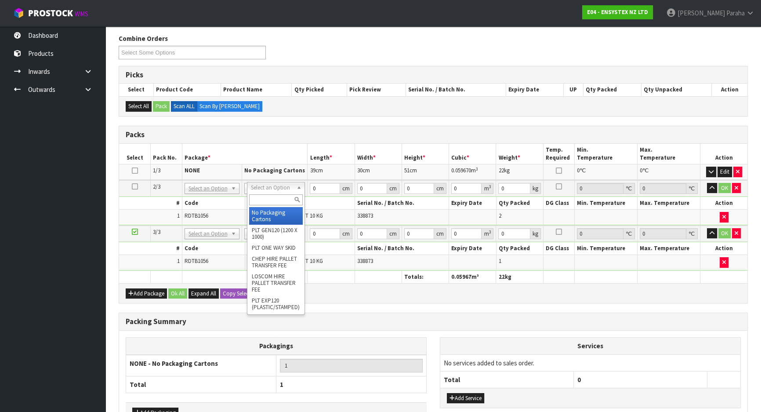
type input "2"
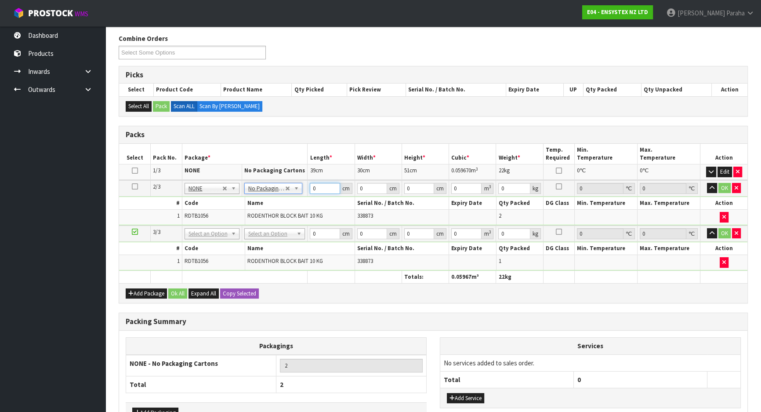
click at [324, 186] on input "0" at bounding box center [325, 188] width 30 height 11
type input "39"
type input "30"
type input "5"
type input "0.00585"
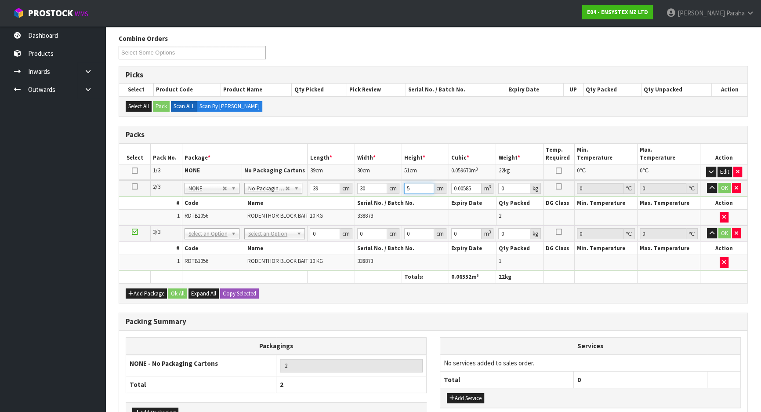
type input "51"
type input "0.05967"
type input "51"
type input "22"
click at [707, 183] on button "button" at bounding box center [712, 188] width 10 height 11
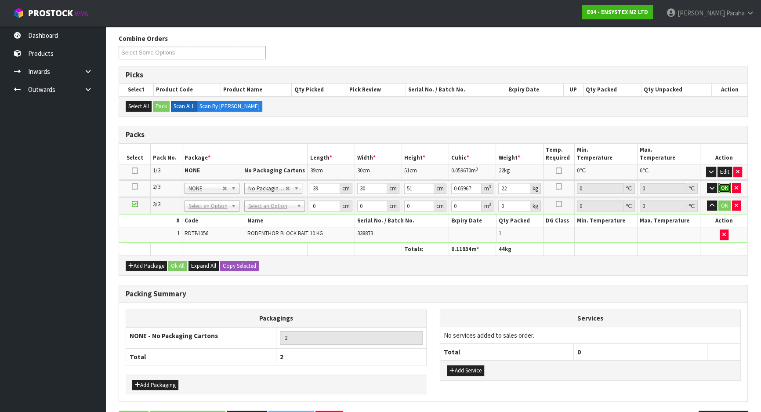
click button "OK" at bounding box center [724, 188] width 12 height 11
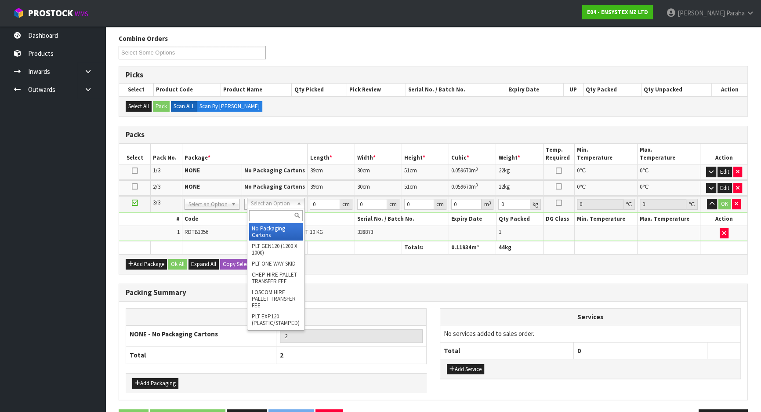
type input "3"
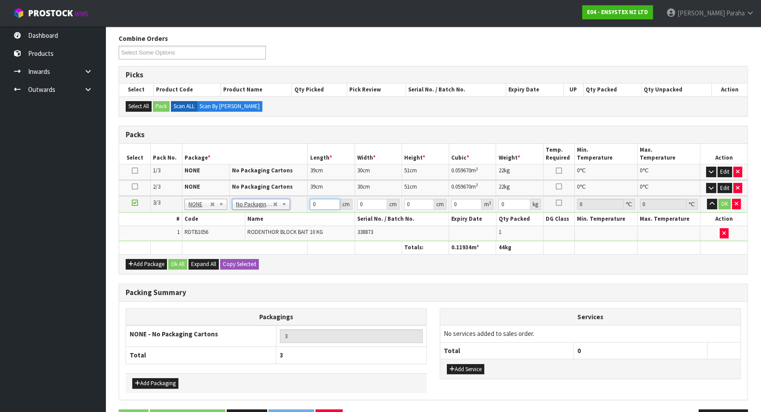
click at [325, 205] on input "0" at bounding box center [325, 204] width 30 height 11
type input "40"
type input "30"
type input "2"
type input "0.0024"
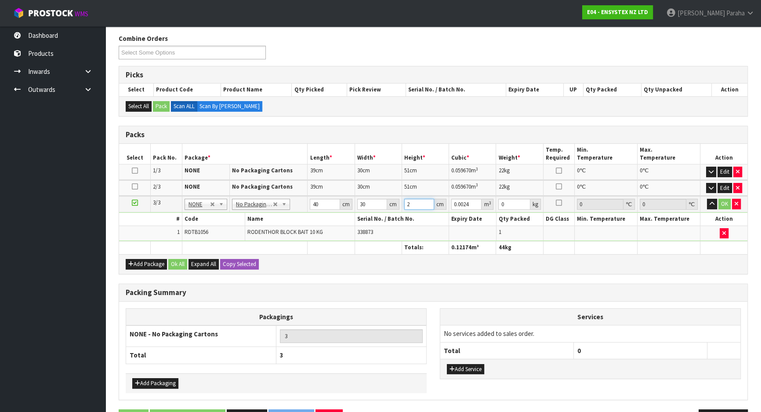
type input "25"
type input "0.03"
type input "25"
type input "11"
click at [707, 199] on button "button" at bounding box center [712, 204] width 10 height 11
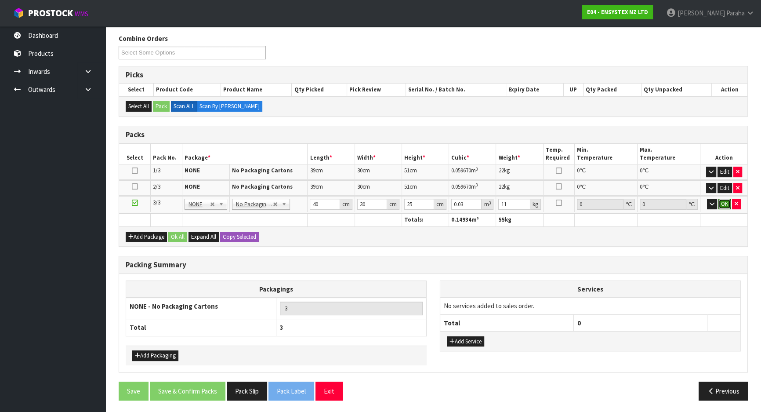
click button "OK" at bounding box center [724, 204] width 12 height 11
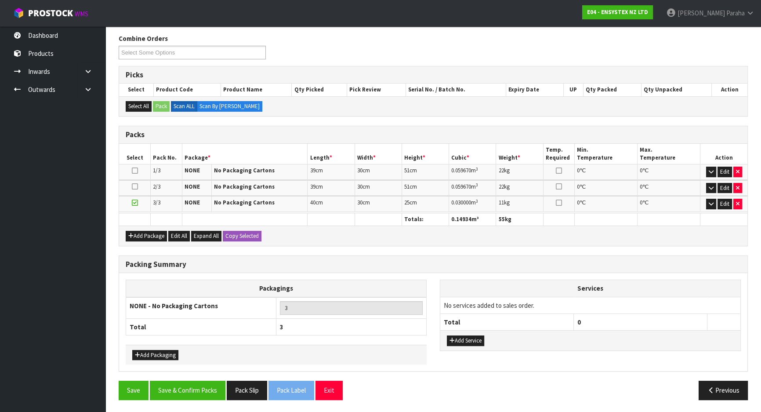
scroll to position [105, 0]
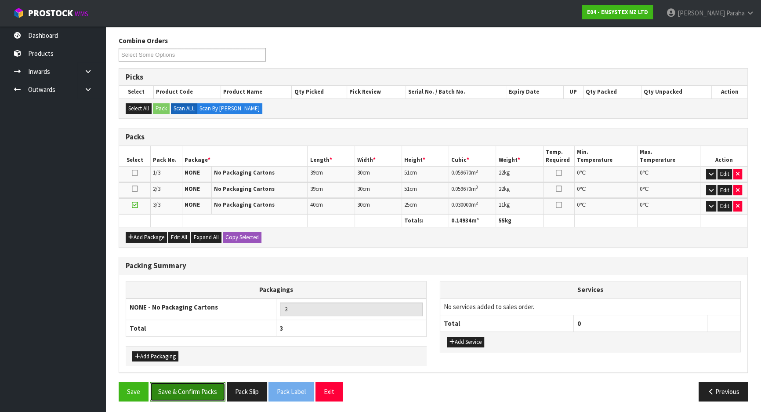
click at [203, 383] on button "Save & Confirm Packs" at bounding box center [188, 391] width 76 height 19
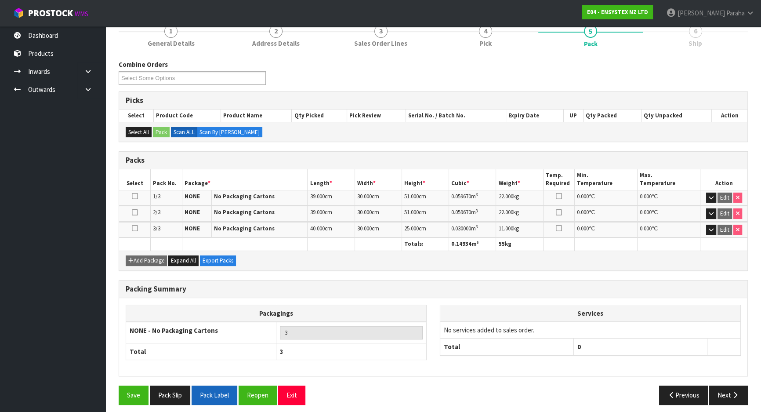
scroll to position [118, 0]
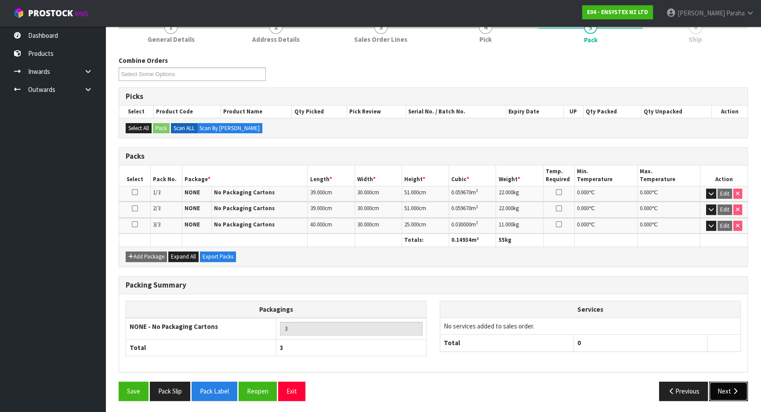
click at [730, 388] on button "Next" at bounding box center [728, 390] width 39 height 19
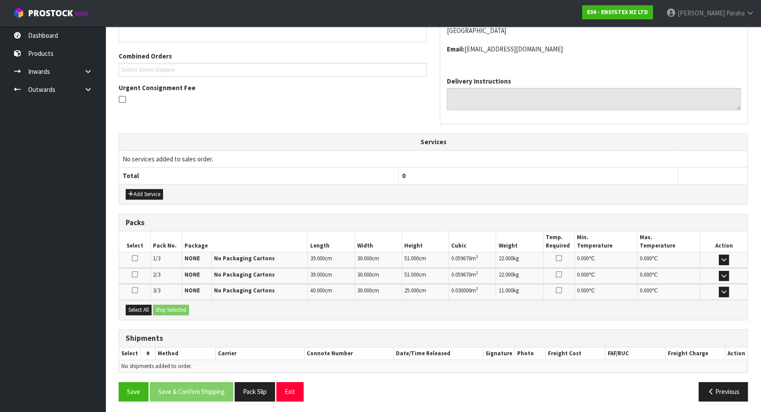
scroll to position [210, 0]
click at [140, 307] on button "Select All" at bounding box center [139, 309] width 26 height 11
click at [165, 311] on button "Ship Selected" at bounding box center [171, 309] width 36 height 11
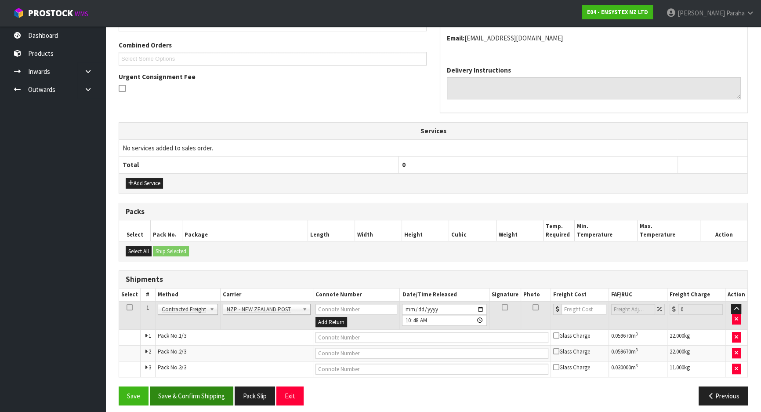
scroll to position [225, 0]
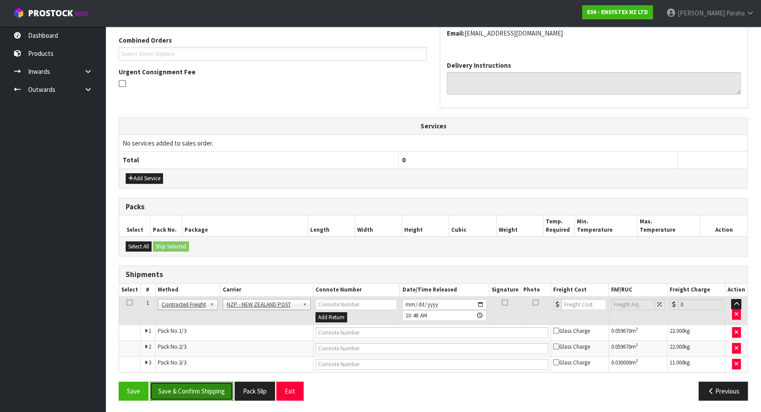
click at [204, 381] on button "Save & Confirm Shipping" at bounding box center [191, 390] width 83 height 19
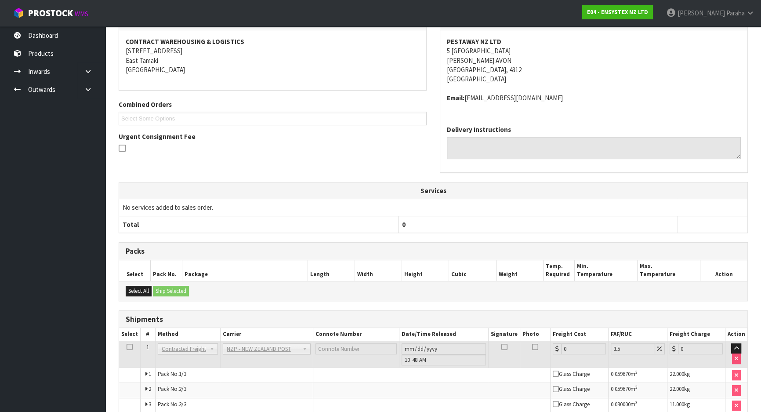
scroll to position [211, 0]
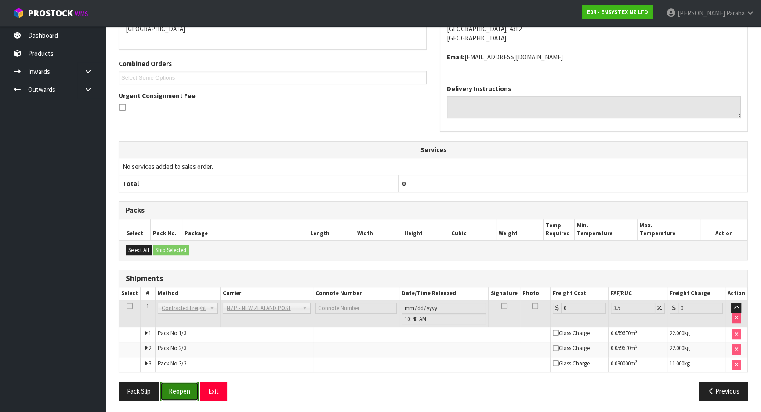
click at [182, 393] on button "Reopen" at bounding box center [179, 390] width 38 height 19
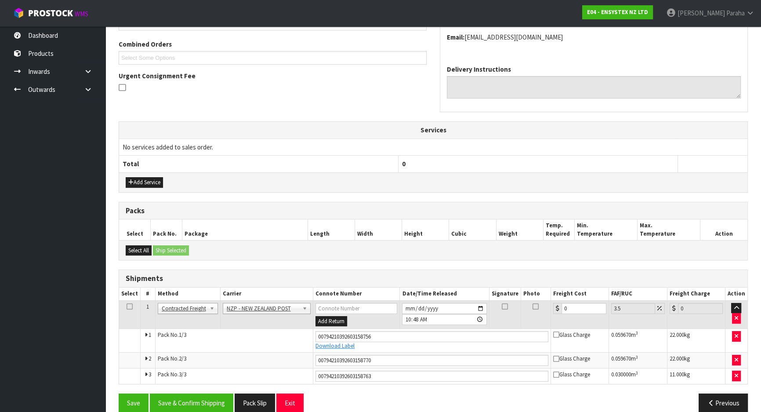
scroll to position [233, 0]
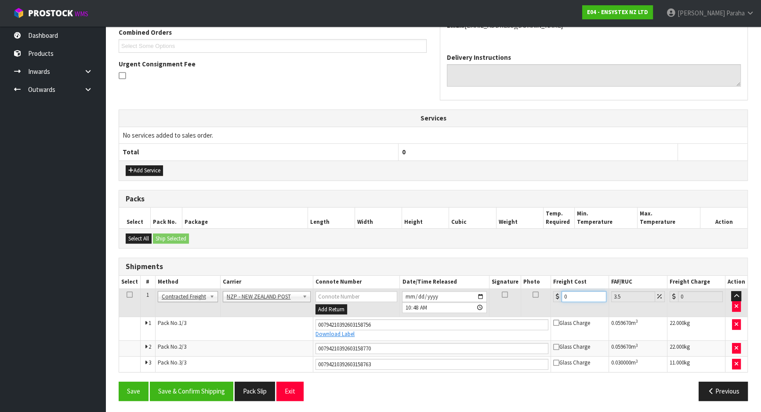
click at [582, 294] on input "0" at bounding box center [584, 296] width 45 height 11
type input "4"
type input "4.14"
type input "44"
type input "45.54"
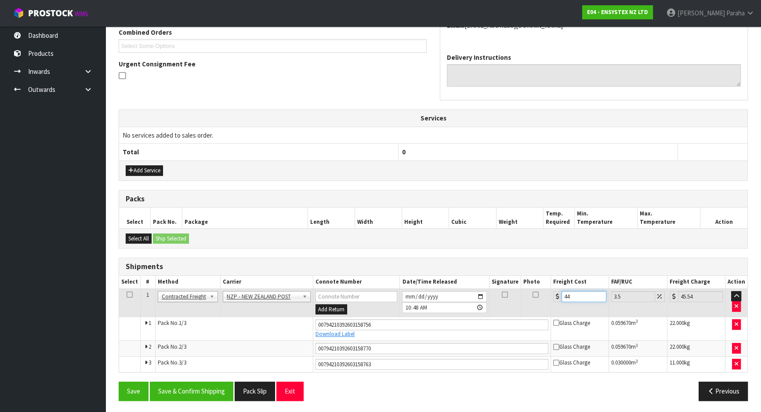
type input "443"
type input "458.5"
type input "44"
type input "45.54"
type input "44.3"
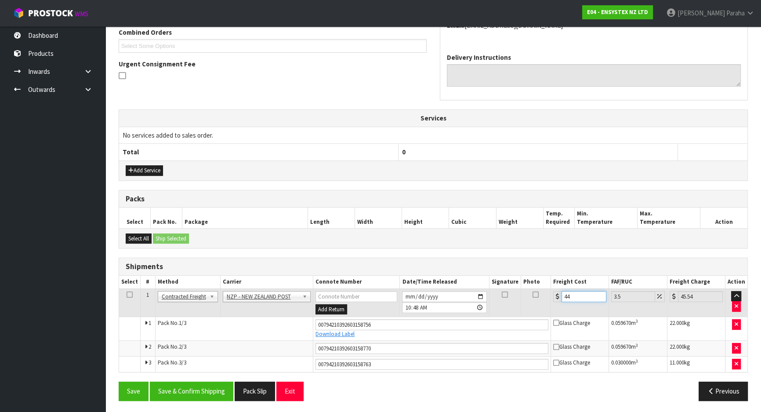
type input "45.85"
type input "44.31"
type input "45.86"
type input "44.31"
click at [210, 392] on button "Save & Confirm Shipping" at bounding box center [191, 390] width 83 height 19
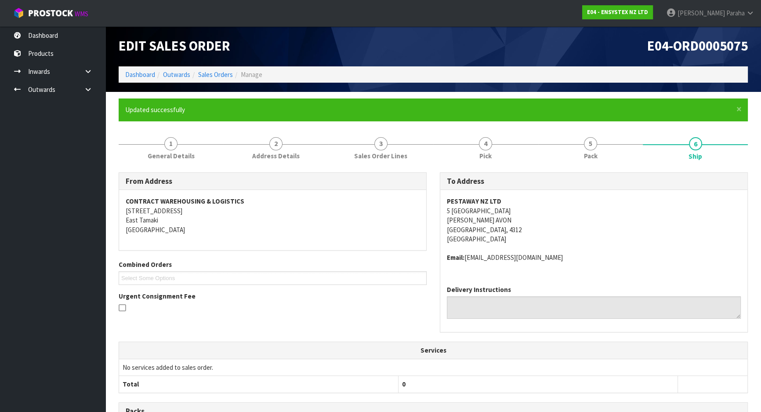
scroll to position [0, 0]
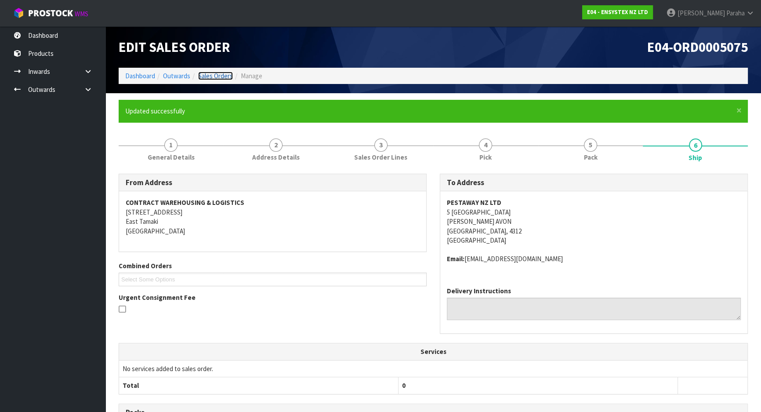
click at [220, 76] on link "Sales Orders" at bounding box center [215, 76] width 35 height 8
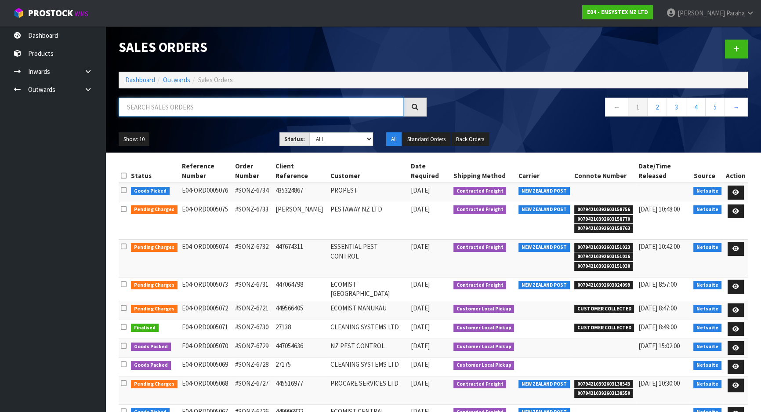
click at [180, 110] on input "text" at bounding box center [261, 107] width 285 height 19
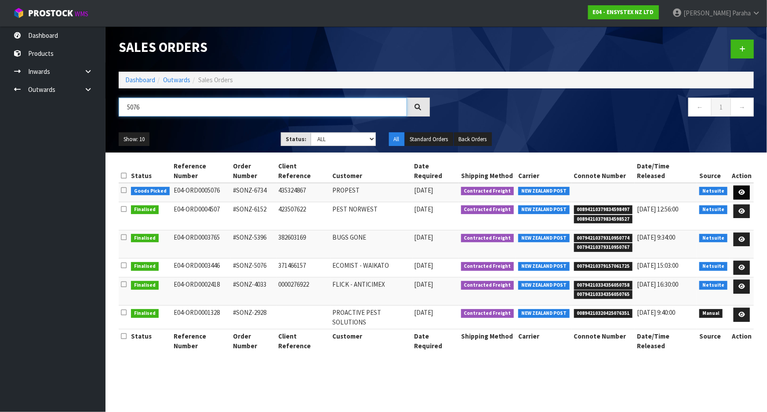
type input "5076"
click at [747, 185] on link at bounding box center [741, 192] width 16 height 14
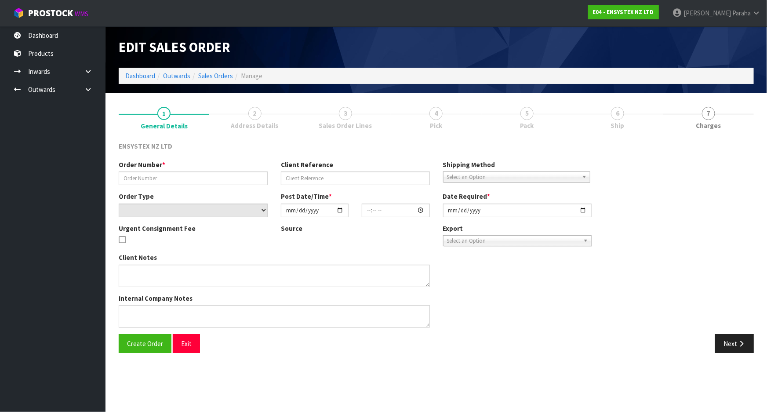
type input "#SONZ-6734"
type input "435324867"
select select "number:0"
type input "2025-09-18"
type input "14:45:20.000"
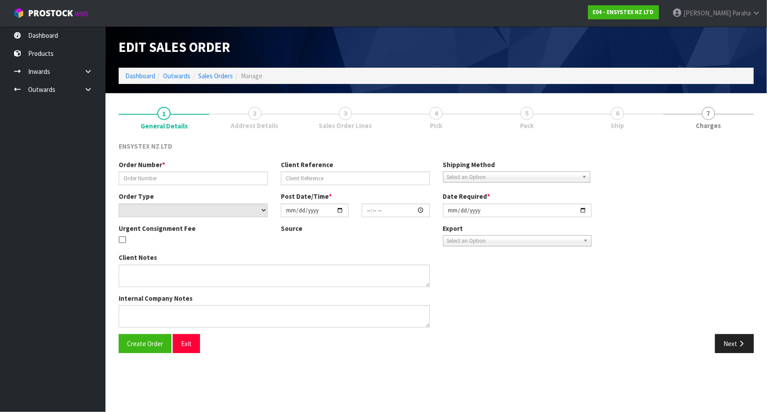
type input "[DATE]"
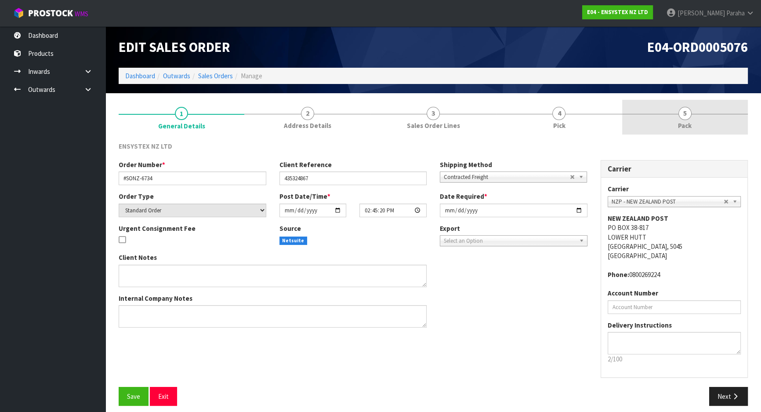
click at [680, 113] on span "5" at bounding box center [684, 113] width 13 height 13
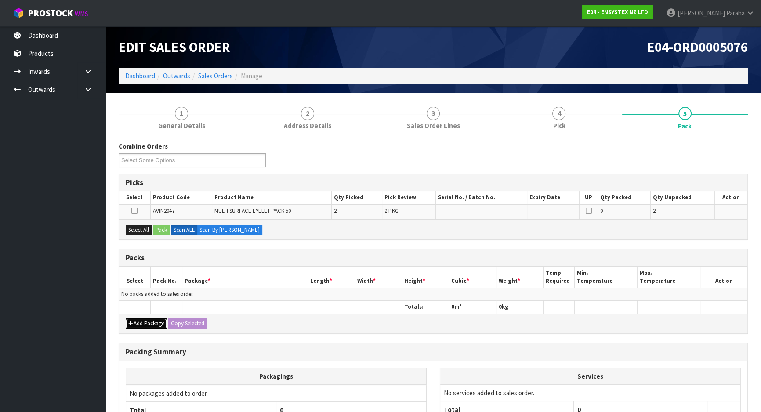
click at [145, 325] on button "Add Package" at bounding box center [146, 323] width 41 height 11
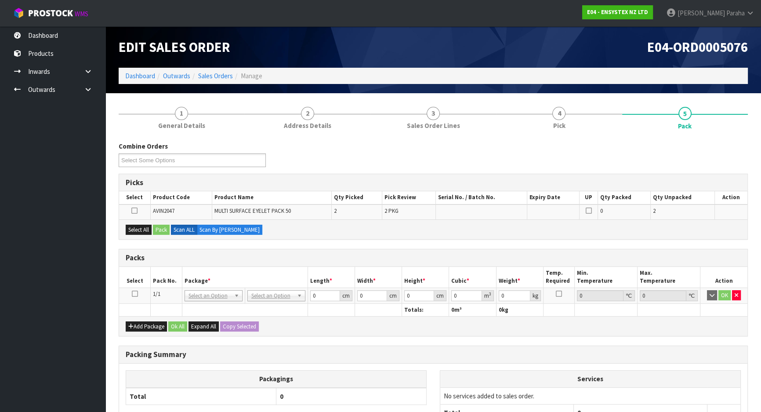
click at [134, 294] on icon at bounding box center [135, 294] width 6 height 0
click at [138, 229] on button "Select All" at bounding box center [139, 230] width 26 height 11
click at [163, 232] on button "Pack" at bounding box center [161, 230] width 17 height 11
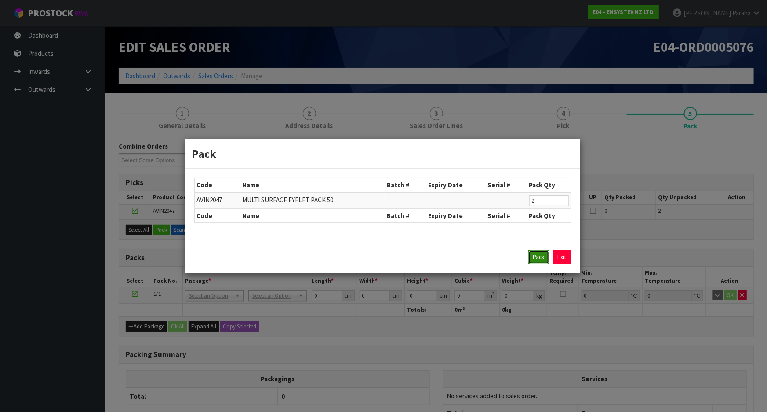
click at [536, 254] on button "Pack" at bounding box center [538, 257] width 21 height 14
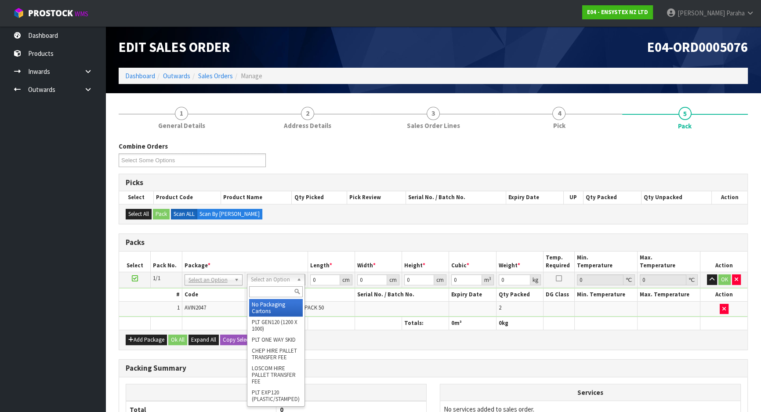
click at [280, 291] on input "text" at bounding box center [276, 291] width 54 height 11
type input "com"
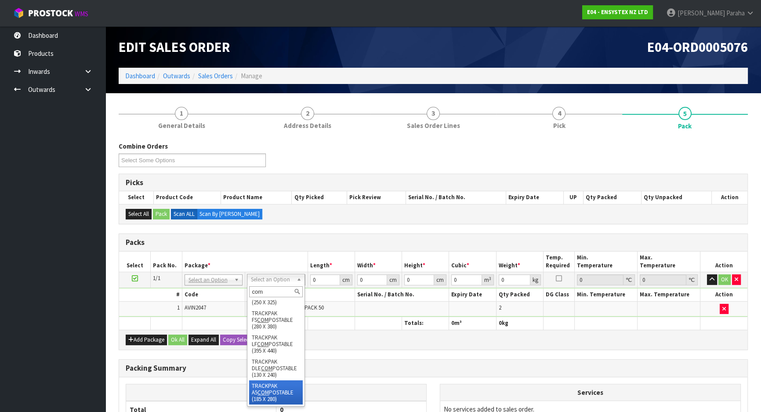
scroll to position [40, 0]
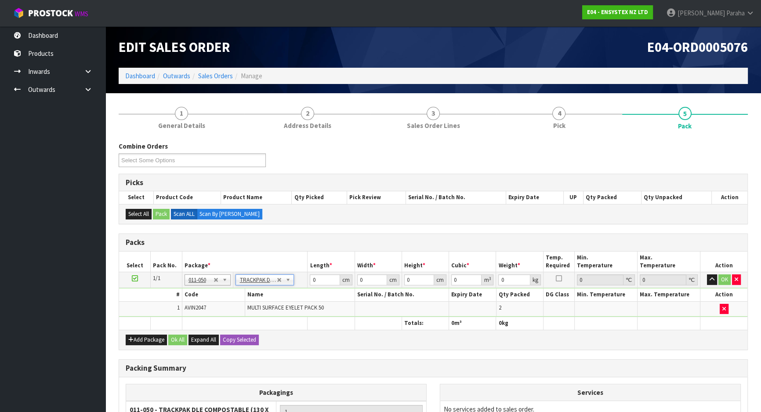
type input "13"
type input "24"
type input "0.01"
type input "0.000003"
type input "0.81"
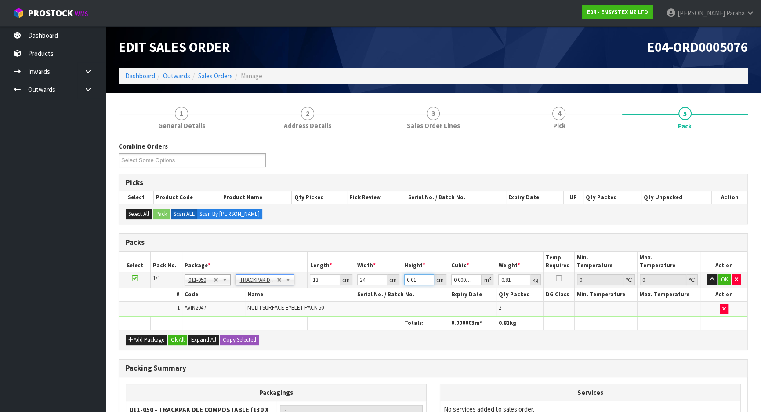
drag, startPoint x: 420, startPoint y: 279, endPoint x: 390, endPoint y: 286, distance: 30.5
click at [390, 286] on tr "1/1 NONE 007-001 007-002 007-004 007-009 007-013 007-014 007-015 007-017 007-01…" at bounding box center [433, 280] width 628 height 16
type input "3"
type input "0.000936"
type input "3"
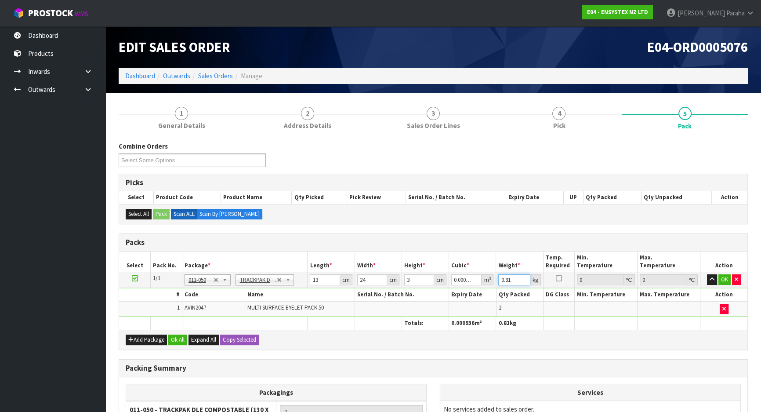
drag, startPoint x: 497, startPoint y: 279, endPoint x: 483, endPoint y: 279, distance: 13.6
click at [483, 279] on tr "1/1 NONE 007-001 007-002 007-004 007-009 007-013 007-014 007-015 007-017 007-01…" at bounding box center [433, 280] width 628 height 16
type input "1"
click at [417, 279] on input "3" at bounding box center [419, 279] width 30 height 11
type input "0"
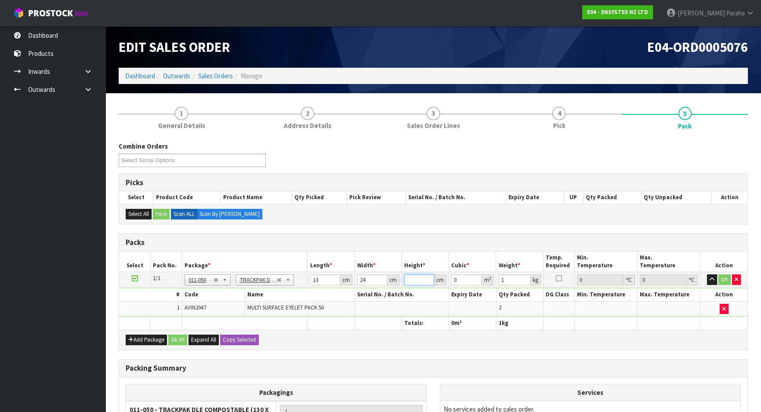
type input "4"
type input "0.001248"
type input "4"
click at [290, 272] on tr "1/1 NONE 007-001 007-002 007-004 007-009 007-013 007-014 007-015 007-017 007-01…" at bounding box center [433, 280] width 628 height 16
type input "2"
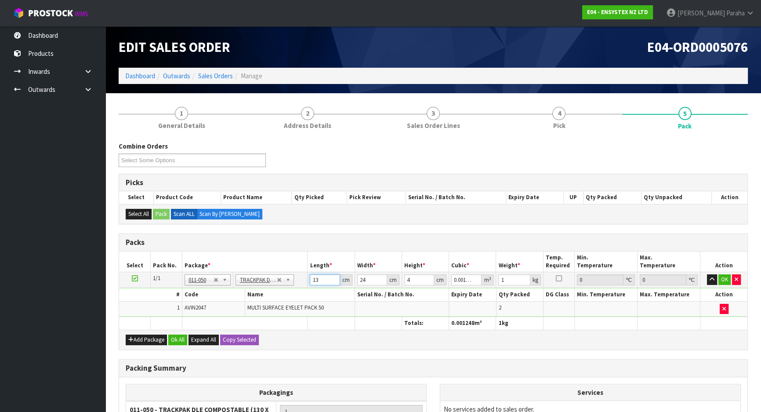
type input "0.000192"
type input "24"
type input "0.002304"
type input "24"
drag, startPoint x: 367, startPoint y: 279, endPoint x: 344, endPoint y: 277, distance: 22.5
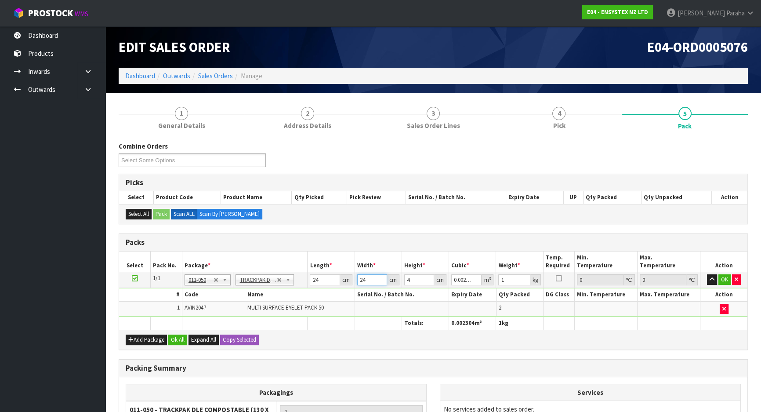
click at [345, 279] on tr "1/1 NONE 007-001 007-002 007-004 007-009 007-013 007-014 007-015 007-017 007-01…" at bounding box center [433, 280] width 628 height 16
type input "1"
type input "0.000096"
type input "13"
type input "0.001248"
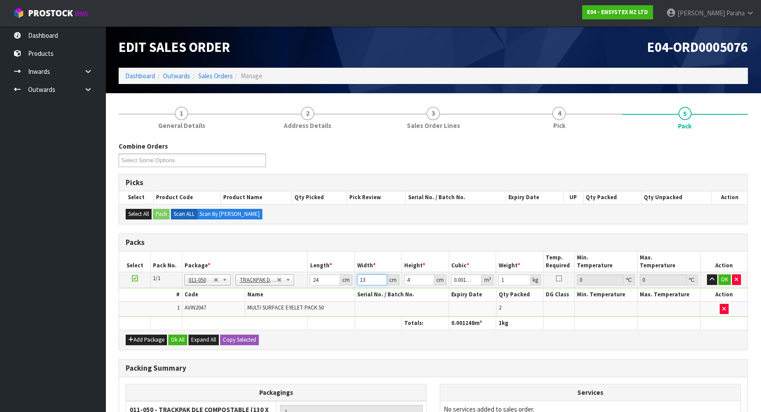
type input "13"
click at [514, 281] on input "1" at bounding box center [514, 279] width 32 height 11
click at [725, 277] on button "OK" at bounding box center [724, 279] width 12 height 11
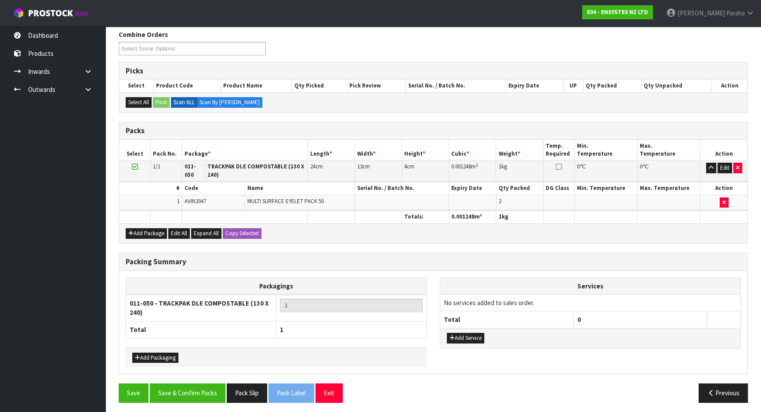
scroll to position [113, 0]
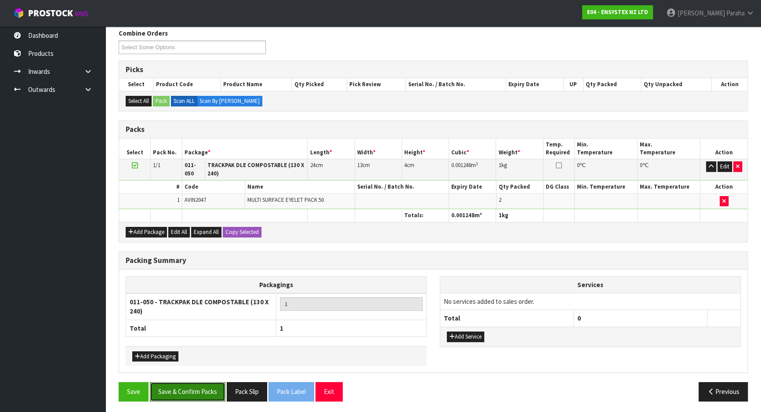
click at [183, 384] on button "Save & Confirm Packs" at bounding box center [188, 391] width 76 height 19
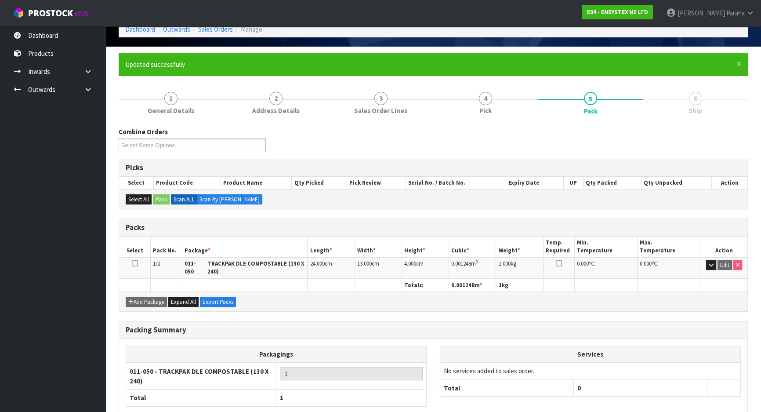
scroll to position [97, 0]
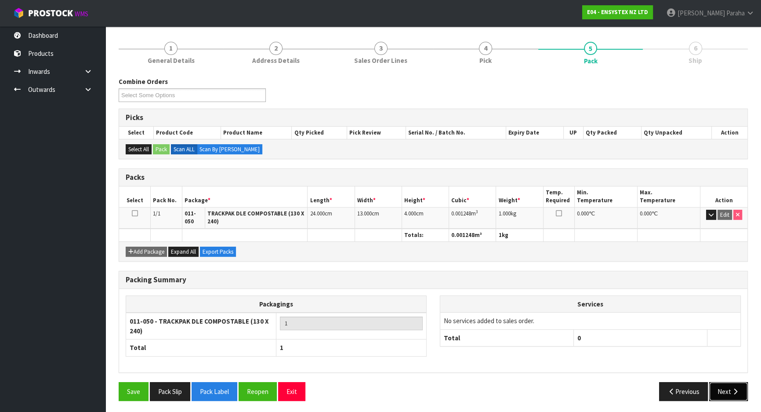
click at [725, 388] on button "Next" at bounding box center [728, 391] width 39 height 19
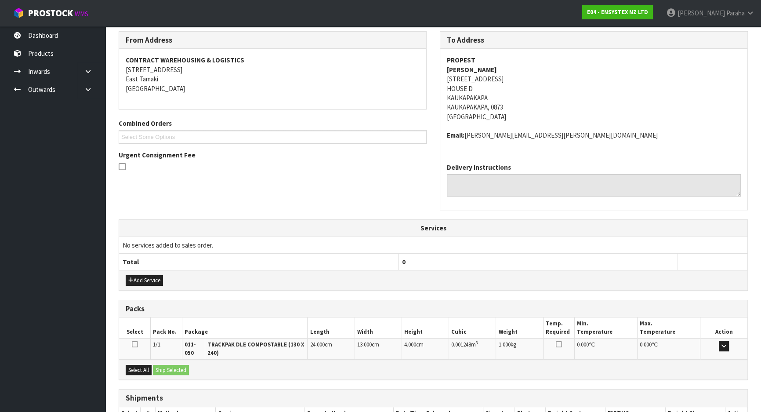
scroll to position [203, 0]
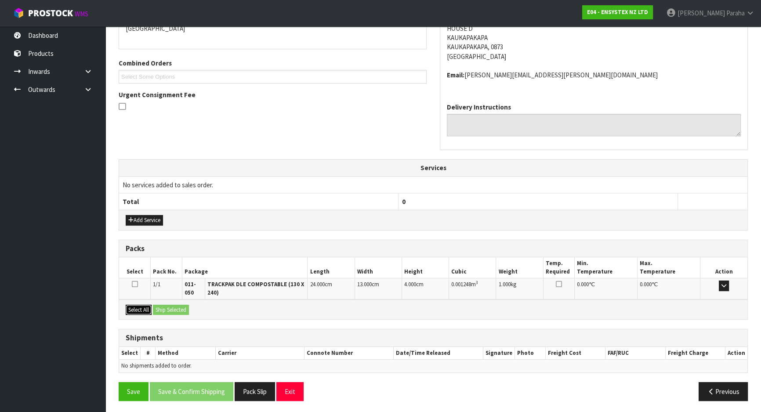
click at [127, 304] on button "Select All" at bounding box center [139, 309] width 26 height 11
click at [163, 308] on button "Ship Selected" at bounding box center [171, 309] width 36 height 11
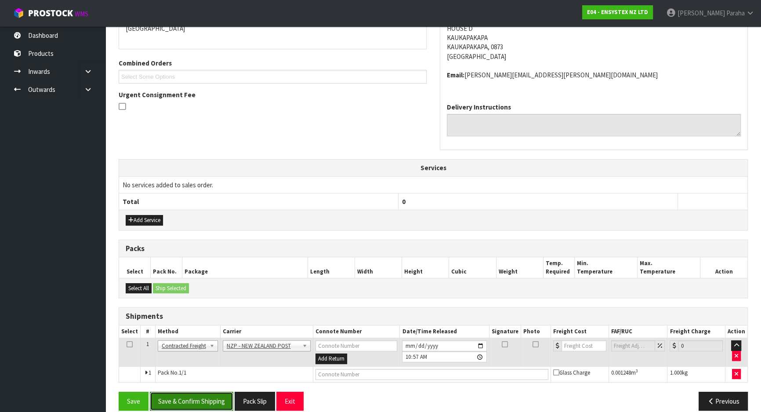
click at [193, 399] on button "Save & Confirm Shipping" at bounding box center [191, 400] width 83 height 19
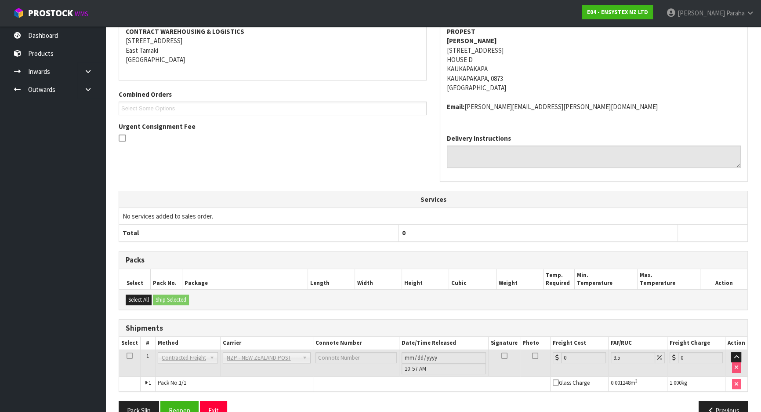
scroll to position [200, 0]
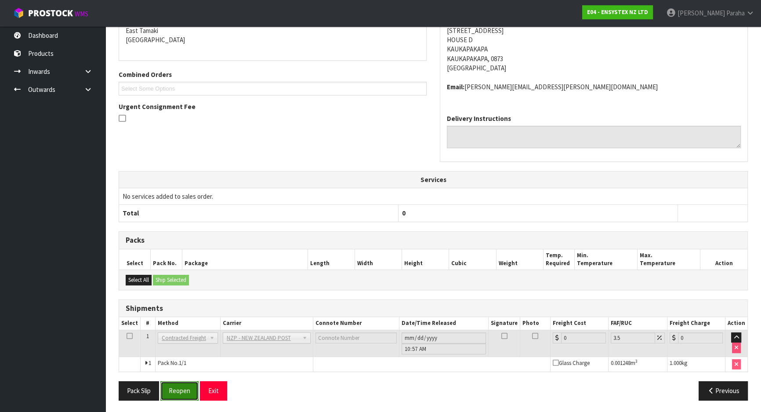
click at [185, 393] on button "Reopen" at bounding box center [179, 390] width 38 height 19
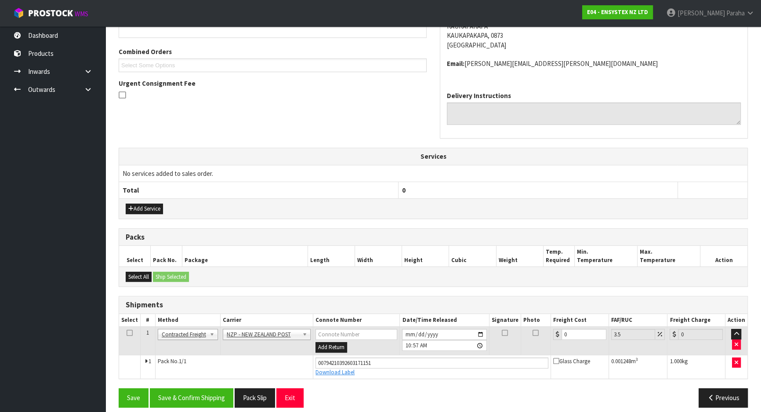
scroll to position [221, 0]
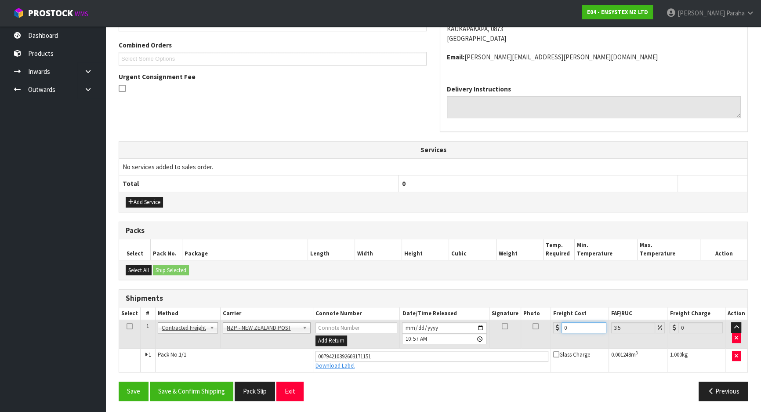
click at [570, 323] on input "0" at bounding box center [584, 327] width 45 height 11
type input "7"
type input "7.24"
type input "7.7"
type input "7.97"
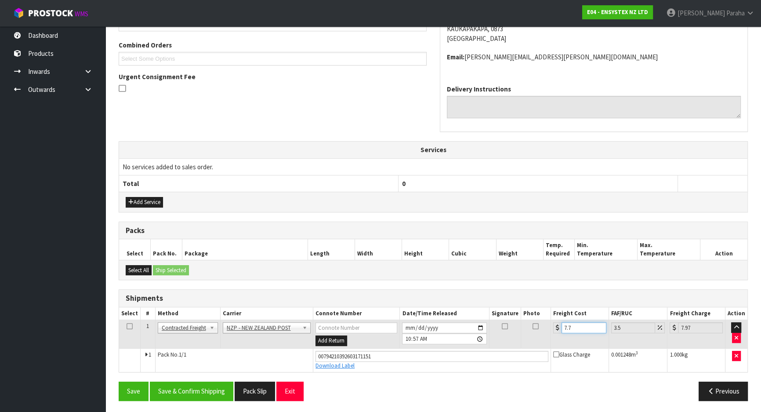
type input "7.74"
type input "8.01"
type input "7.74"
click at [197, 393] on button "Save & Confirm Shipping" at bounding box center [191, 390] width 83 height 19
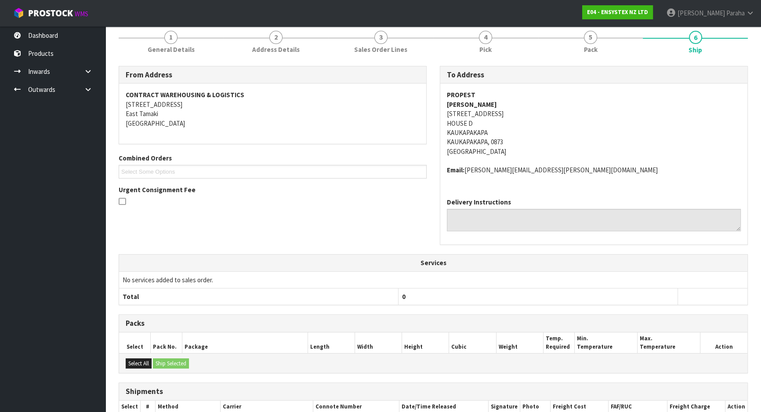
scroll to position [0, 0]
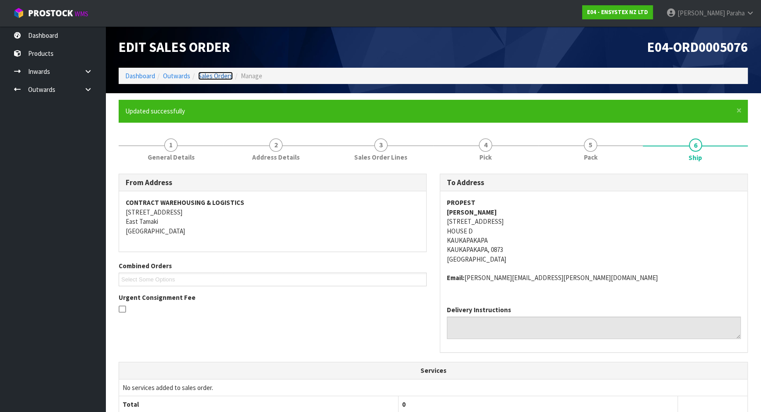
click at [209, 78] on link "Sales Orders" at bounding box center [215, 76] width 35 height 8
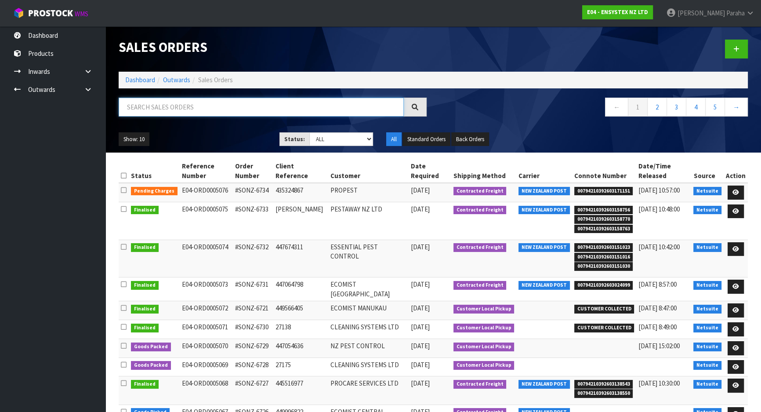
click at [246, 106] on input "text" at bounding box center [261, 107] width 285 height 19
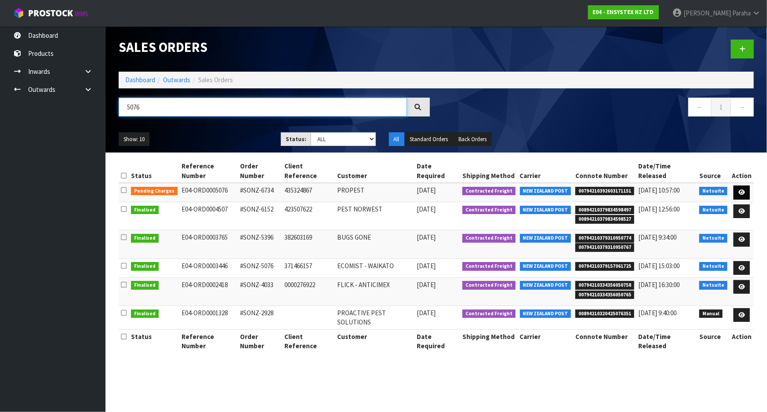
type input "5076"
click at [738, 185] on link at bounding box center [741, 192] width 16 height 14
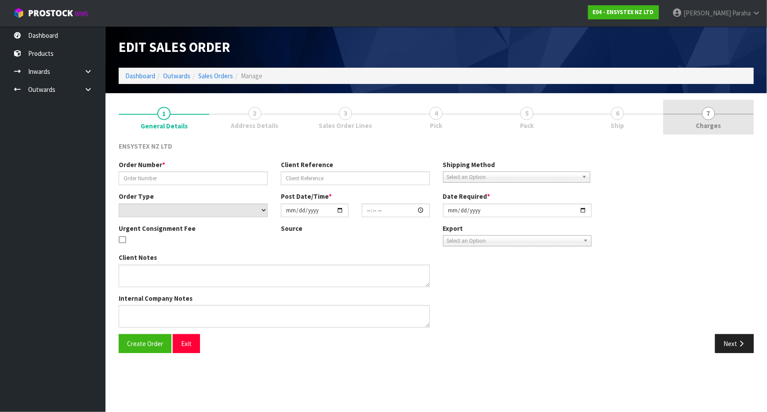
type input "#SONZ-6734"
type input "435324867"
select select "number:0"
type input "2025-09-18"
type input "14:45:20.000"
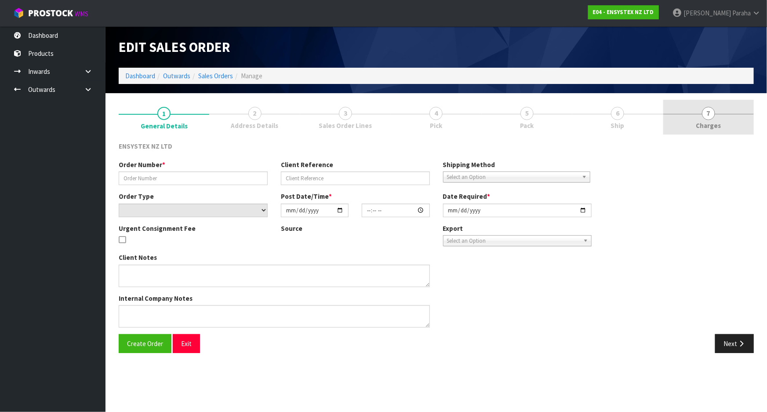
type input "[DATE]"
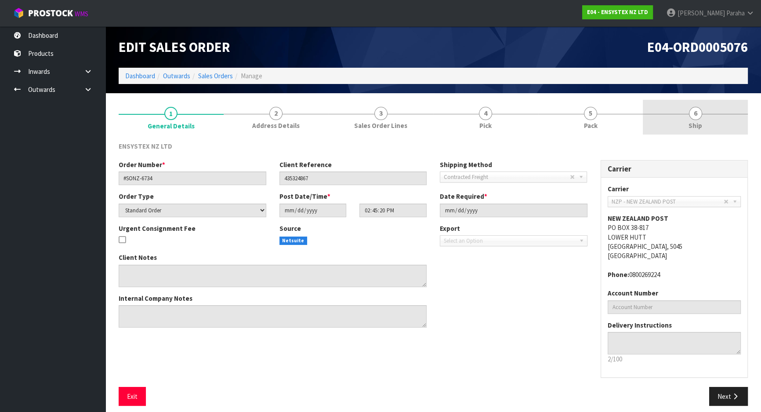
click at [704, 116] on link "6 Ship" at bounding box center [695, 117] width 105 height 35
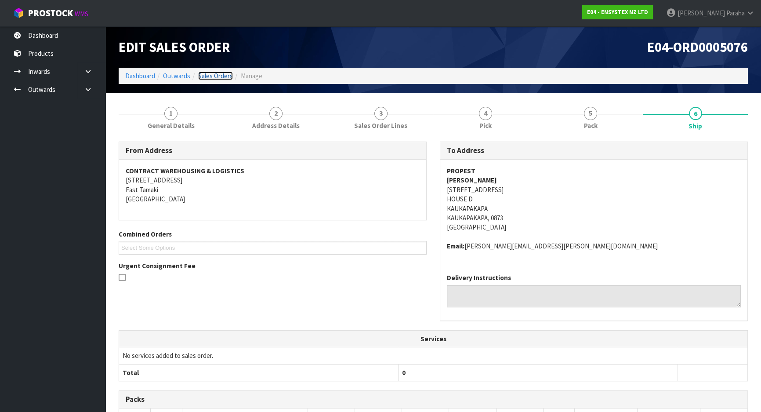
click at [204, 75] on link "Sales Orders" at bounding box center [215, 76] width 35 height 8
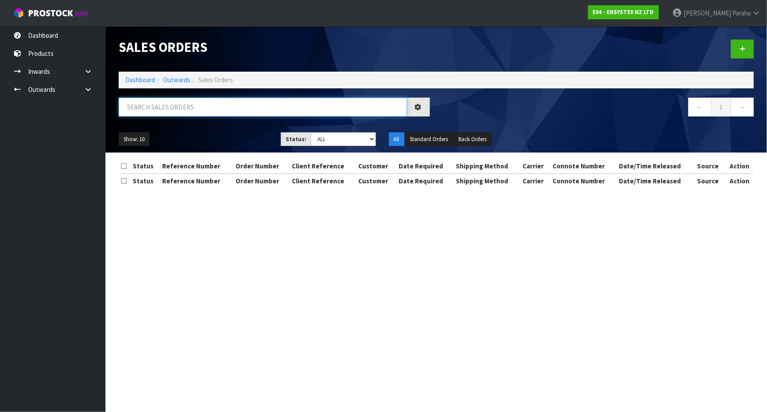
click at [194, 107] on input "text" at bounding box center [263, 107] width 288 height 19
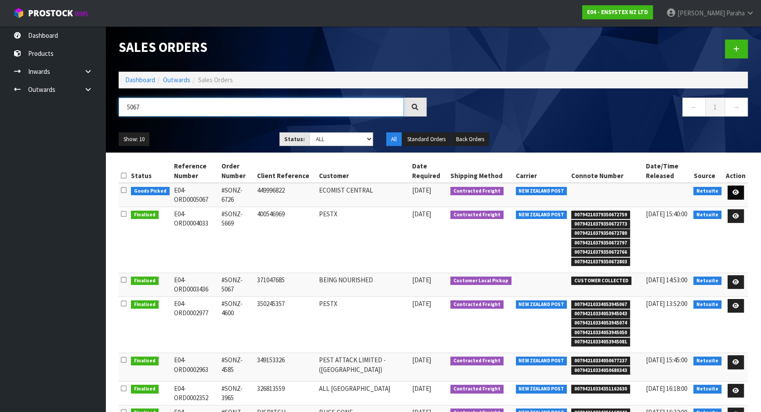
type input "5067"
click at [735, 193] on icon at bounding box center [735, 192] width 7 height 6
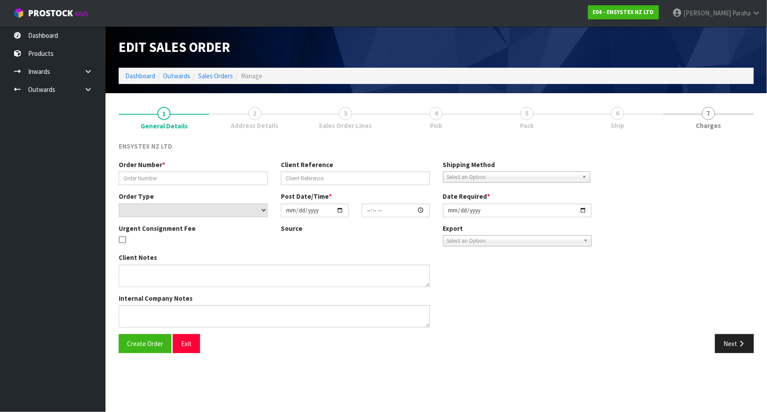
type input "#SONZ-6726"
type input "449996822"
select select "number:0"
type input "2025-09-18"
type input "12:30:11.000"
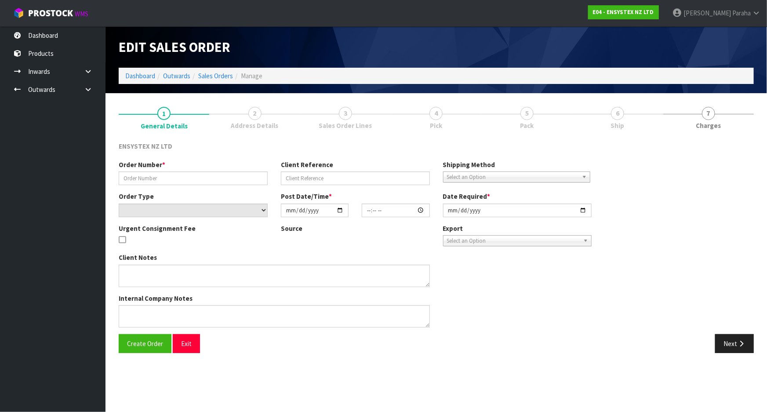
type input "[DATE]"
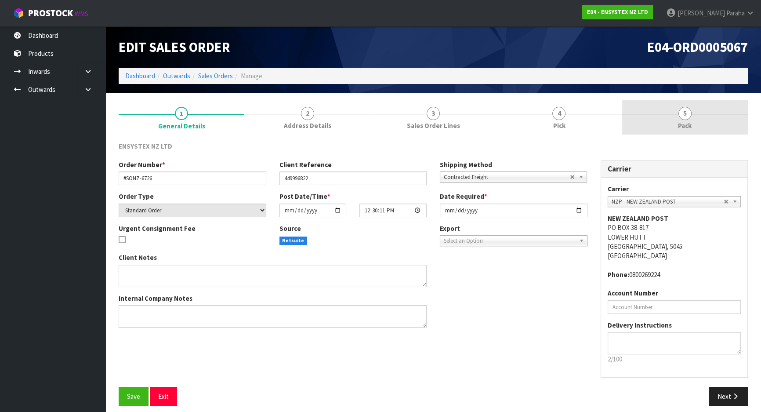
click at [682, 112] on span "5" at bounding box center [684, 113] width 13 height 13
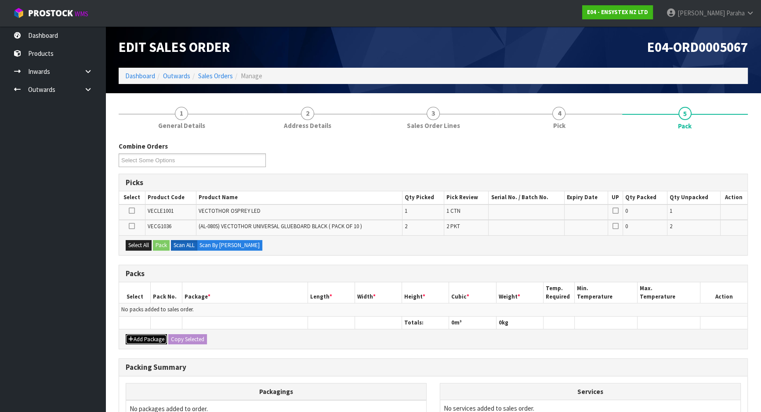
click at [141, 340] on button "Add Package" at bounding box center [146, 339] width 41 height 11
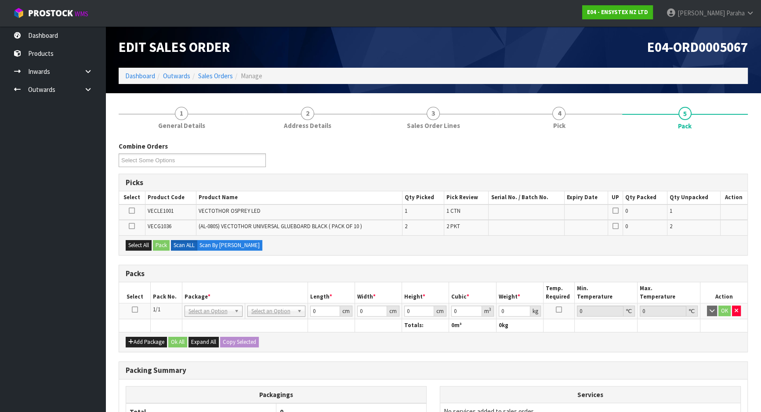
click at [134, 309] on icon at bounding box center [135, 309] width 6 height 0
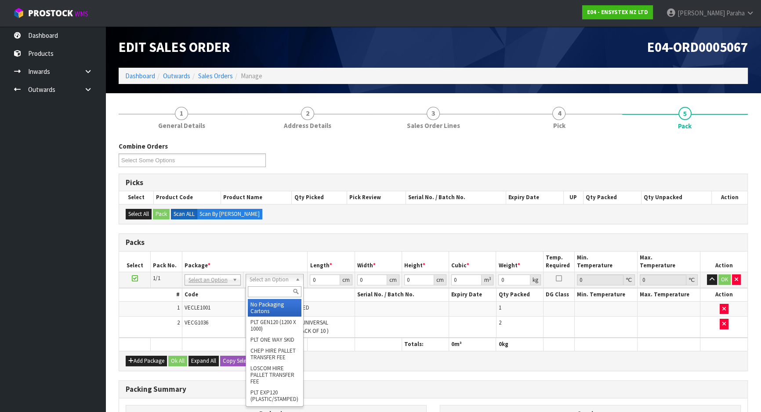
click at [283, 291] on input "text" at bounding box center [275, 291] width 54 height 11
type input "oc"
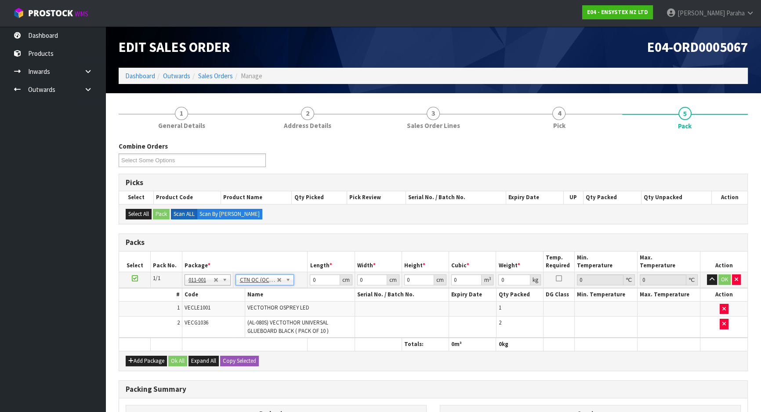
type input "5.52"
click at [321, 278] on input "0" at bounding box center [325, 279] width 30 height 11
type input "60"
type input "28"
type input "4"
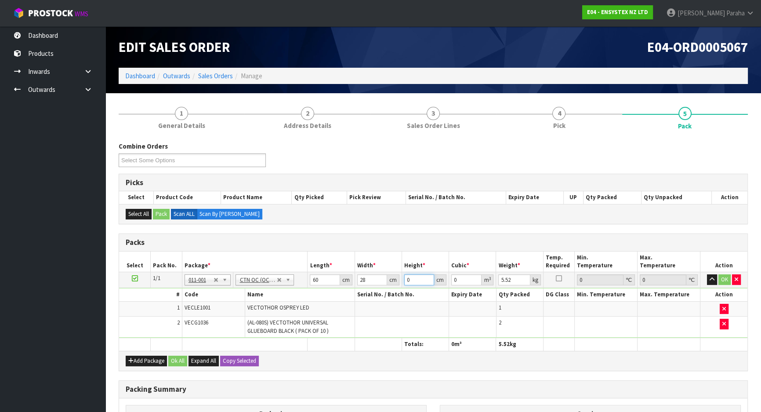
type input "0.00672"
type input "40"
type input "0.0672"
type input "40"
type input "6"
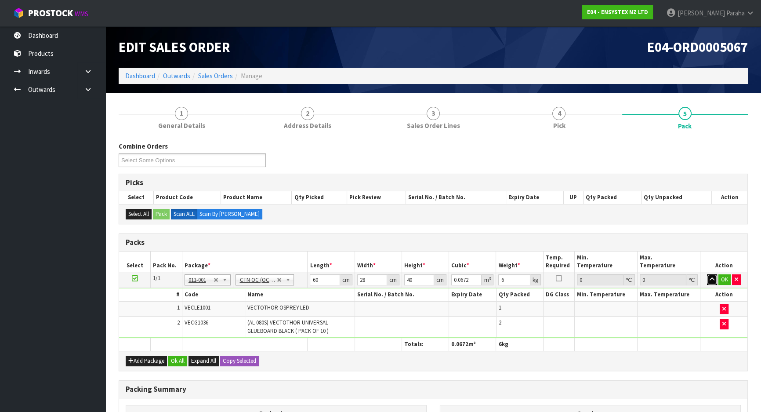
click at [707, 274] on button "button" at bounding box center [712, 279] width 10 height 11
click button "OK" at bounding box center [724, 279] width 12 height 11
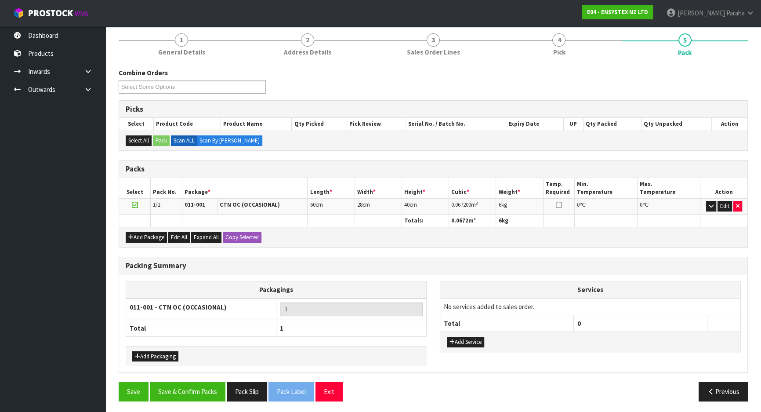
scroll to position [74, 0]
click at [186, 381] on button "Save & Confirm Packs" at bounding box center [188, 390] width 76 height 19
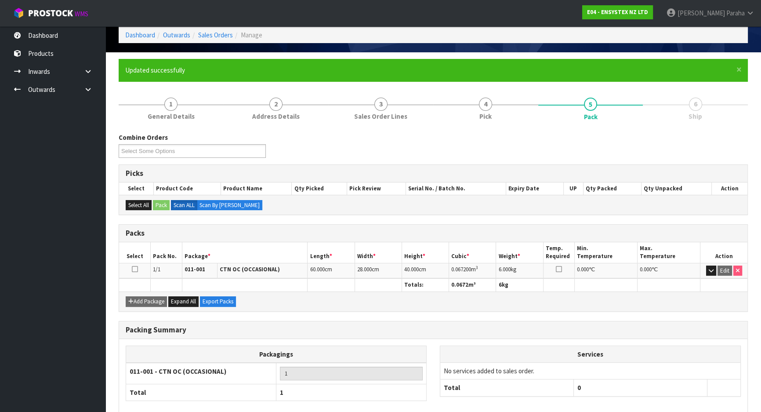
scroll to position [86, 0]
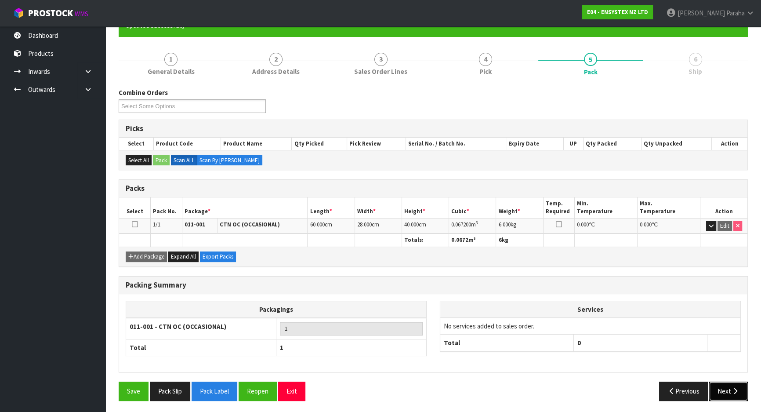
click at [734, 390] on icon "button" at bounding box center [735, 391] width 8 height 7
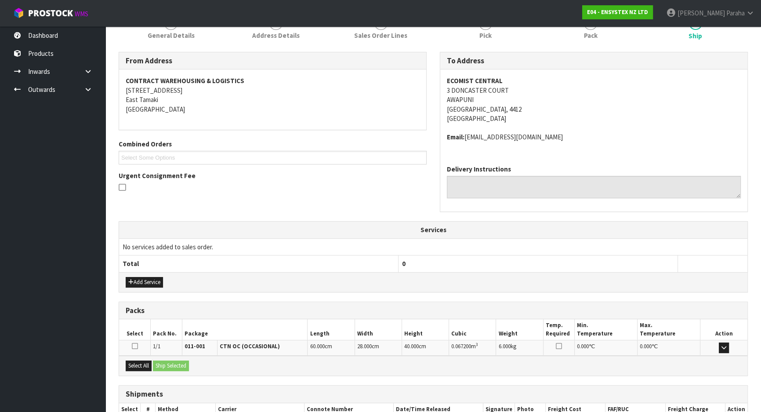
scroll to position [178, 0]
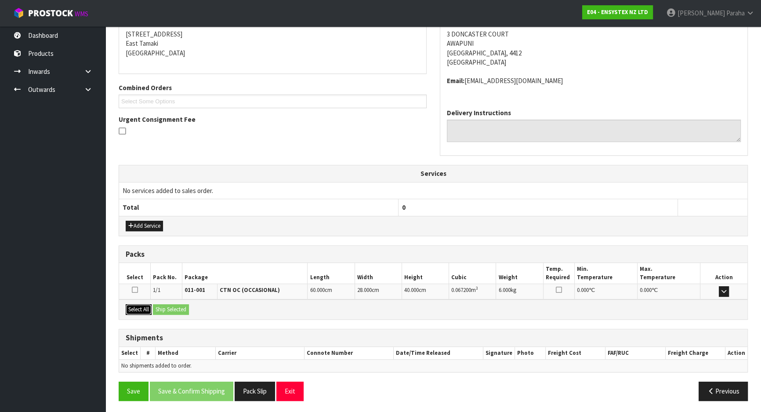
drag, startPoint x: 144, startPoint y: 306, endPoint x: 158, endPoint y: 304, distance: 14.3
click at [146, 306] on button "Select All" at bounding box center [139, 309] width 26 height 11
click at [164, 304] on button "Ship Selected" at bounding box center [171, 309] width 36 height 11
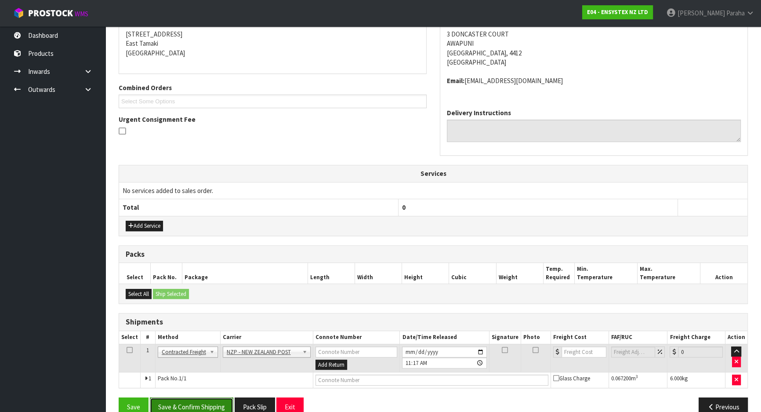
click at [215, 402] on button "Save & Confirm Shipping" at bounding box center [191, 406] width 83 height 19
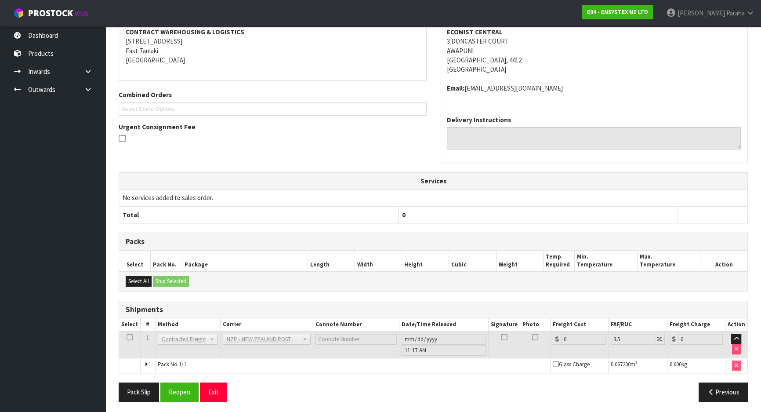
scroll to position [181, 0]
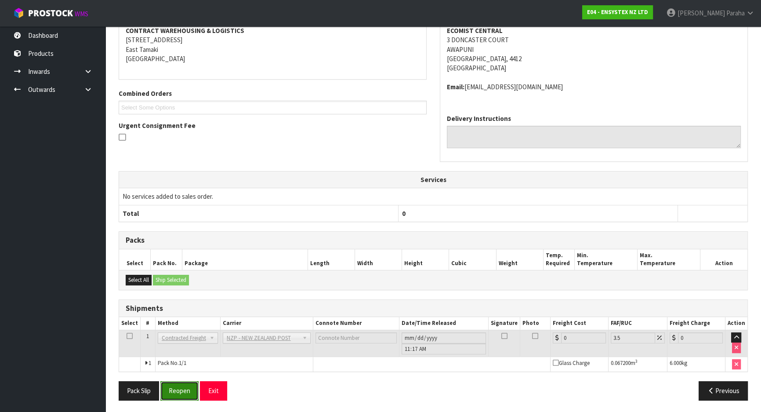
click at [194, 385] on button "Reopen" at bounding box center [179, 390] width 38 height 19
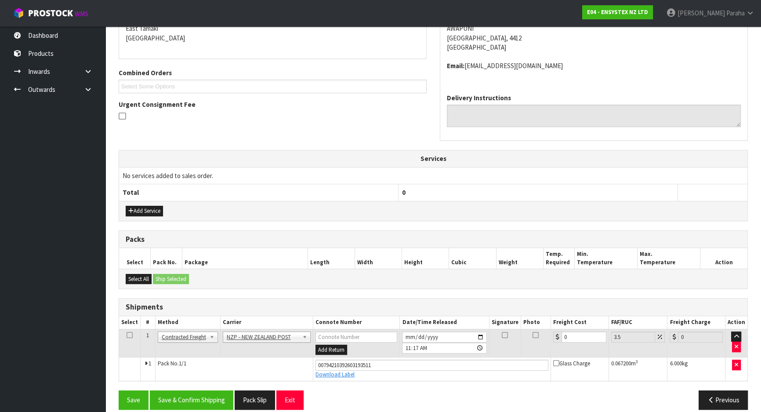
scroll to position [202, 0]
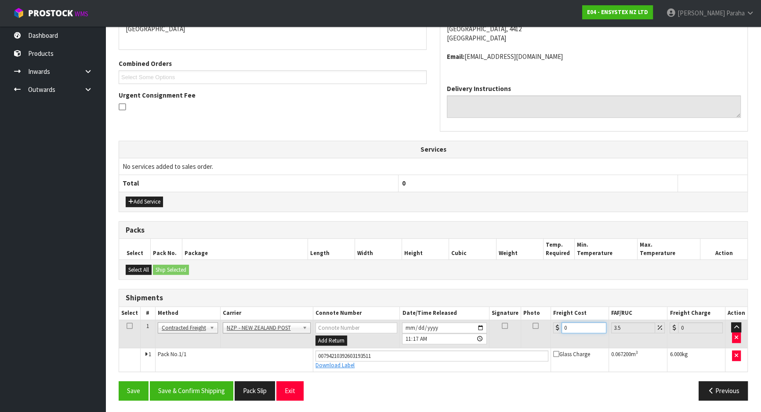
click at [573, 328] on input "0" at bounding box center [584, 327] width 45 height 11
type input "1"
type input "1.03"
type input "11"
click at [196, 391] on button "Save & Confirm Shipping" at bounding box center [191, 390] width 83 height 19
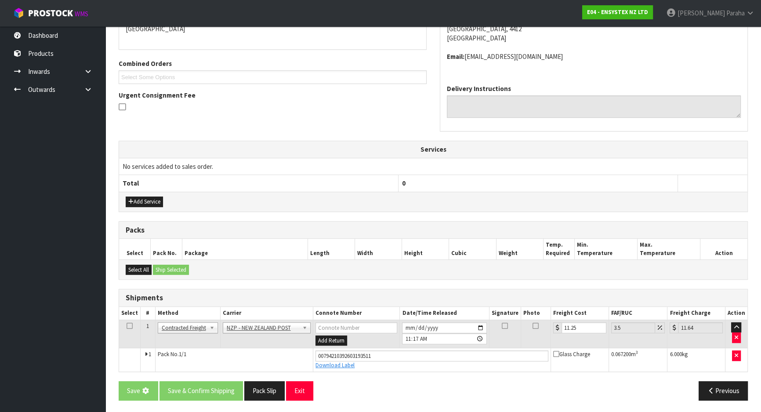
scroll to position [0, 0]
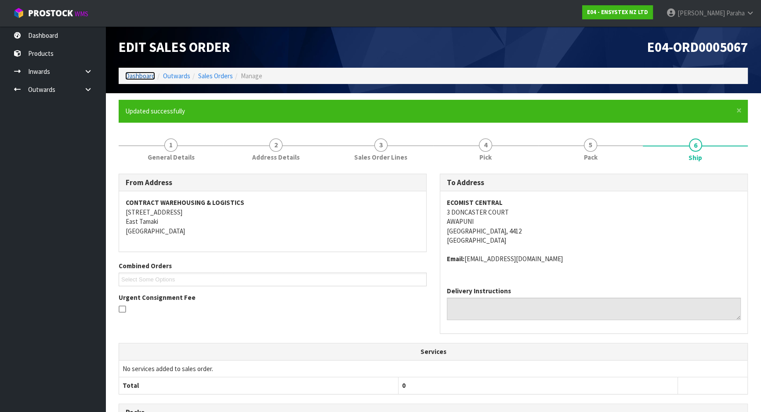
click at [149, 74] on link "Dashboard" at bounding box center [140, 76] width 30 height 8
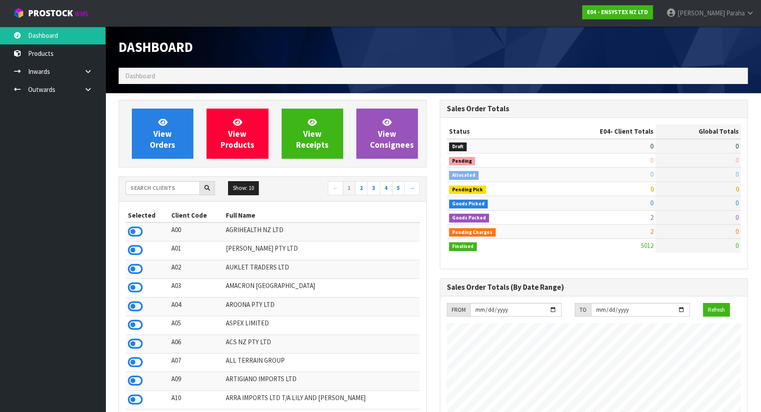
scroll to position [683, 321]
click at [151, 75] on span "Dashboard" at bounding box center [140, 76] width 30 height 8
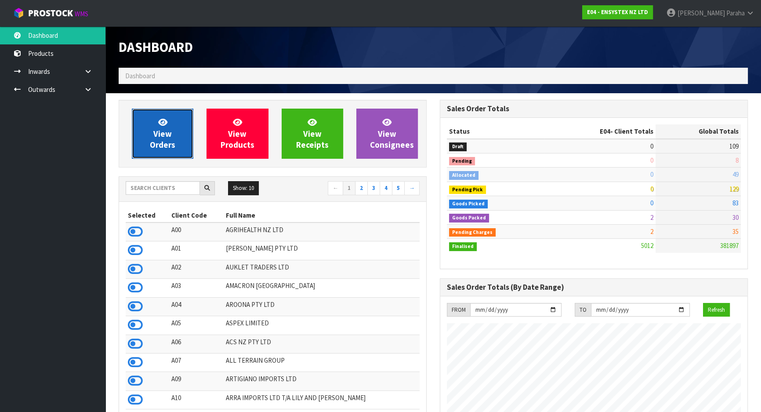
click at [161, 124] on icon at bounding box center [162, 122] width 9 height 8
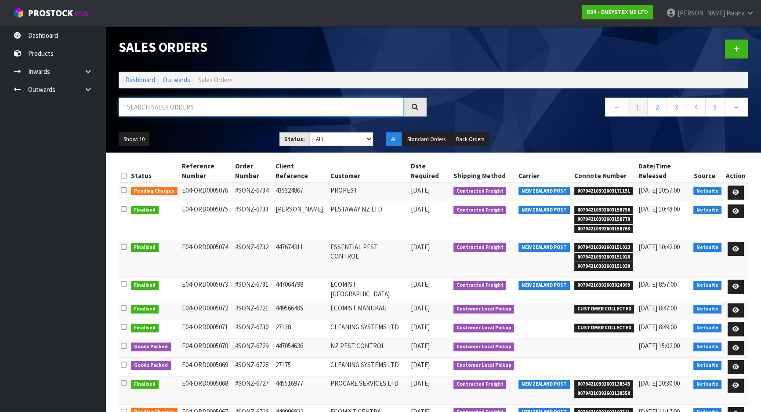
click at [236, 104] on input "text" at bounding box center [261, 107] width 285 height 19
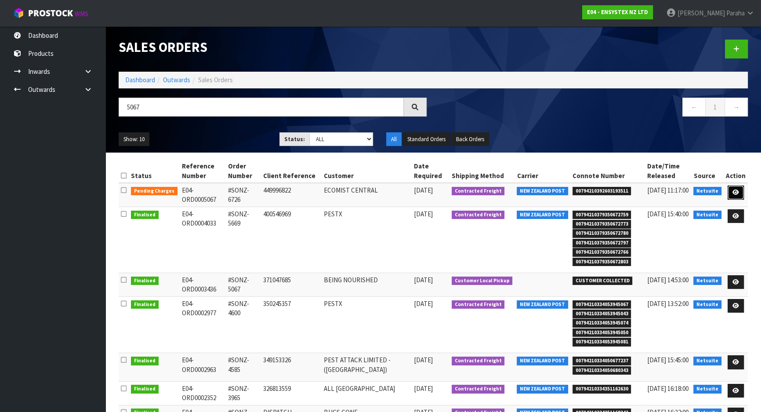
click at [737, 193] on icon at bounding box center [735, 192] width 7 height 6
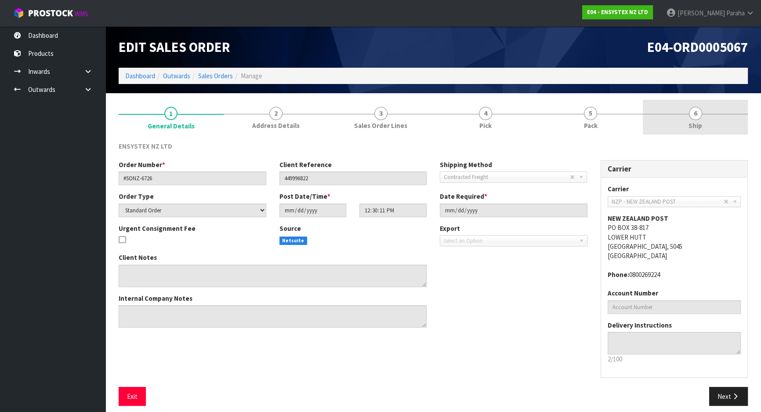
click at [694, 118] on span "6" at bounding box center [695, 113] width 13 height 13
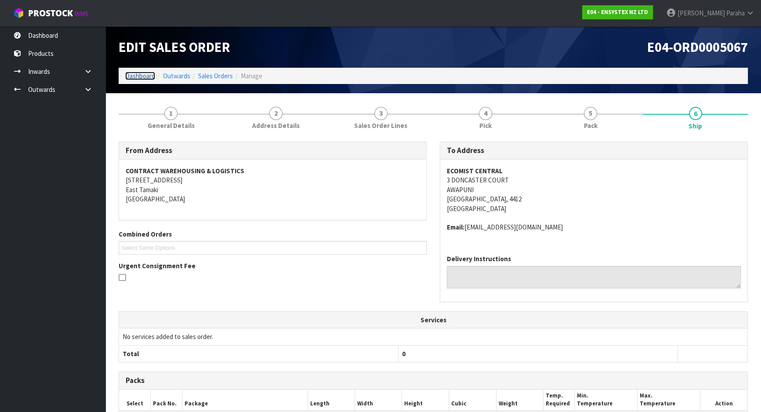
click at [145, 80] on link "Dashboard" at bounding box center [140, 76] width 30 height 8
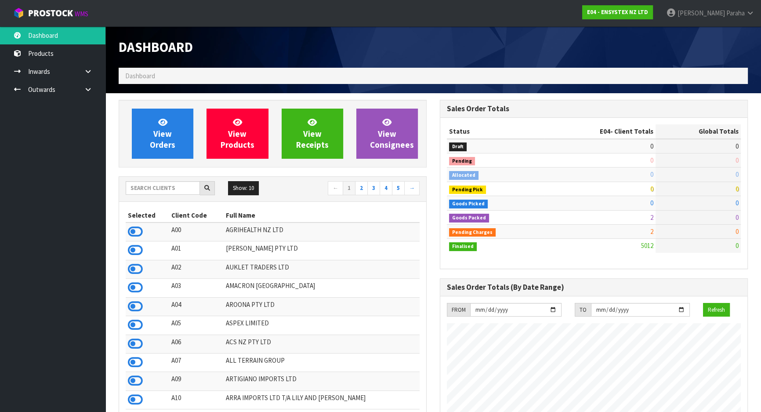
scroll to position [664, 321]
